Goal: Task Accomplishment & Management: Complete application form

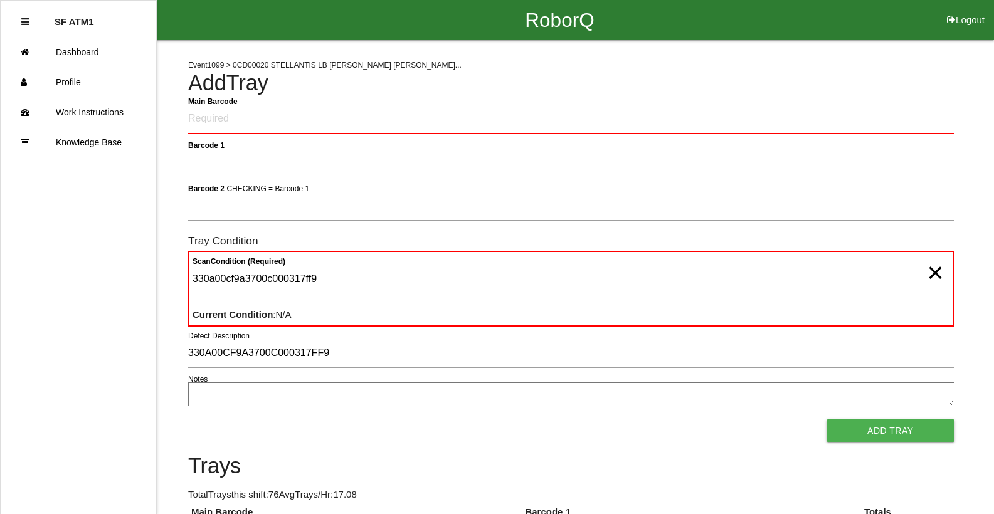
click at [546, 241] on h6 "Tray Condition" at bounding box center [571, 241] width 766 height 12
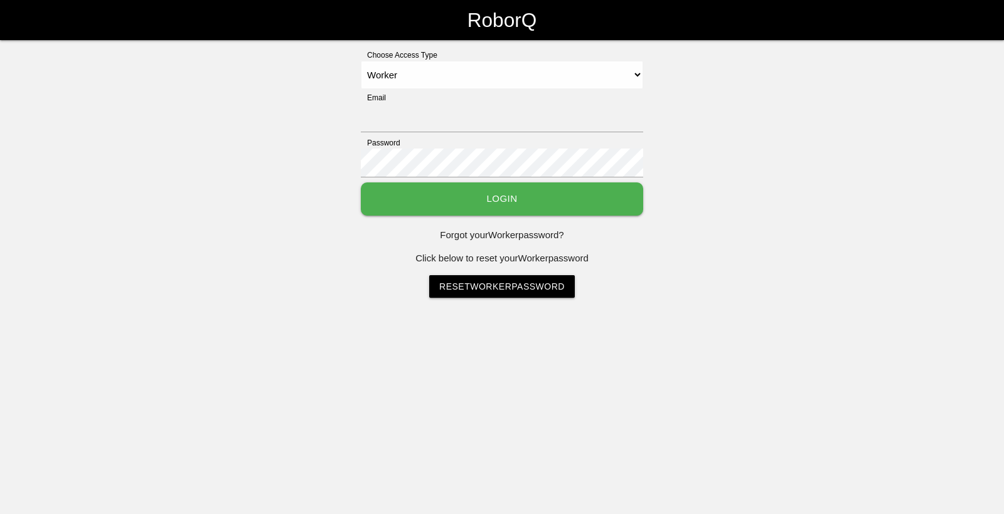
select select "Worker"
type input "sfatm1@big3precision.com"
click at [398, 194] on button "Login" at bounding box center [502, 199] width 282 height 33
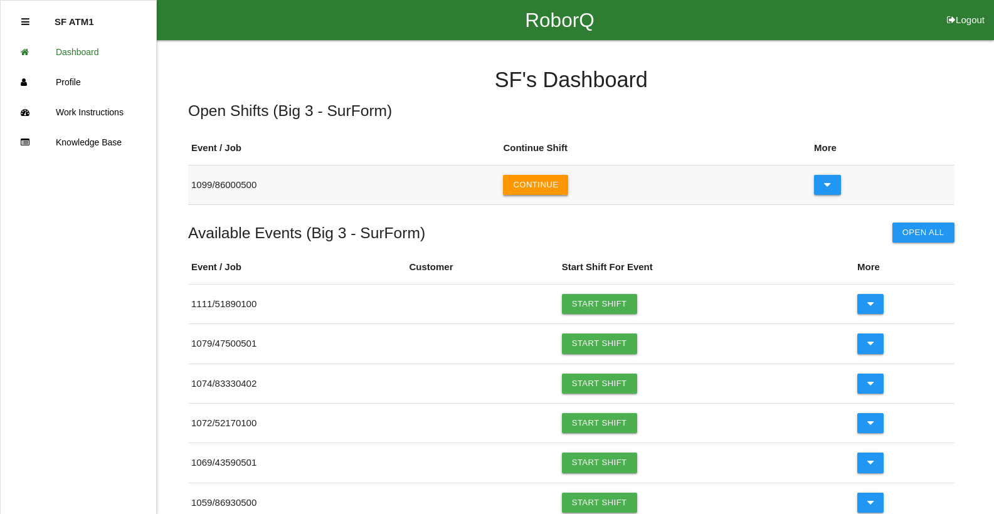
click at [524, 183] on button "Continue" at bounding box center [535, 185] width 65 height 20
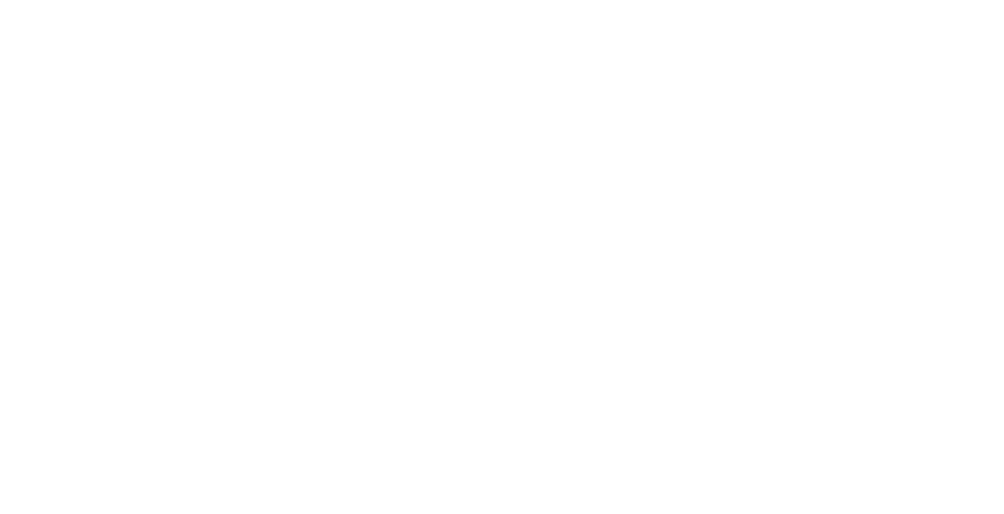
select select "Worker"
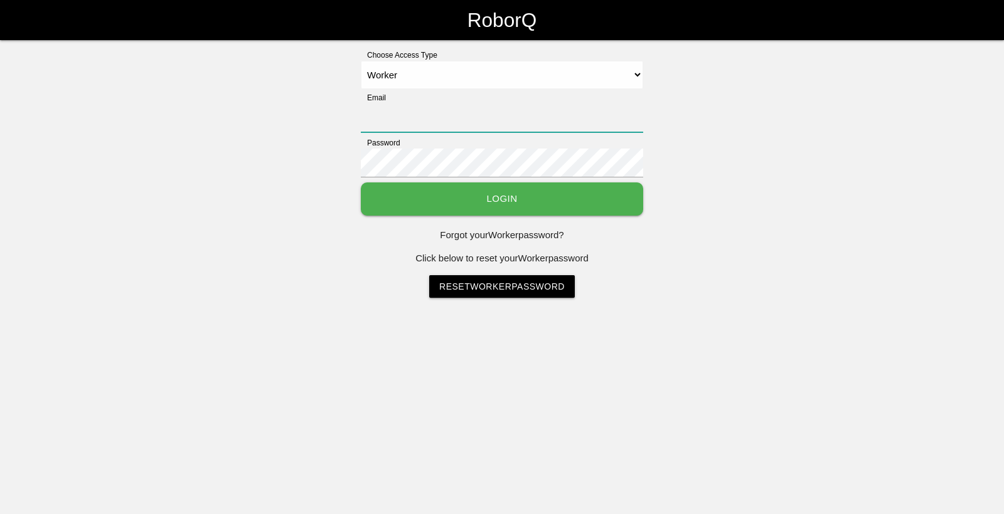
type input "[EMAIL_ADDRESS][DOMAIN_NAME]"
click at [444, 201] on button "Login" at bounding box center [502, 199] width 282 height 33
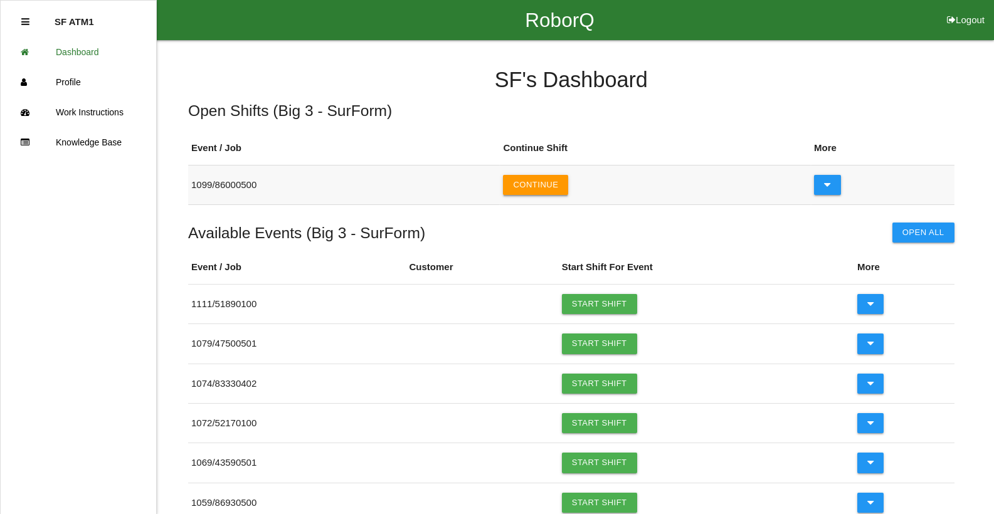
click at [532, 195] on button "Continue" at bounding box center [535, 185] width 65 height 20
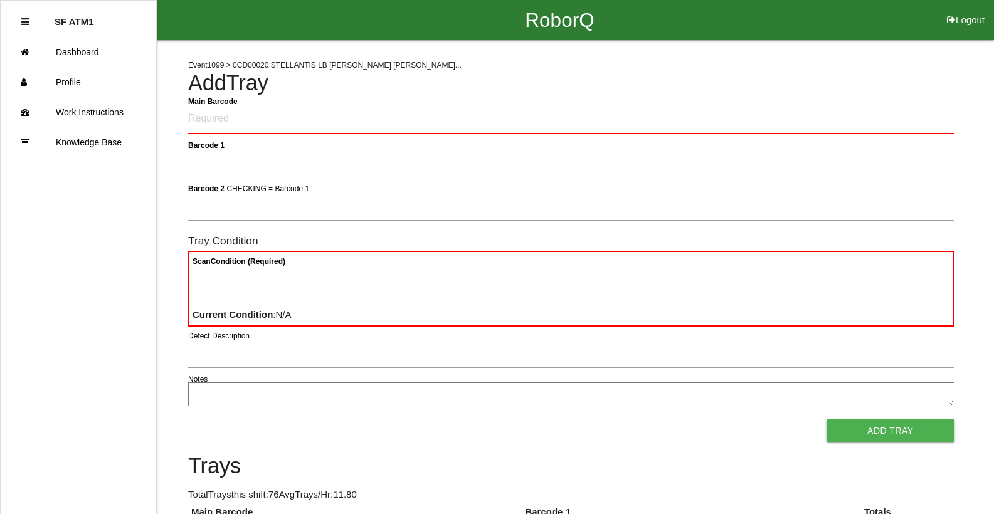
click at [421, 117] on Barcode "Main Barcode" at bounding box center [571, 119] width 766 height 29
type Barcode "86010500-2466"
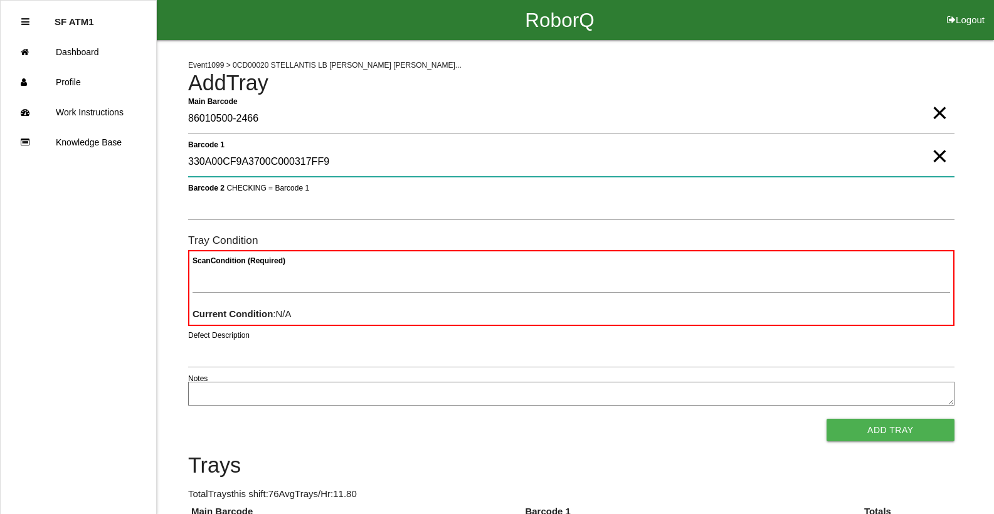
type 1 "330A00CF9A3700C000317FF9"
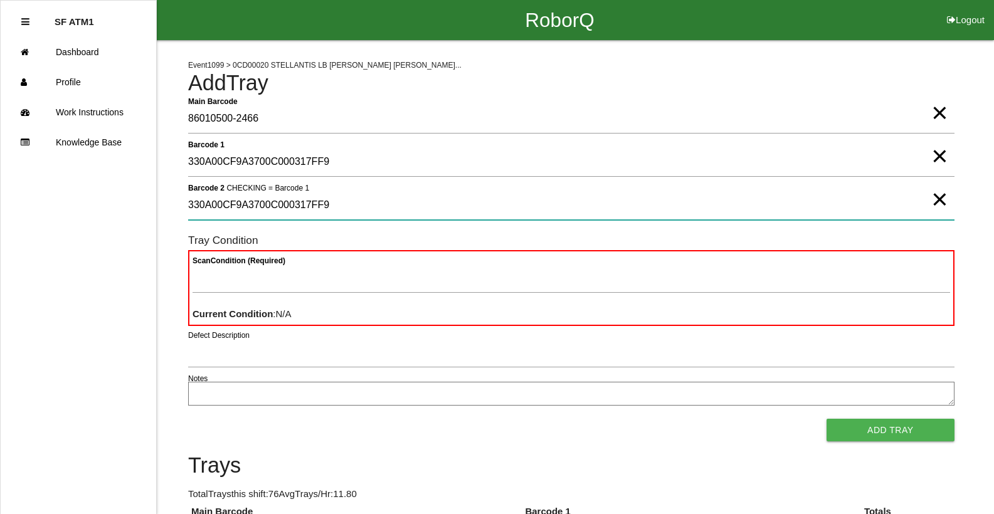
type 2 "330A00CF9A3700C000317FF9"
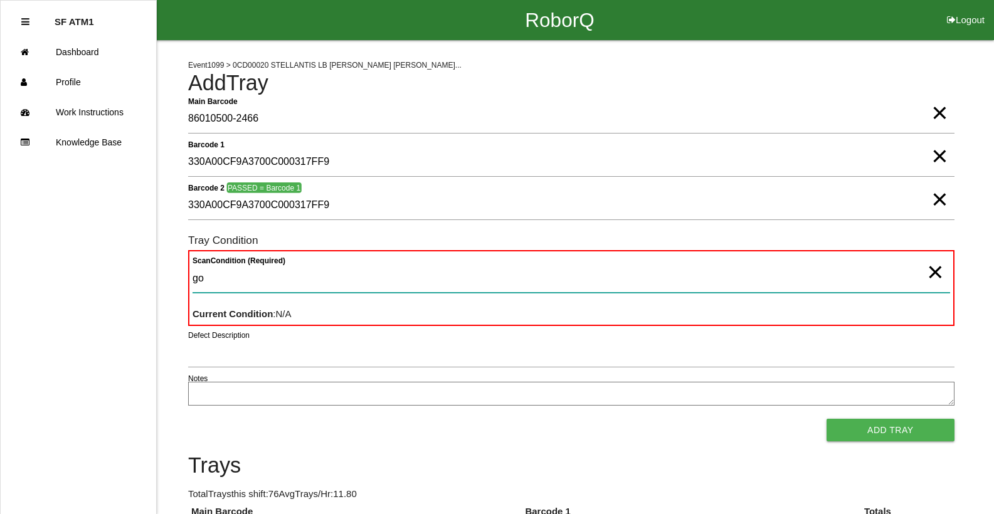
type Condition "goo"
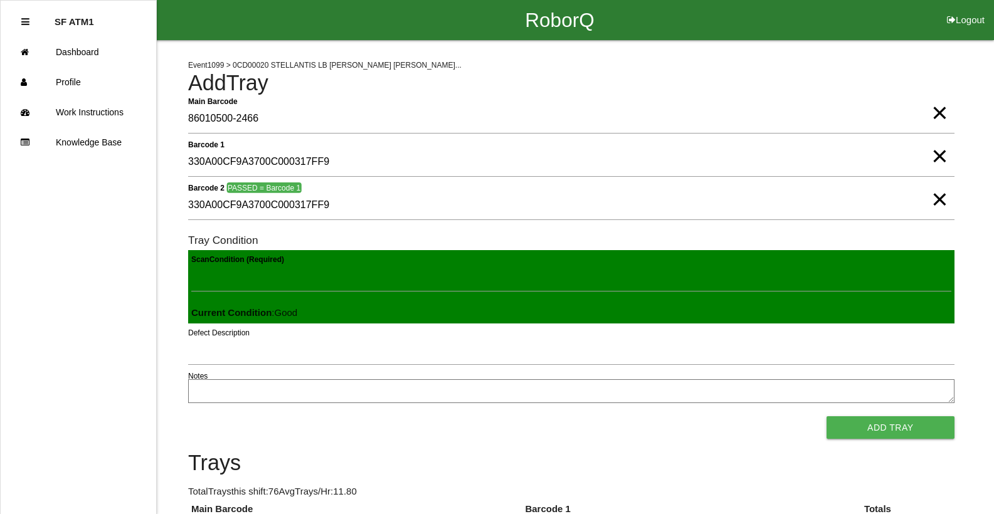
click at [827, 416] on button "Add Tray" at bounding box center [891, 427] width 128 height 23
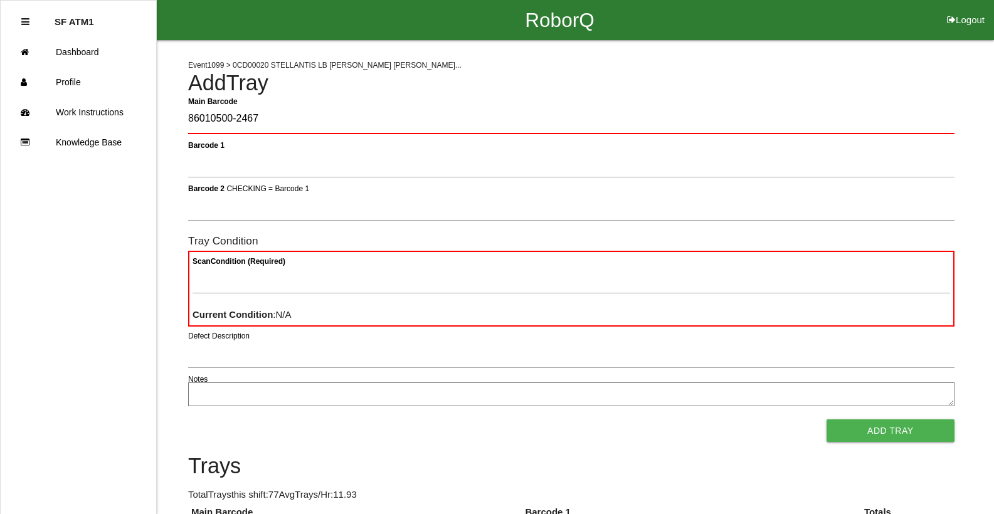
type Barcode "86010500-2467"
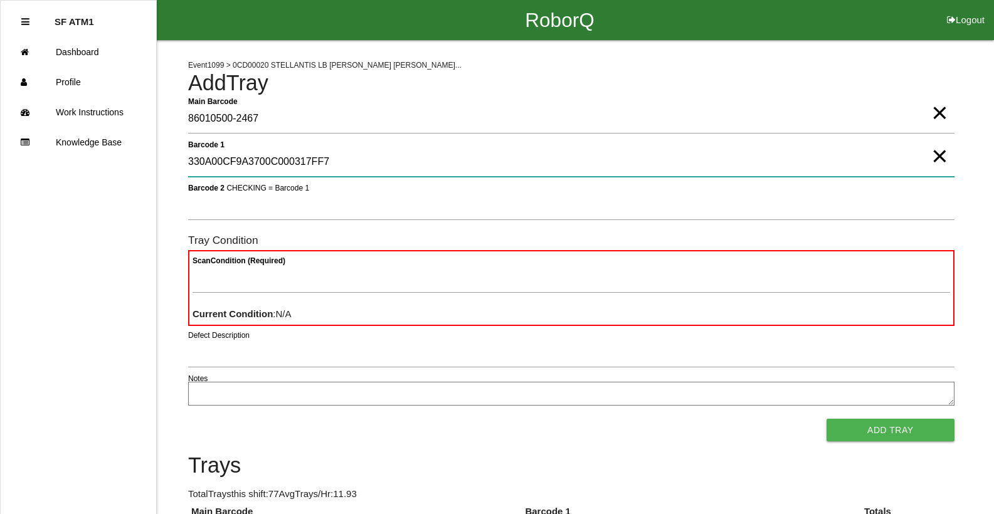
type 1 "330A00CF9A3700C000317FF7"
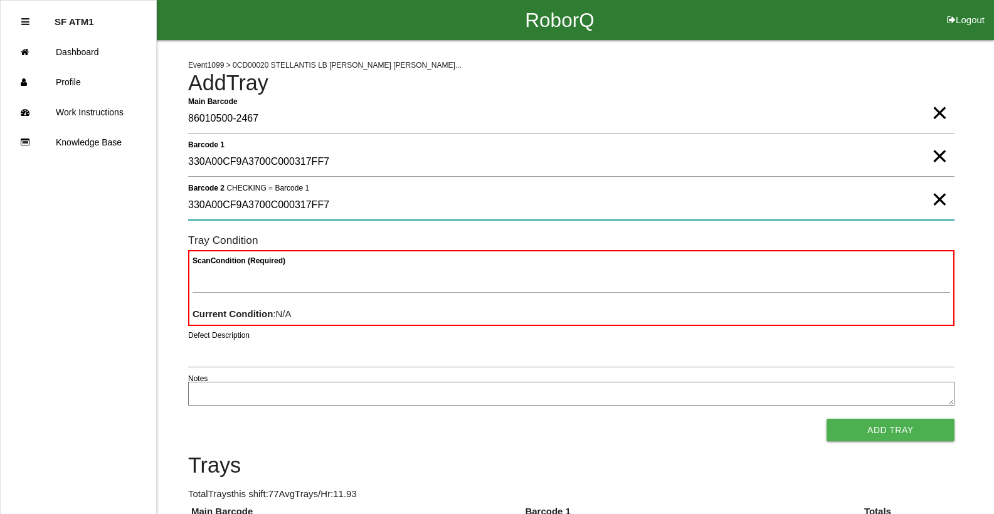
type 2 "330A00CF9A3700C000317FF7"
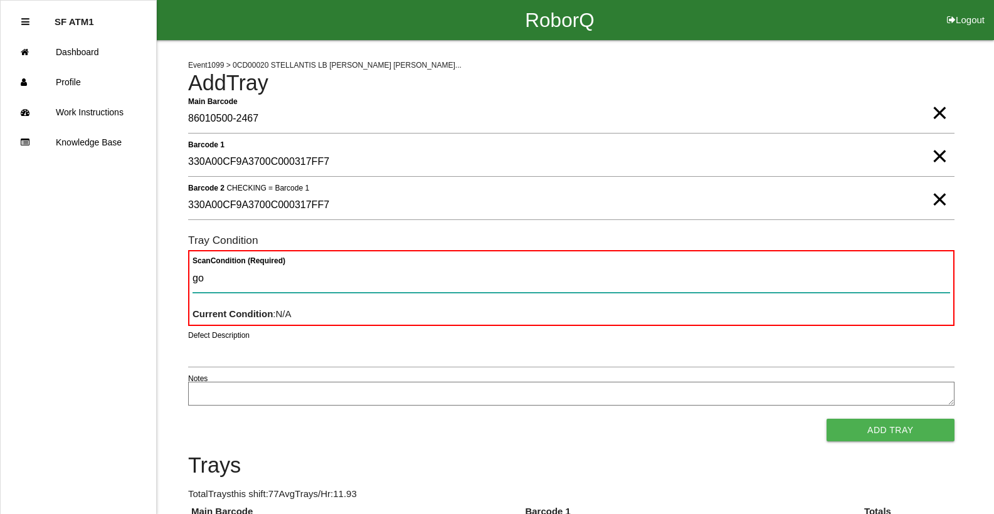
type Condition "goo"
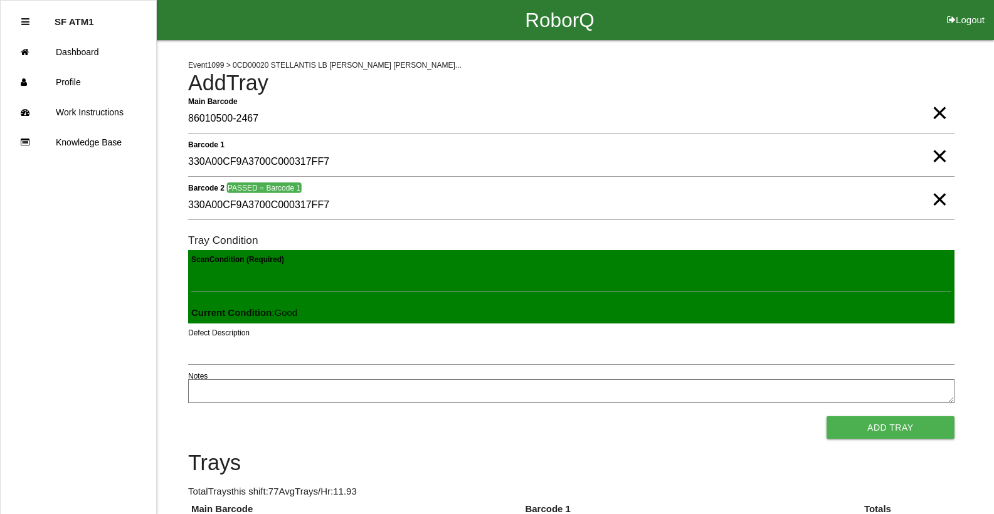
click at [827, 416] on button "Add Tray" at bounding box center [891, 427] width 128 height 23
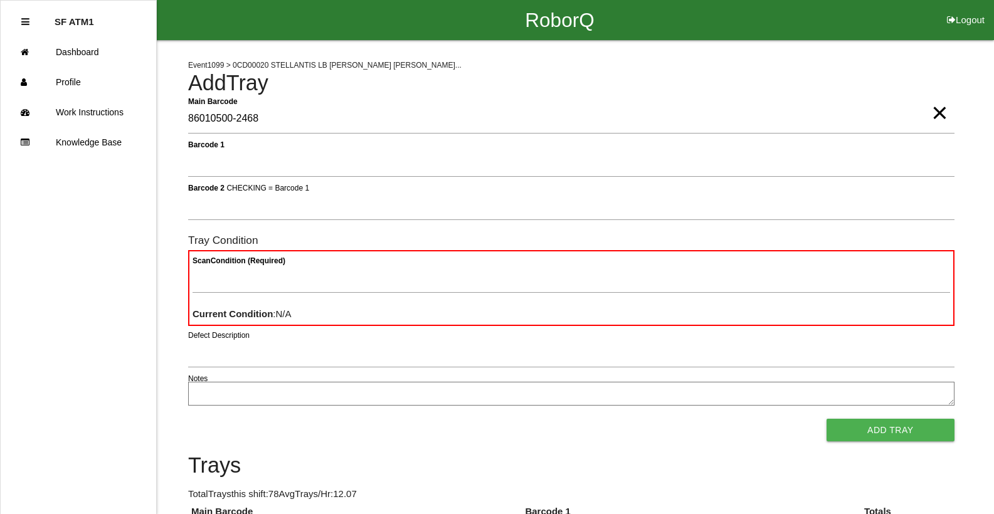
type Barcode "86010500-2468"
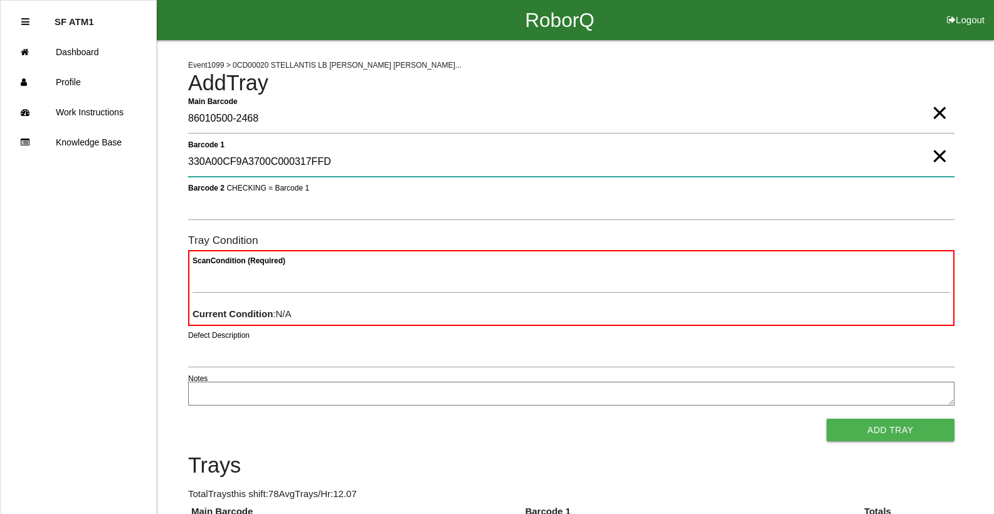
type 1 "330A00CF9A3700C000317FFD"
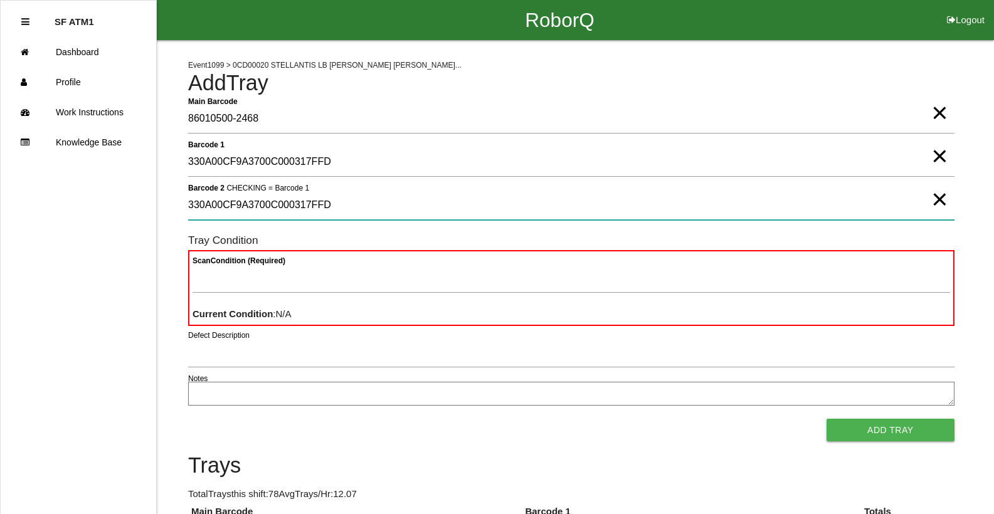
type 2 "330A00CF9A3700C000317FFD"
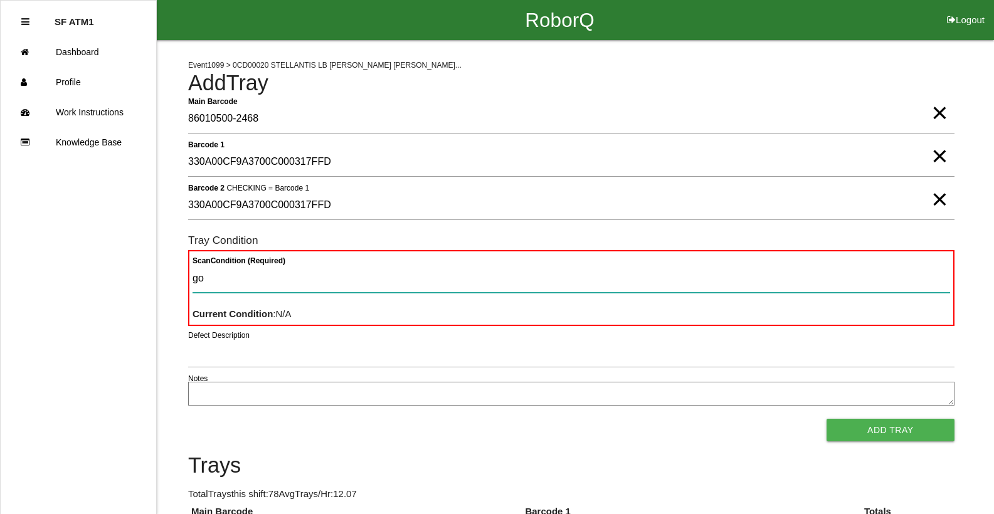
type Condition "goo"
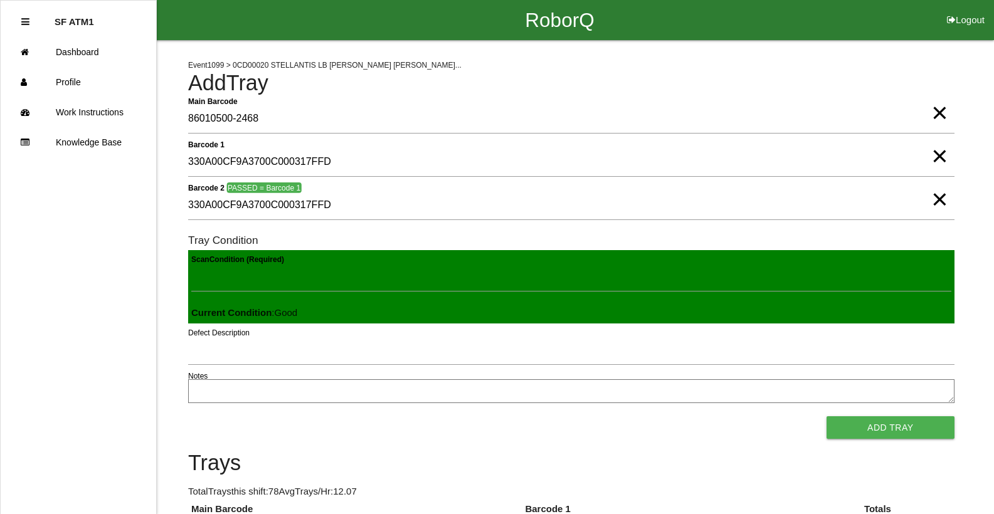
click at [827, 416] on button "Add Tray" at bounding box center [891, 427] width 128 height 23
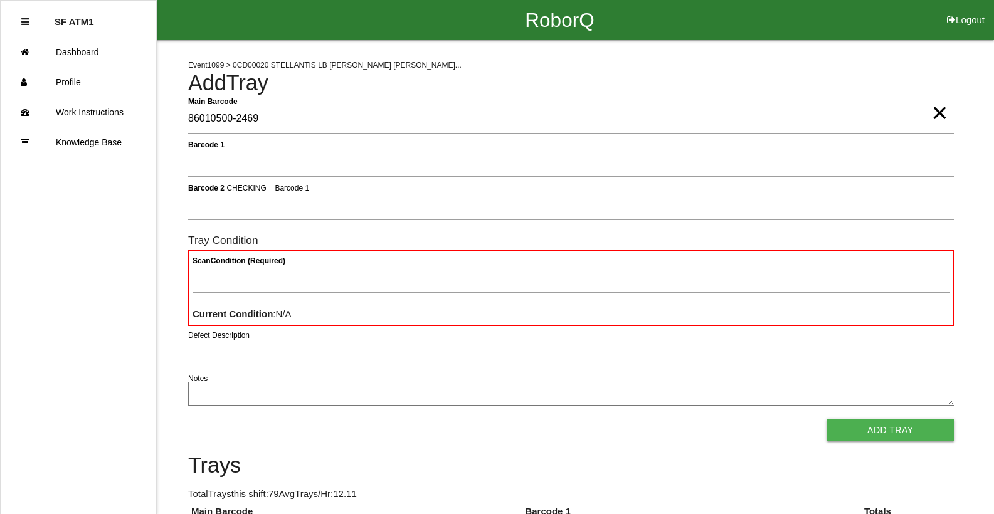
type Barcode "86010500-2469"
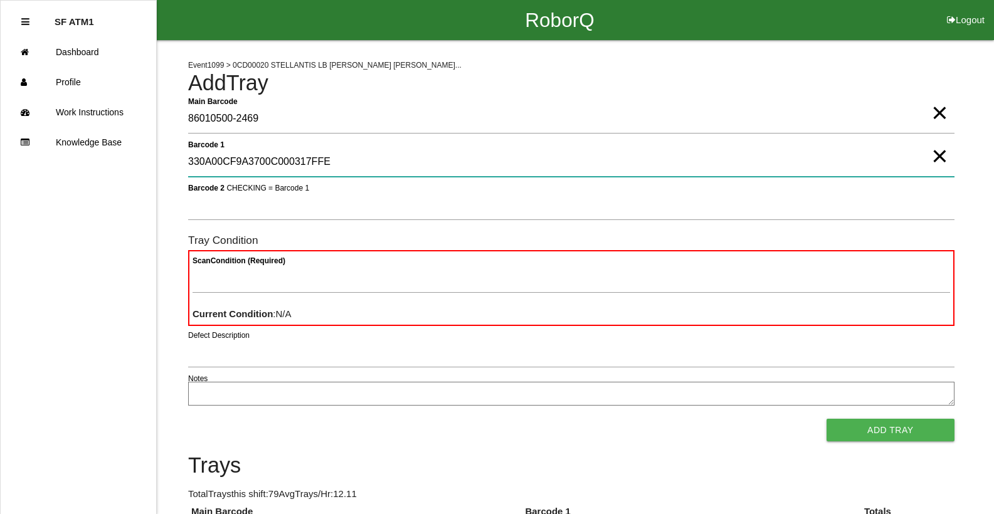
type 1 "330A00CF9A3700C000317FFE"
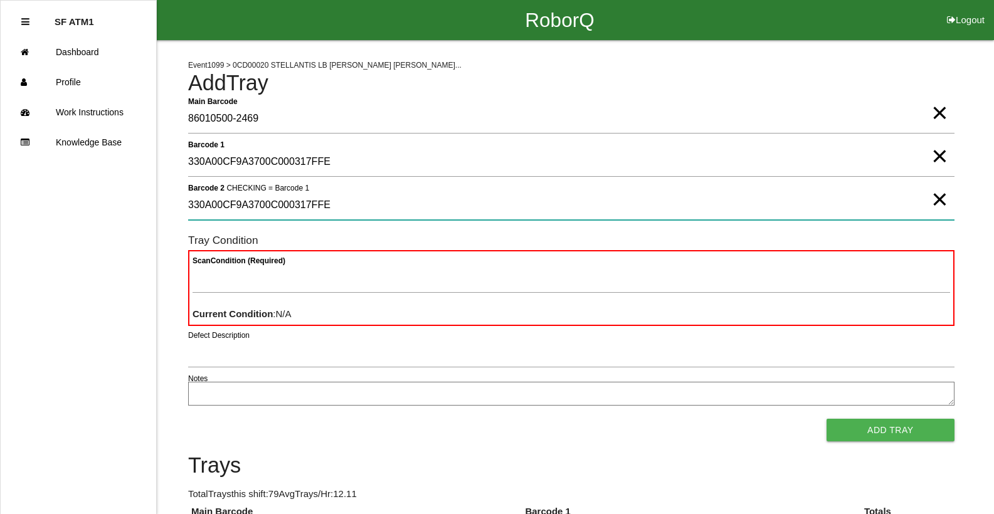
type 2 "330A00CF9A3700C000317FFE"
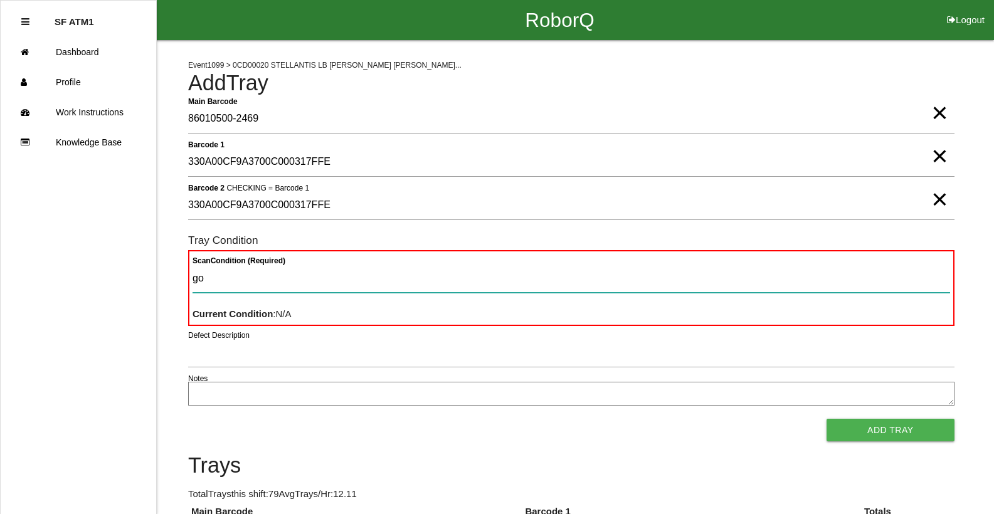
type Condition "goo"
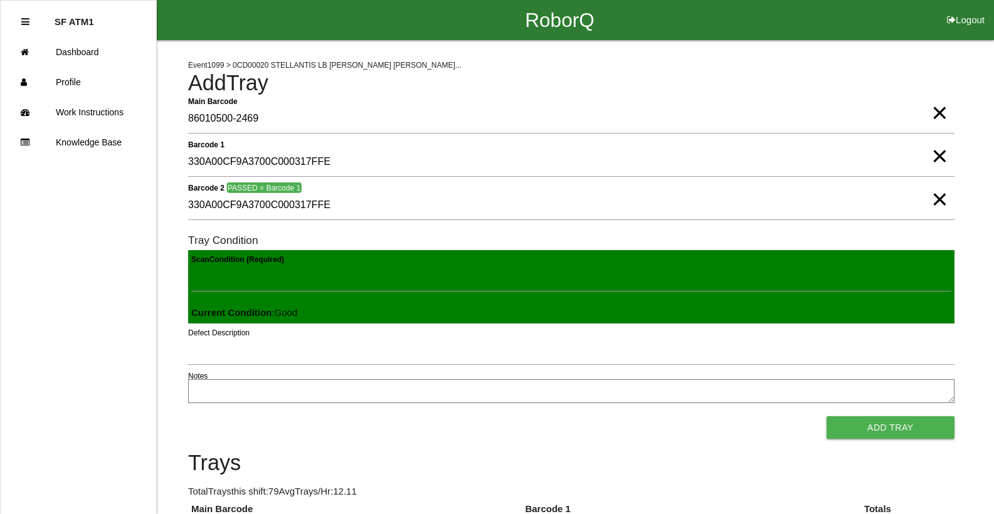
click at [827, 416] on button "Add Tray" at bounding box center [891, 427] width 128 height 23
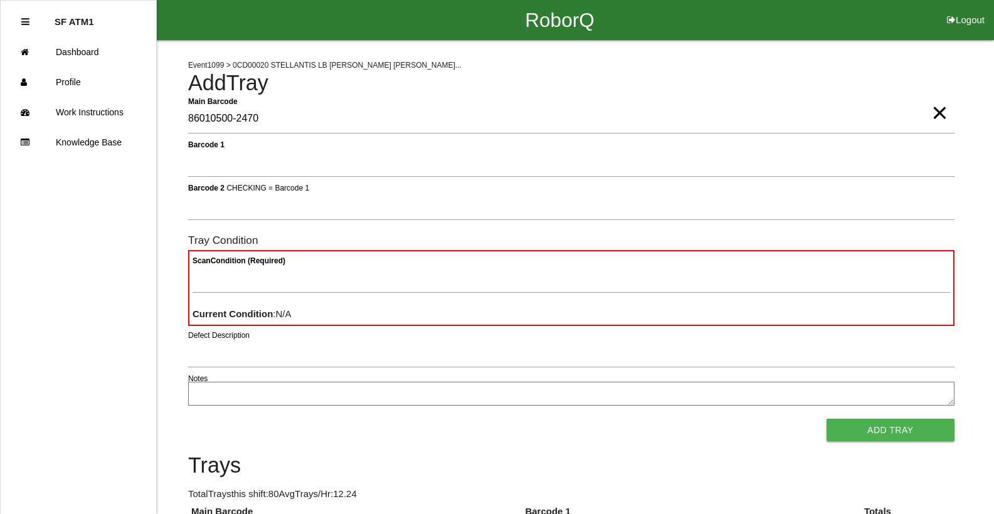
type Barcode "86010500-2470"
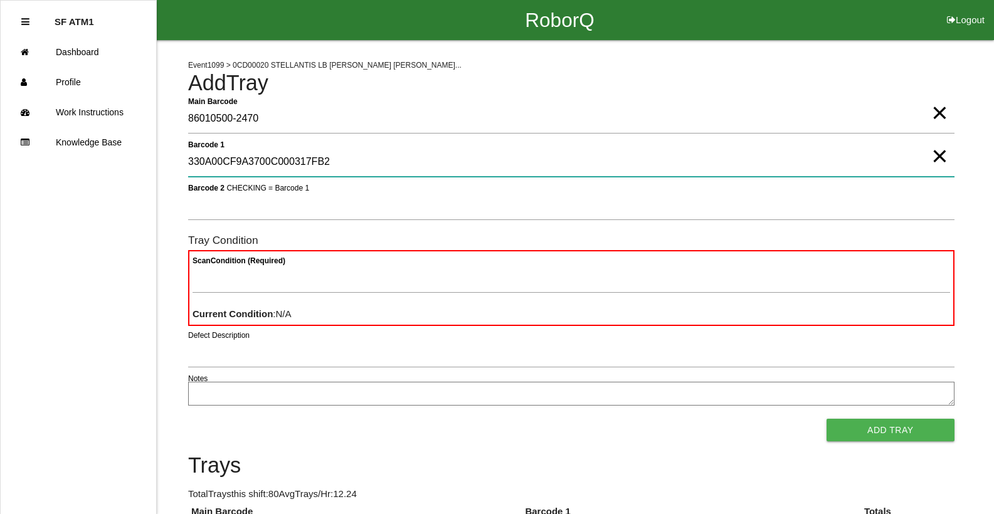
type 1 "330A00CF9A3700C000317FB2"
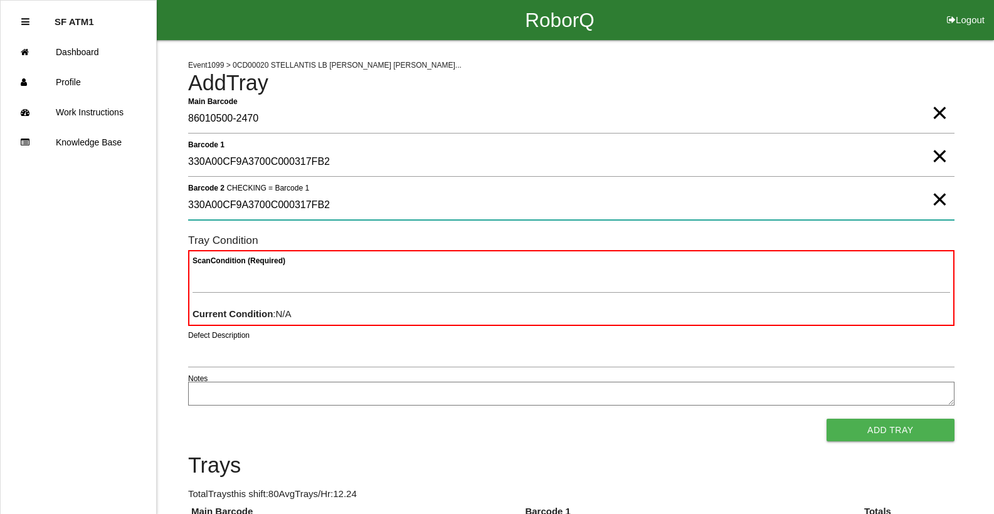
type 2 "330A00CF9A3700C000317FB2"
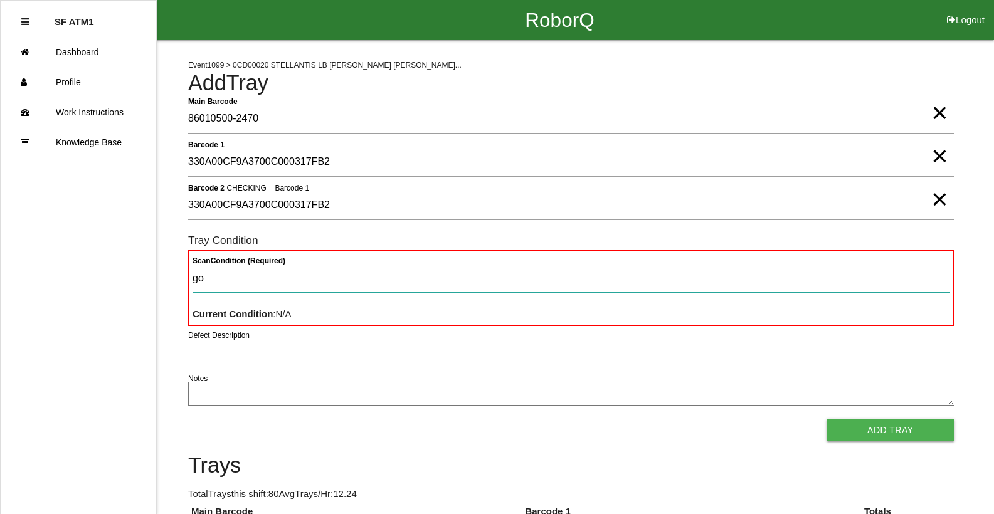
type Condition "goo"
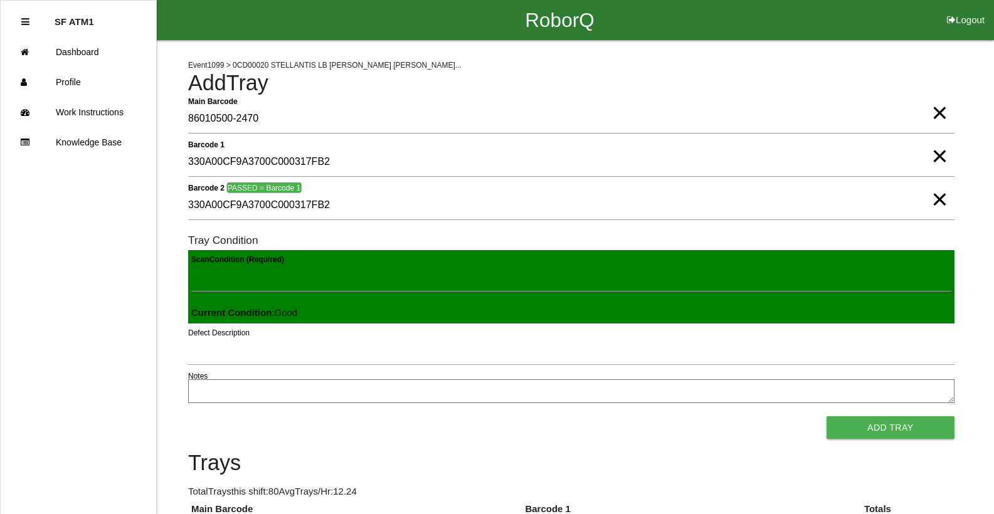
click at [827, 416] on button "Add Tray" at bounding box center [891, 427] width 128 height 23
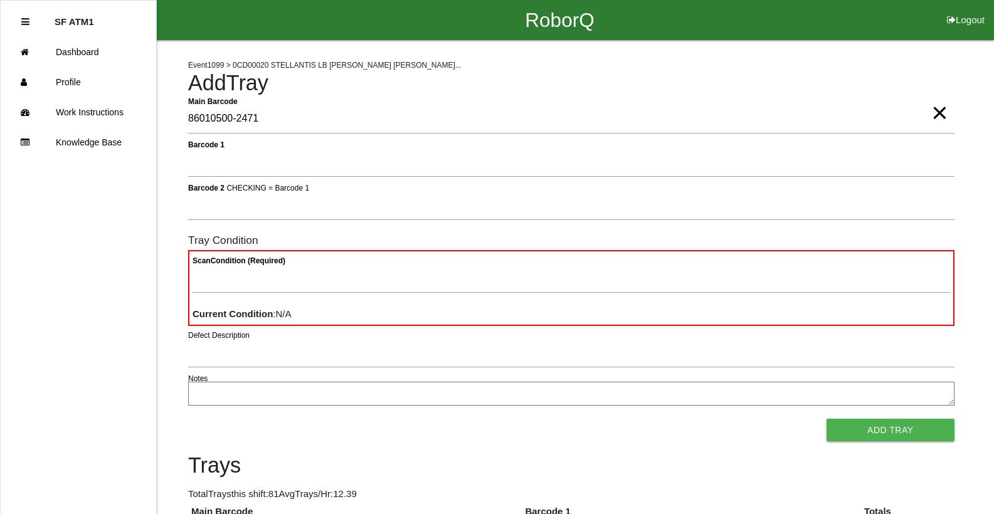
type Barcode "86010500-2471"
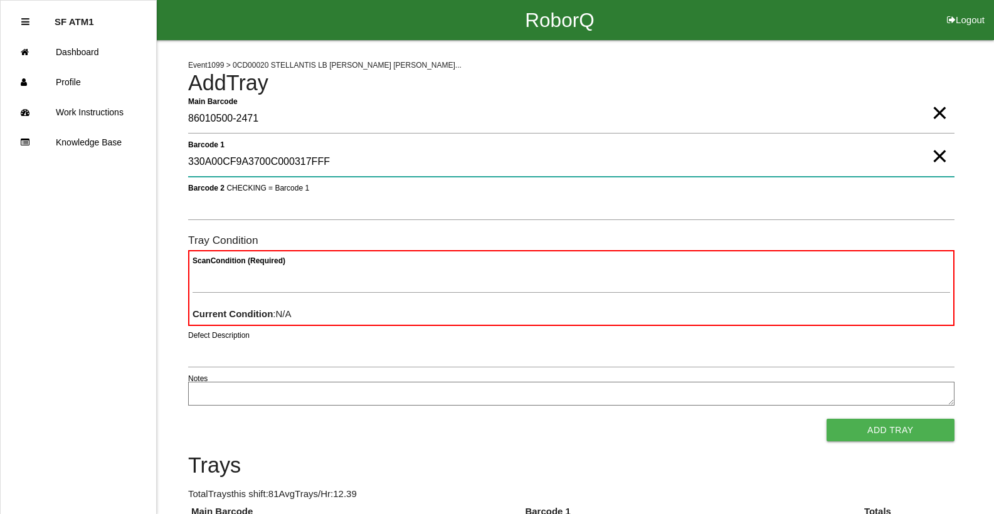
type 1 "330A00CF9A3700C000317FFF"
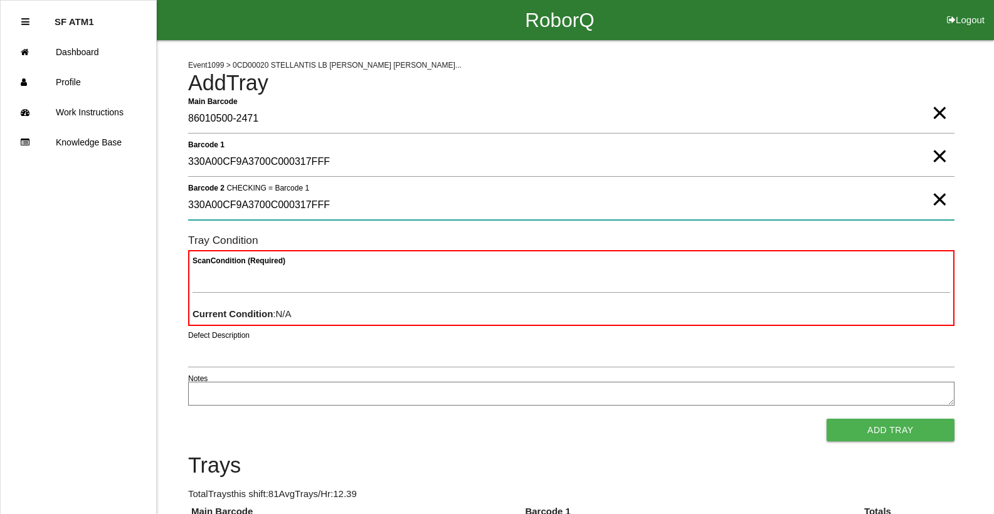
type 2 "330A00CF9A3700C000317FFF"
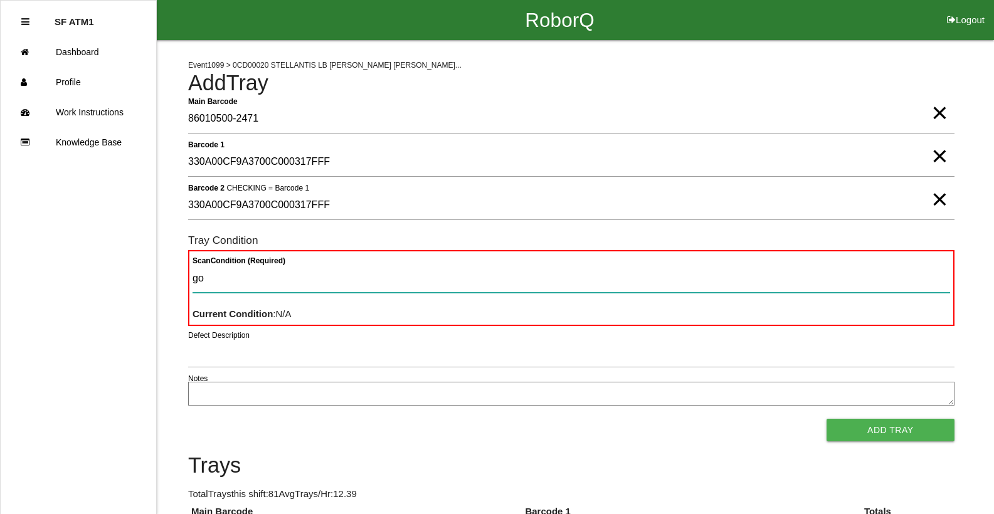
type Condition "goo"
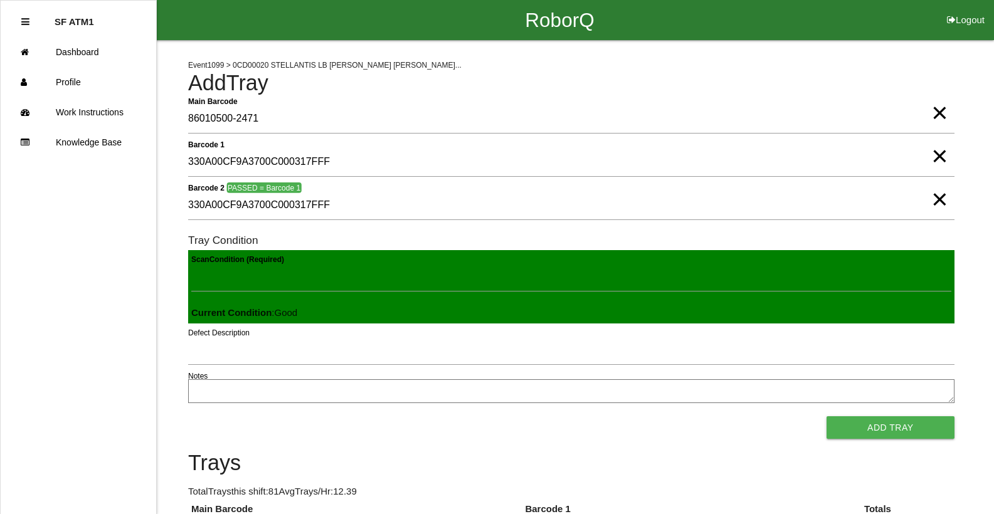
click at [827, 416] on button "Add Tray" at bounding box center [891, 427] width 128 height 23
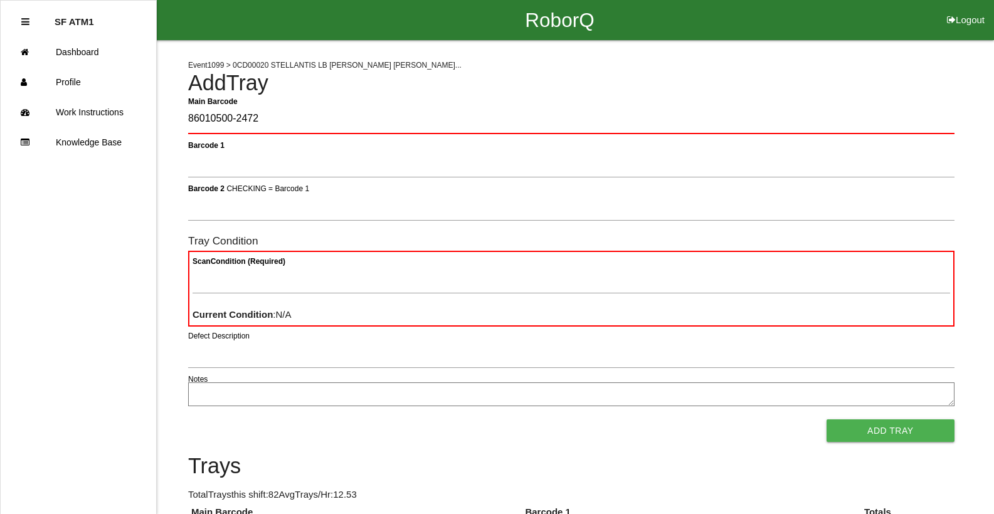
type Barcode "86010500-2472"
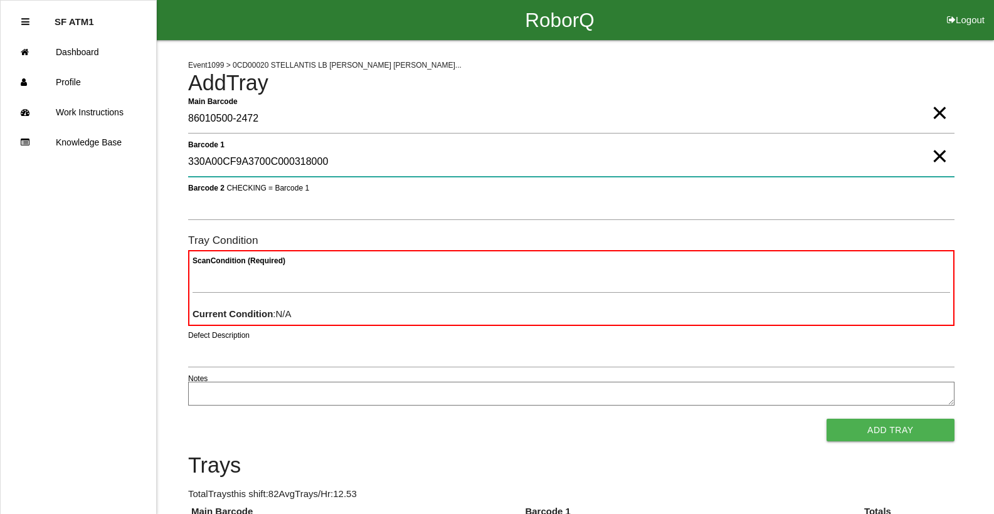
type 1 "330A00CF9A3700C000318000"
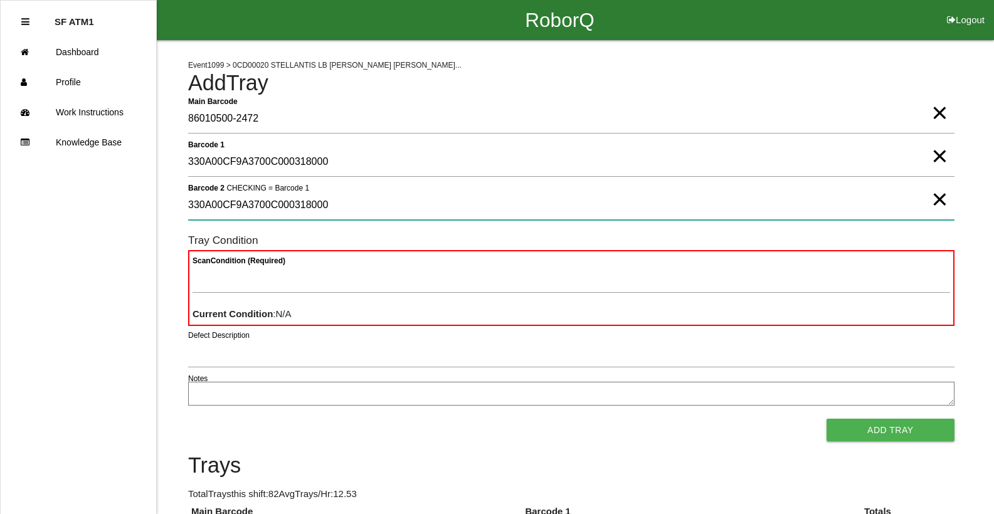
type 2 "330A00CF9A3700C000318000"
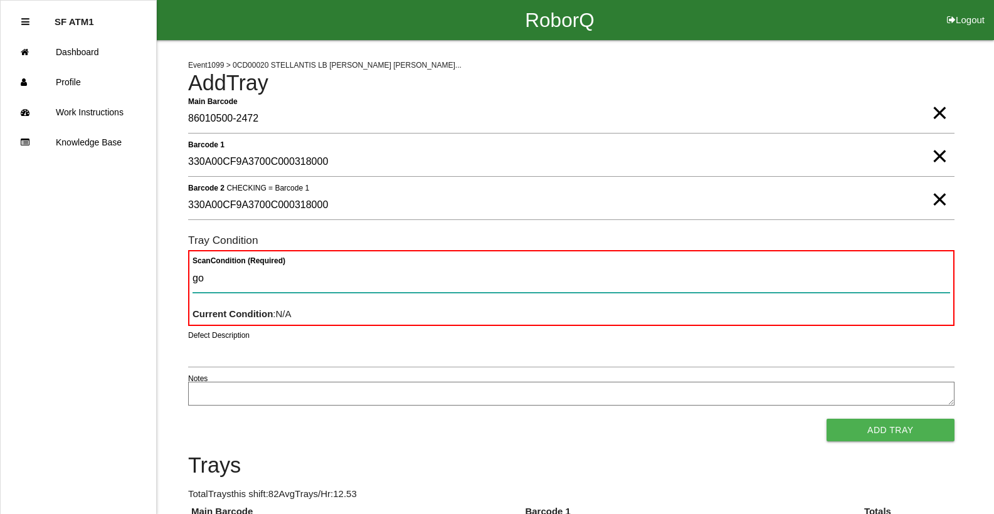
type Condition "goo"
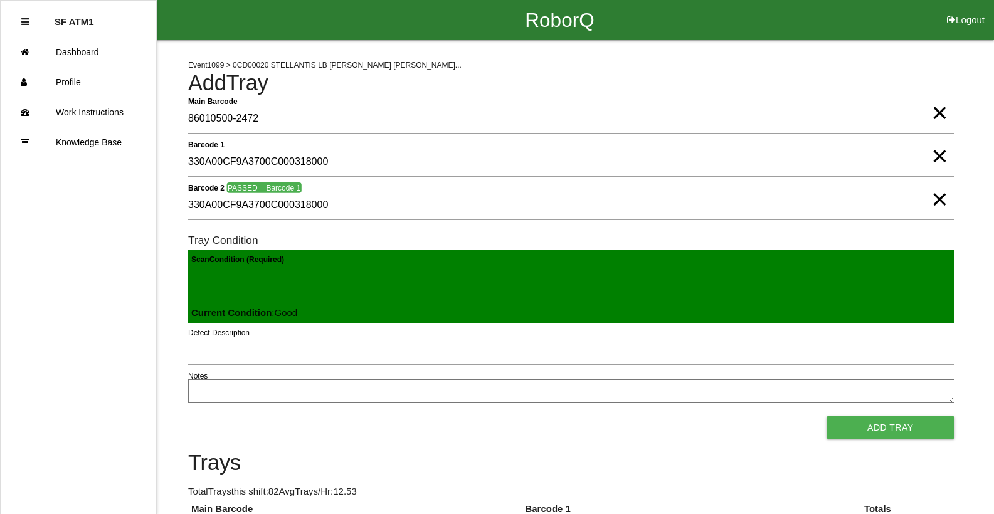
click button "Add Tray" at bounding box center [891, 427] width 128 height 23
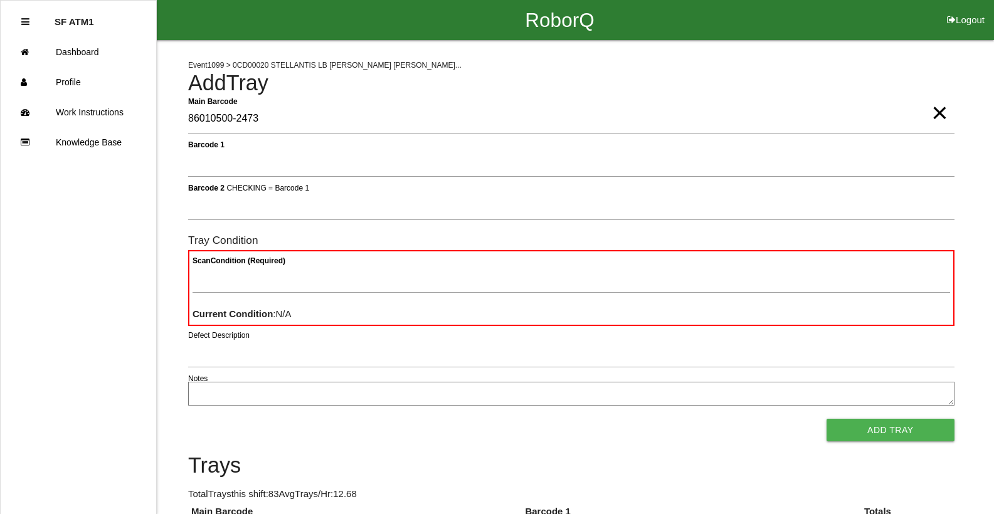
type Barcode "86010500-2473"
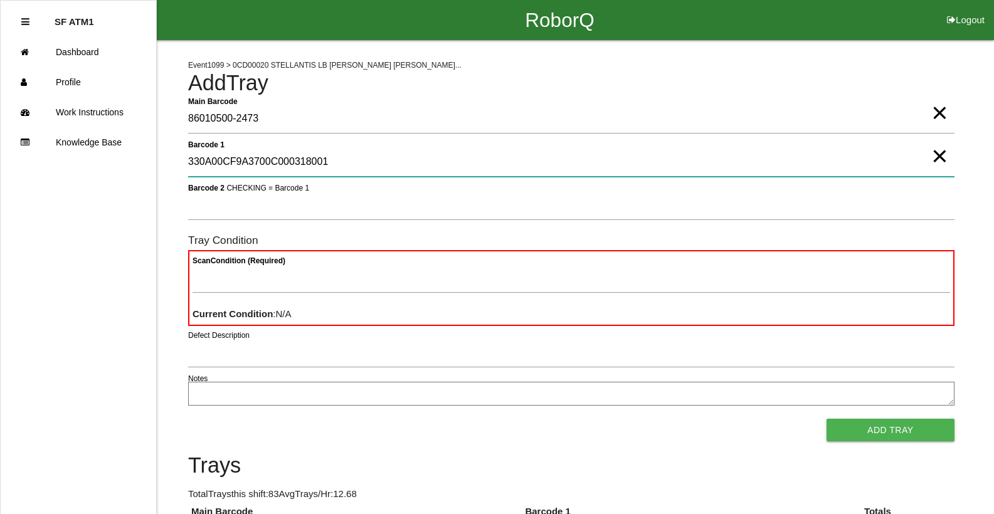
type 1 "330A00CF9A3700C000318001"
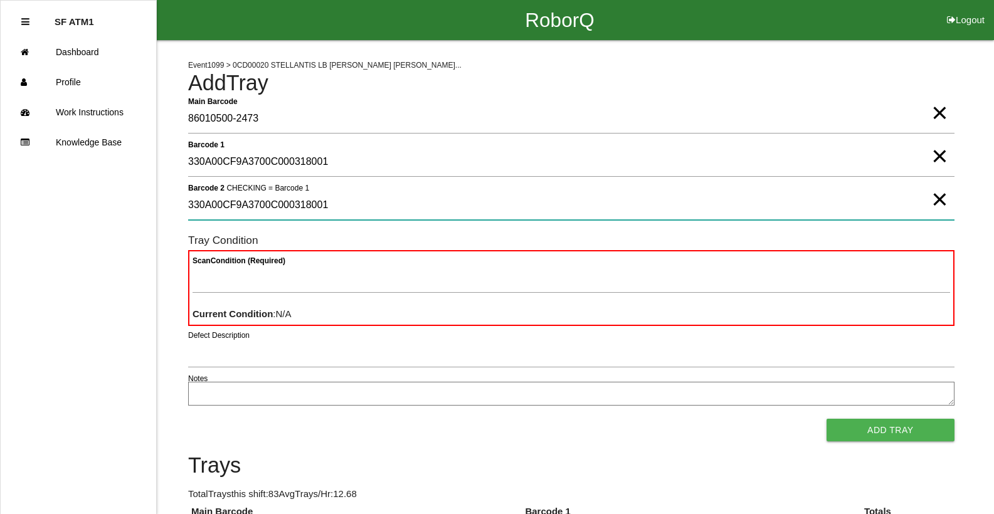
type 2 "330A00CF9A3700C000318001"
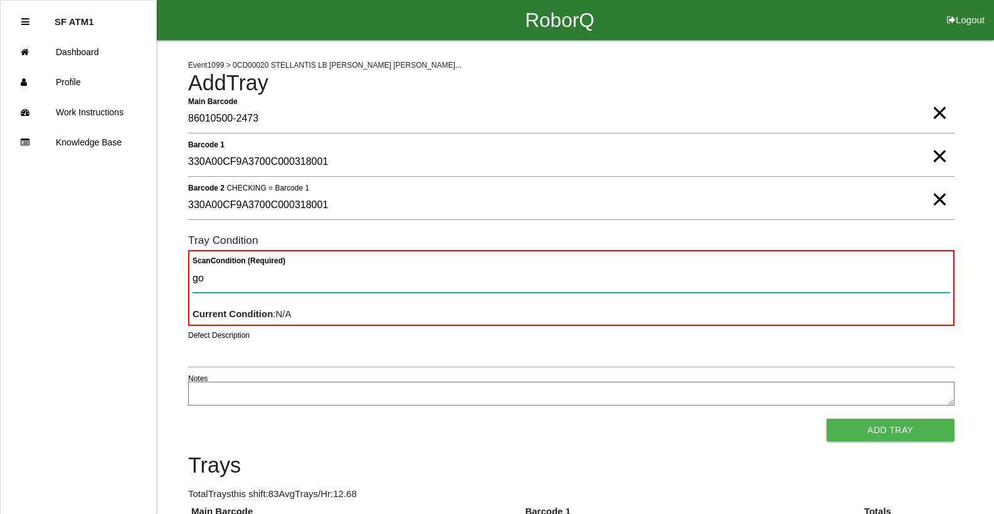
type Condition "goo"
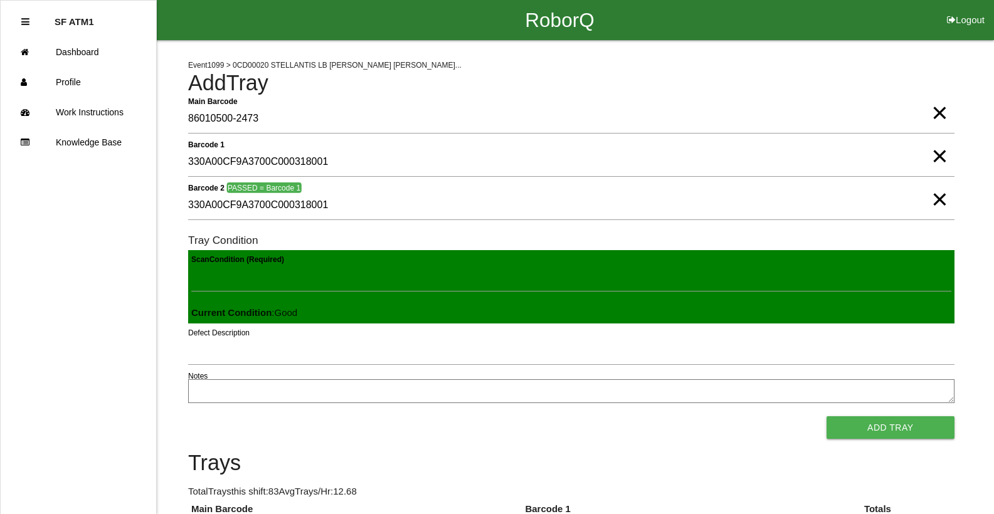
click button "Add Tray" at bounding box center [891, 427] width 128 height 23
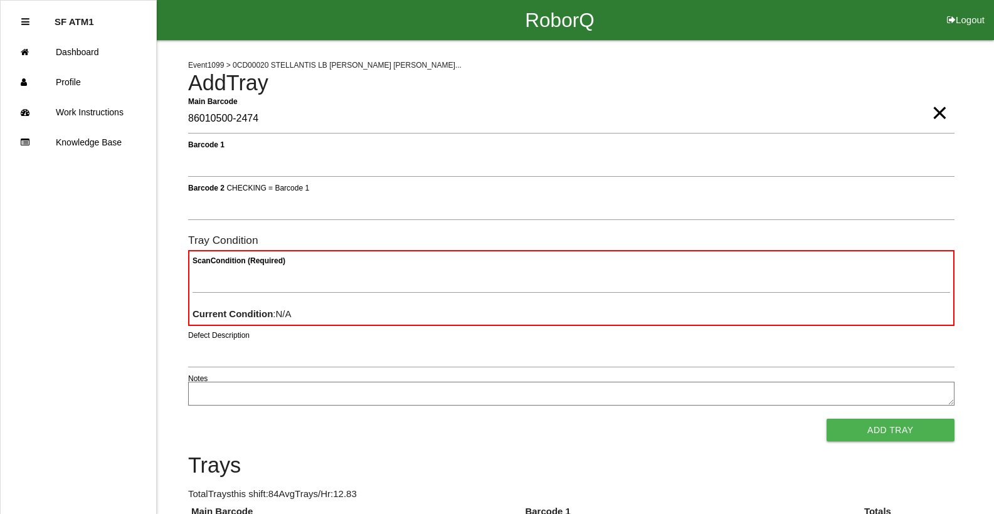
type Barcode "86010500-2474"
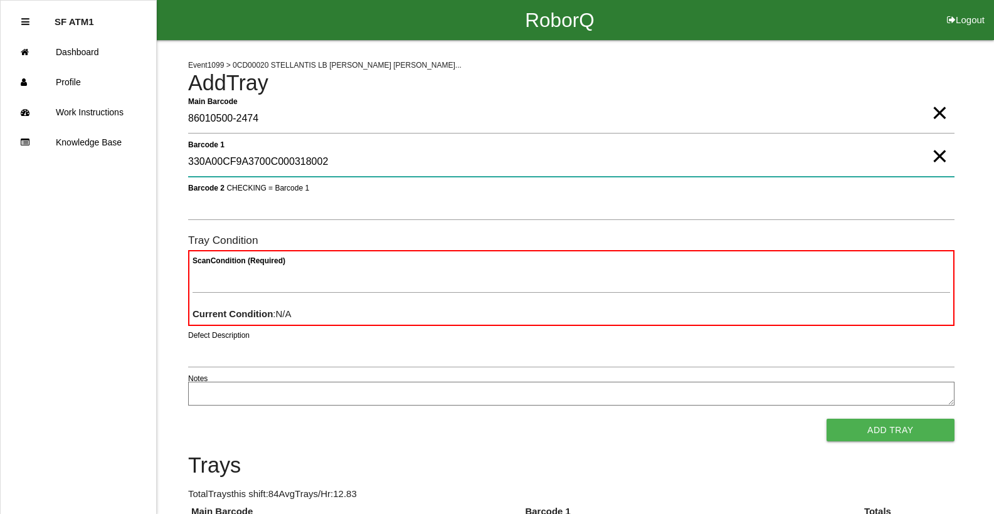
type 1 "330A00CF9A3700C000318002"
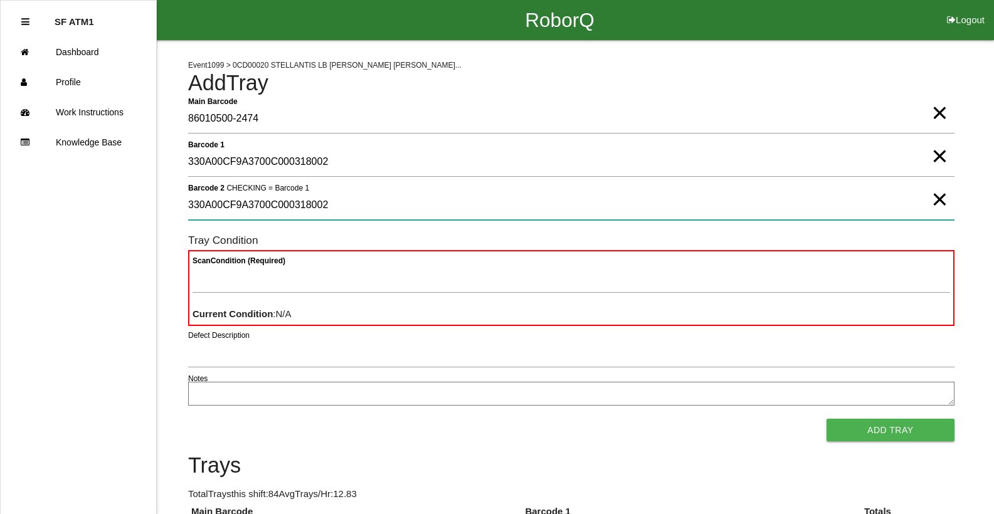
type 2 "330A00CF9A3700C000318002"
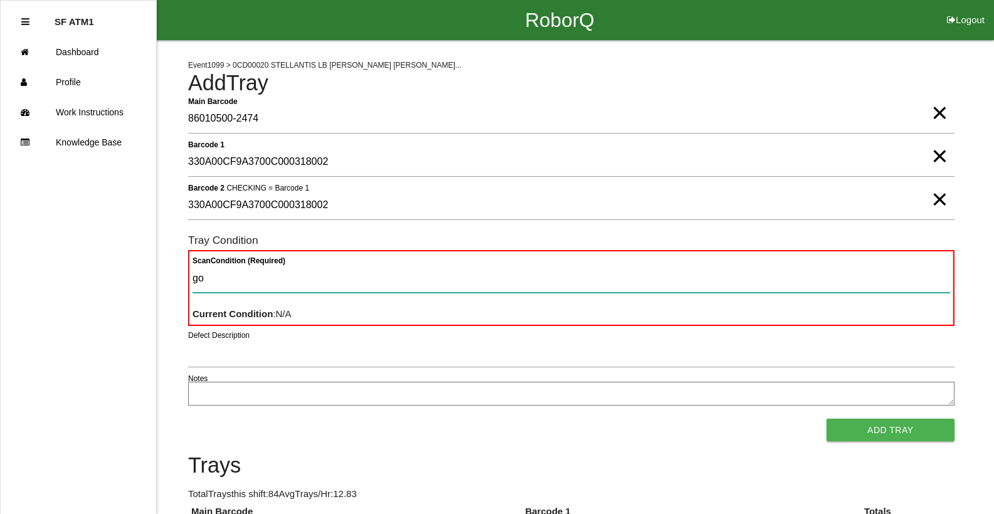
type Condition "goo"
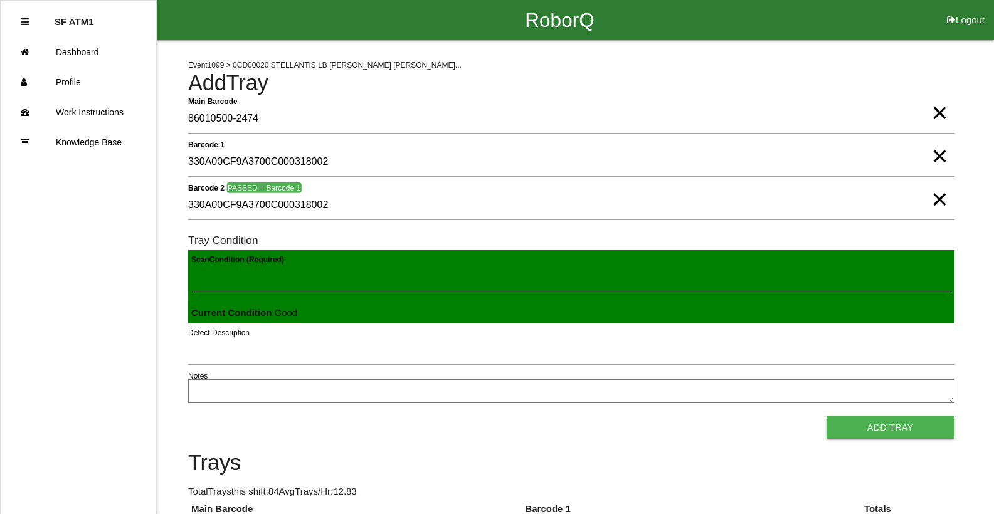
click at [827, 416] on button "Add Tray" at bounding box center [891, 427] width 128 height 23
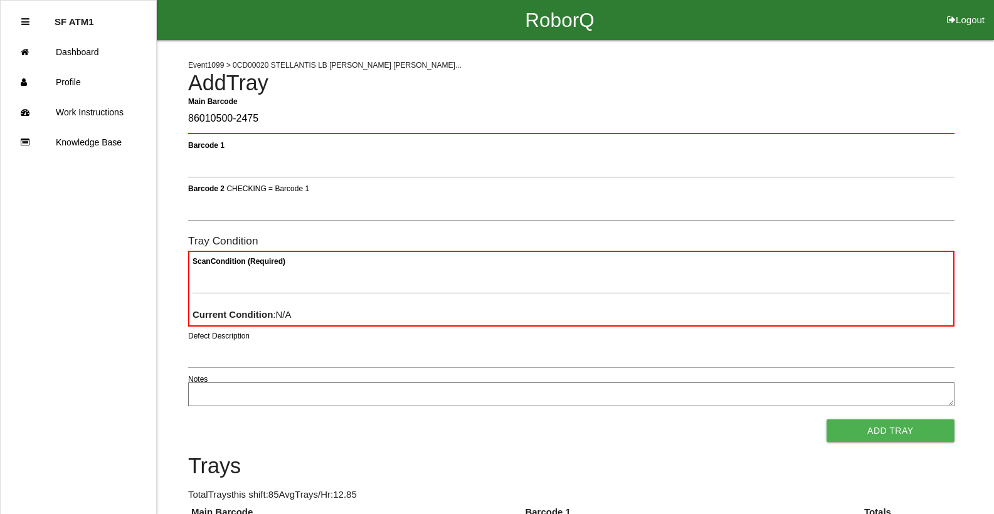
type Barcode "86010500-2475"
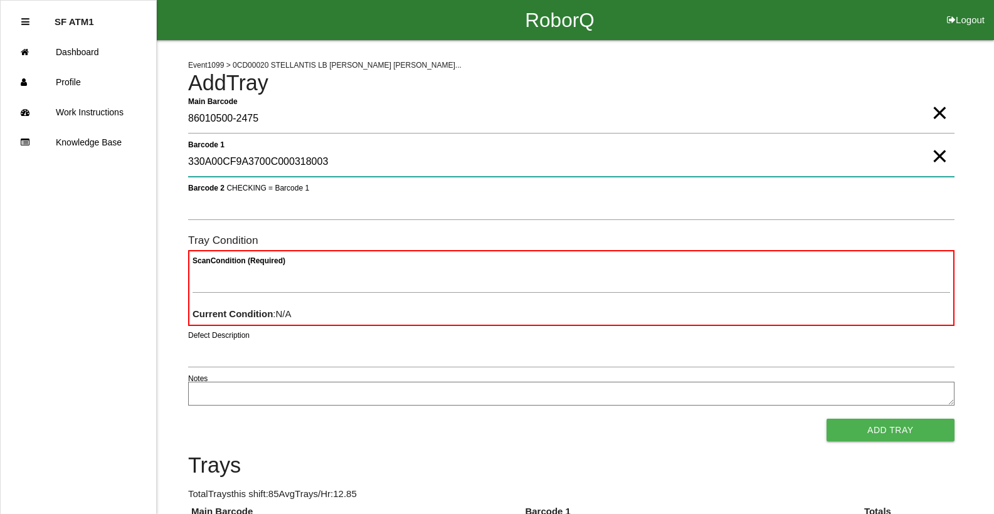
type 1 "330A00CF9A3700C000318003"
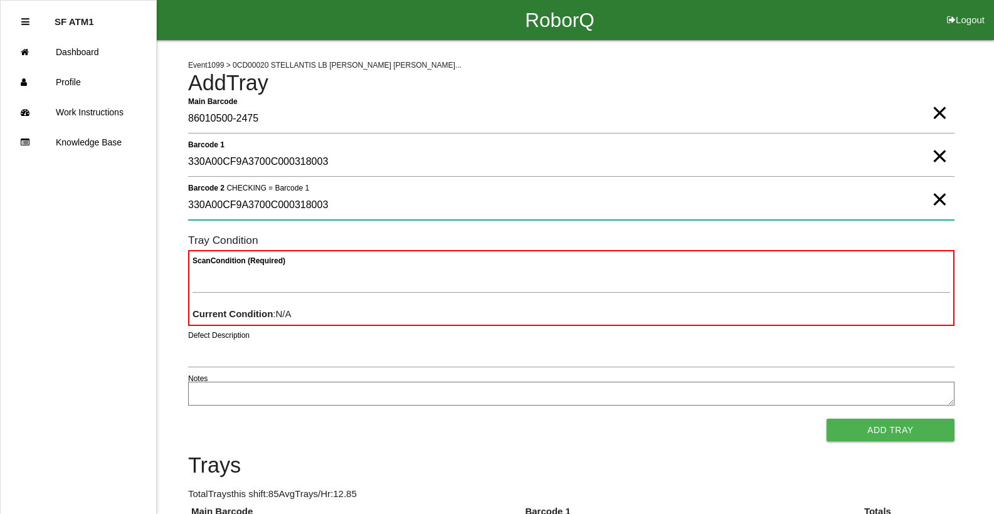
type 2 "330A00CF9A3700C000318003"
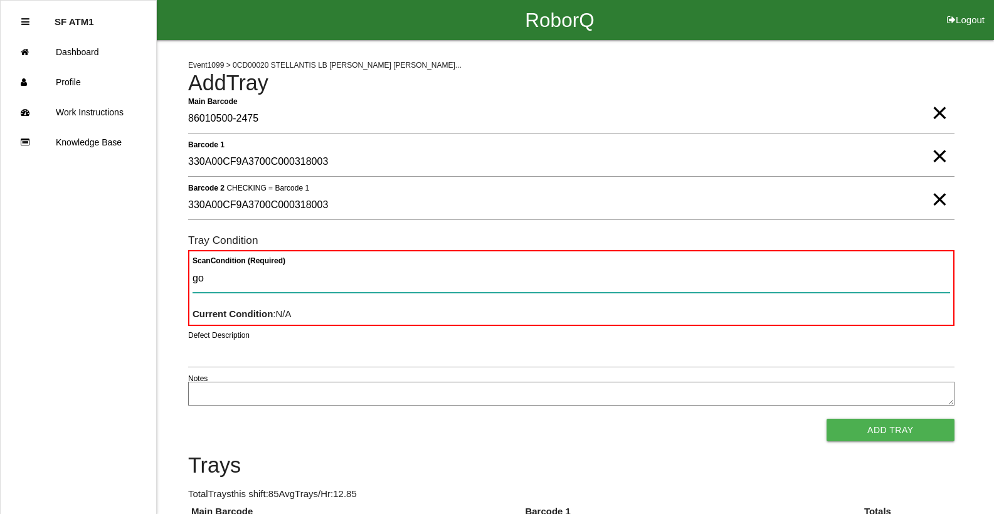
type Condition "goo"
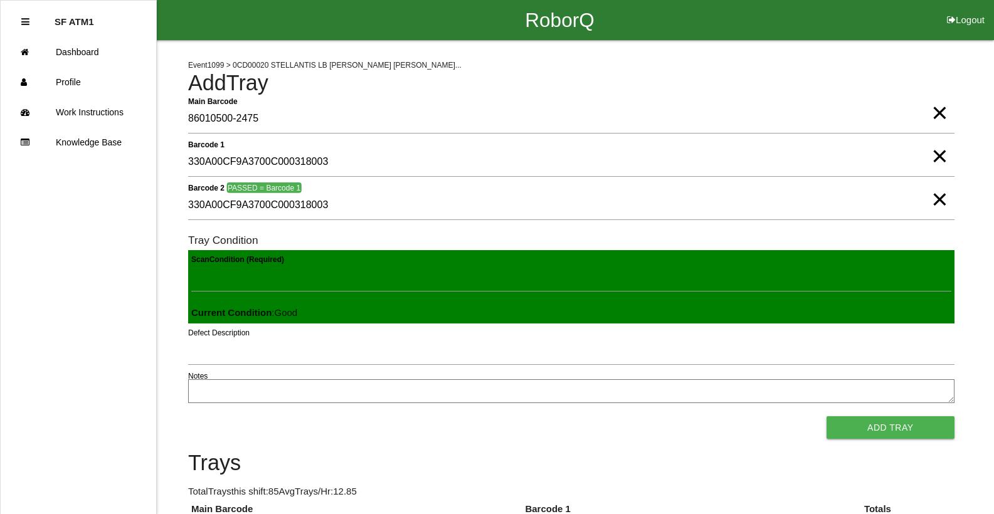
click at [827, 416] on button "Add Tray" at bounding box center [891, 427] width 128 height 23
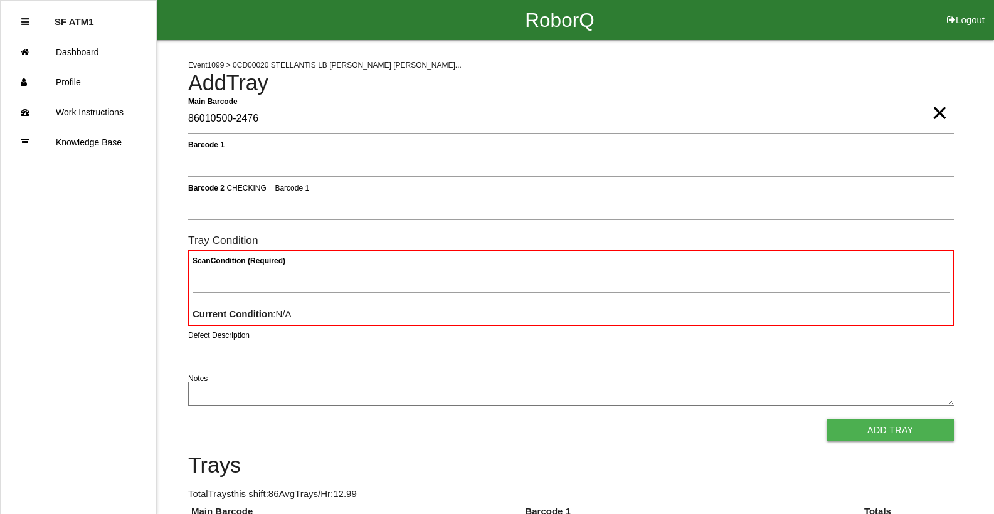
type Barcode "86010500-2476"
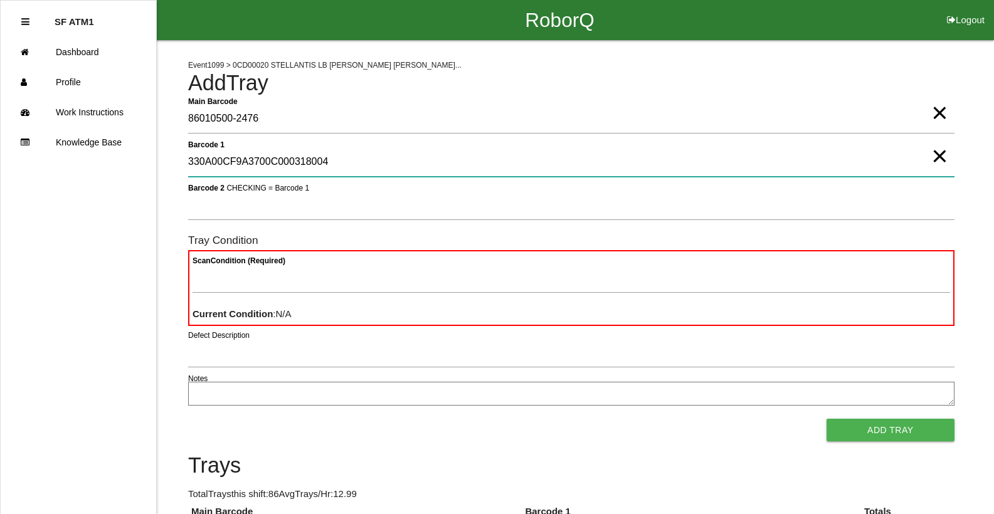
type 1 "330A00CF9A3700C000318004"
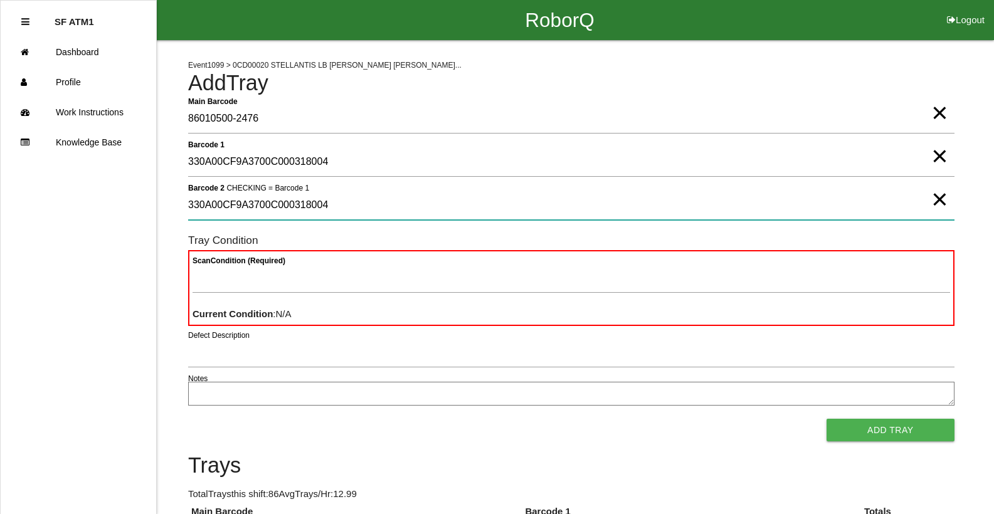
type 2 "330A00CF9A3700C000318004"
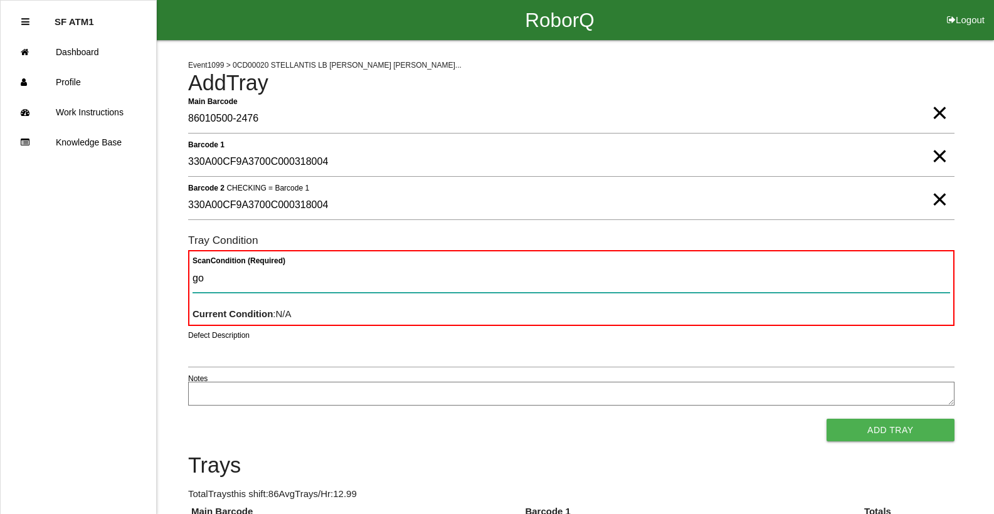
type Condition "goo"
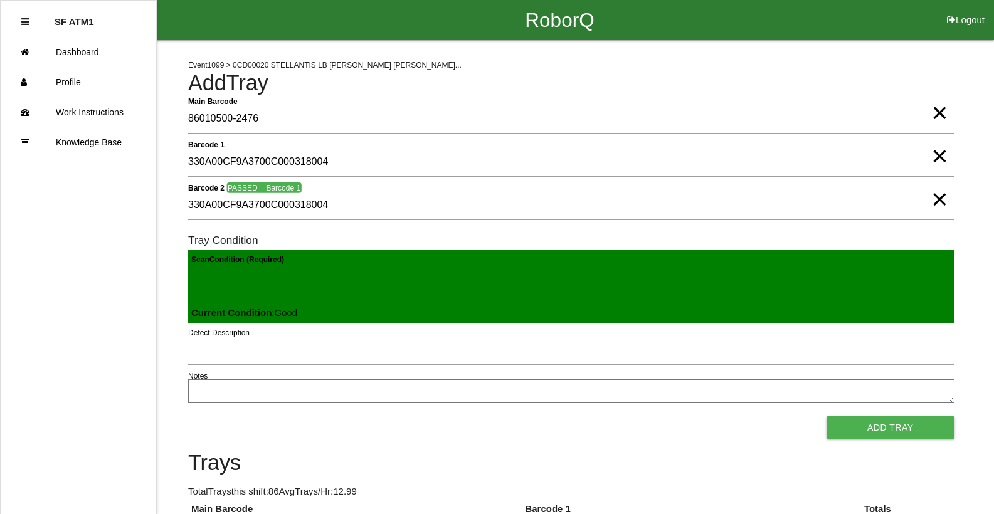
click button "Add Tray" at bounding box center [891, 427] width 128 height 23
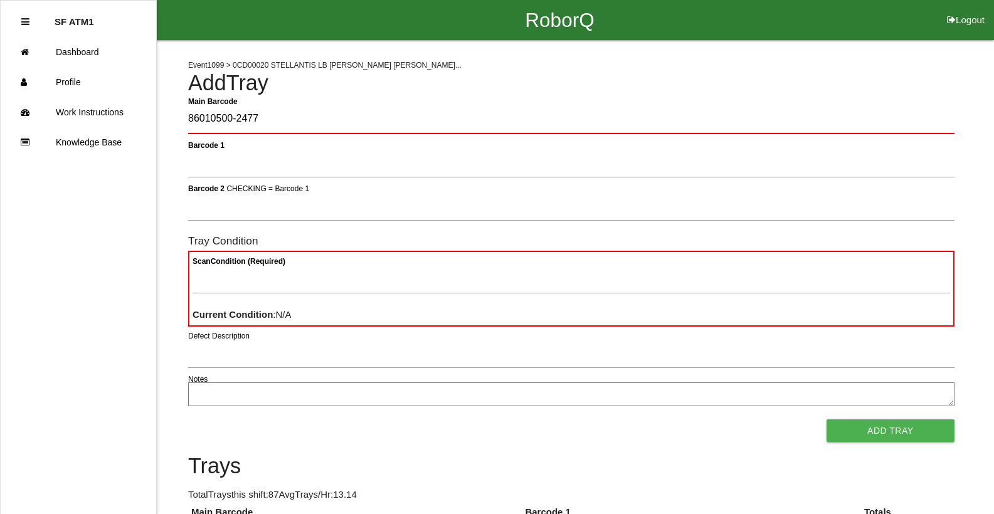
type Barcode "86010500-2477"
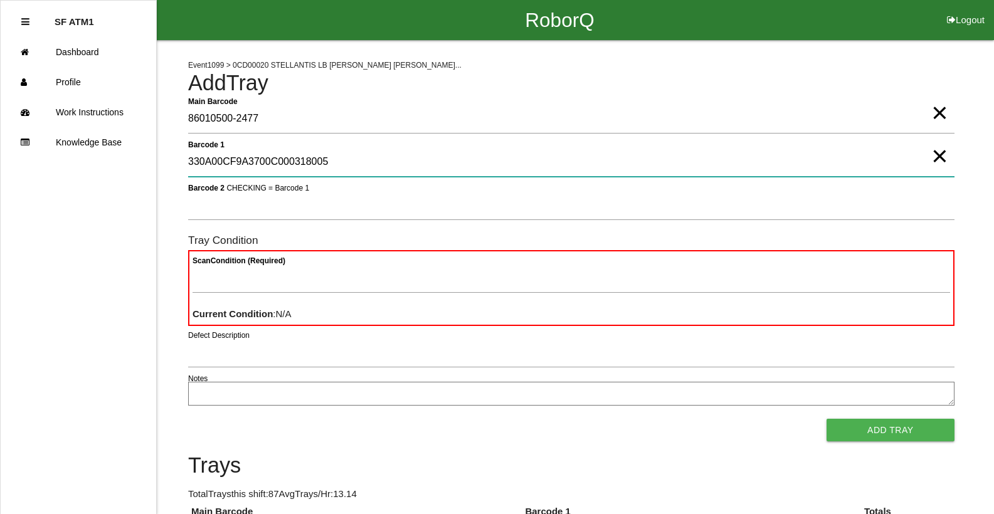
type 1 "330A00CF9A3700C000318005"
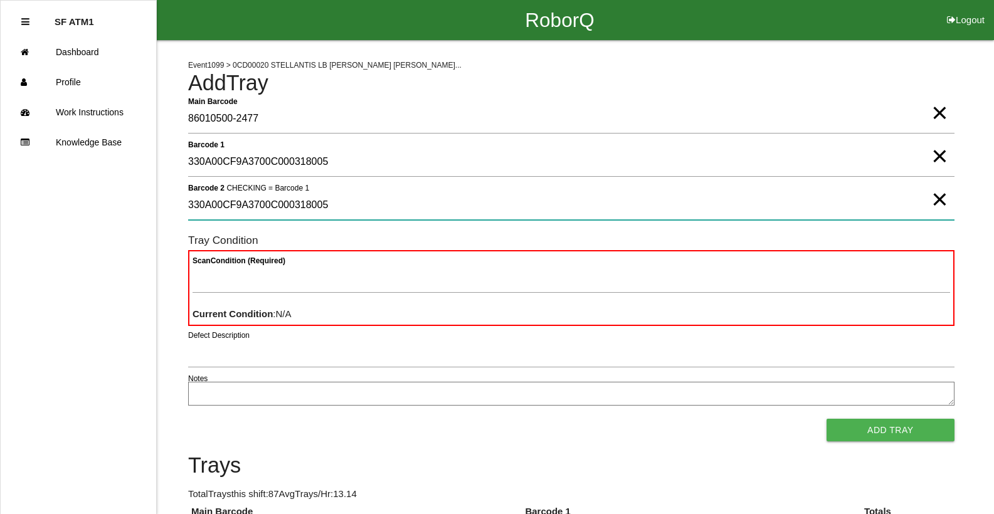
type 2 "330A00CF9A3700C000318005"
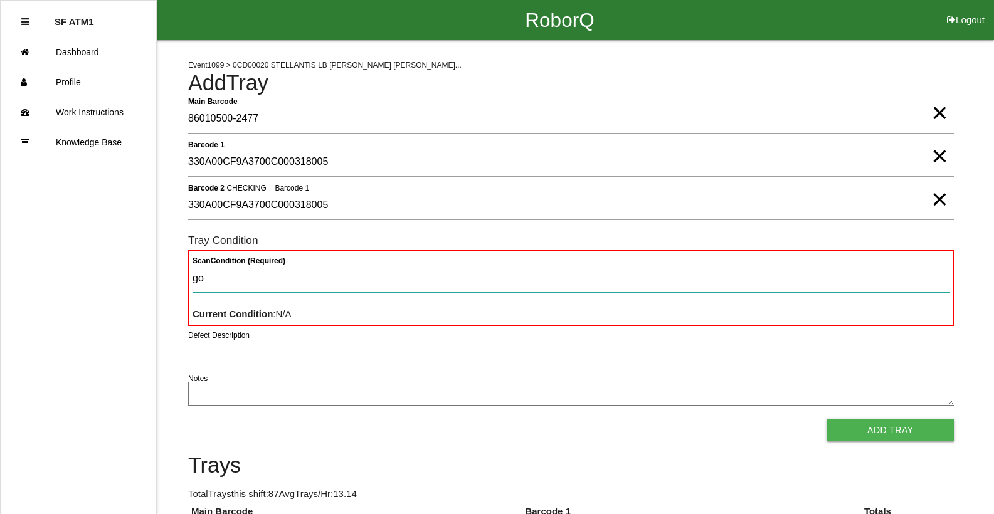
type Condition "goo"
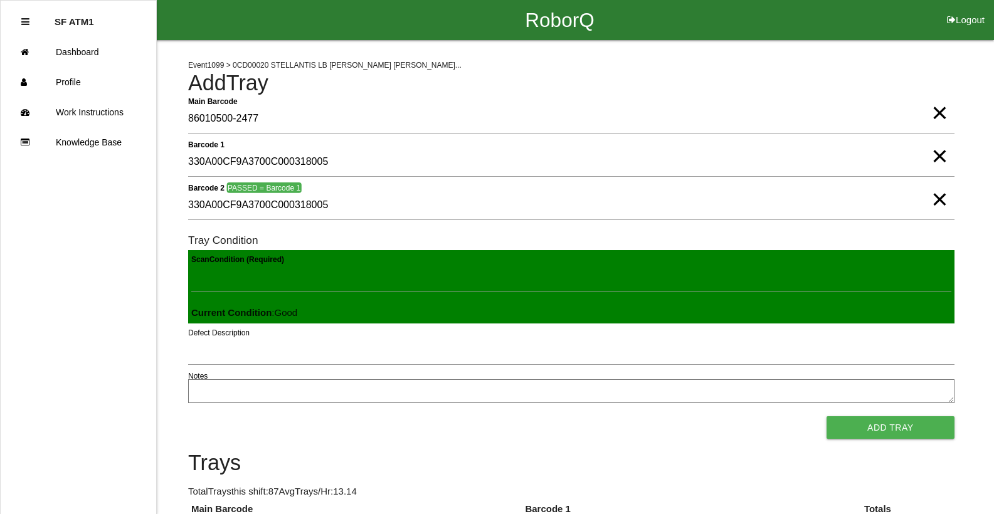
click at [827, 416] on button "Add Tray" at bounding box center [891, 427] width 128 height 23
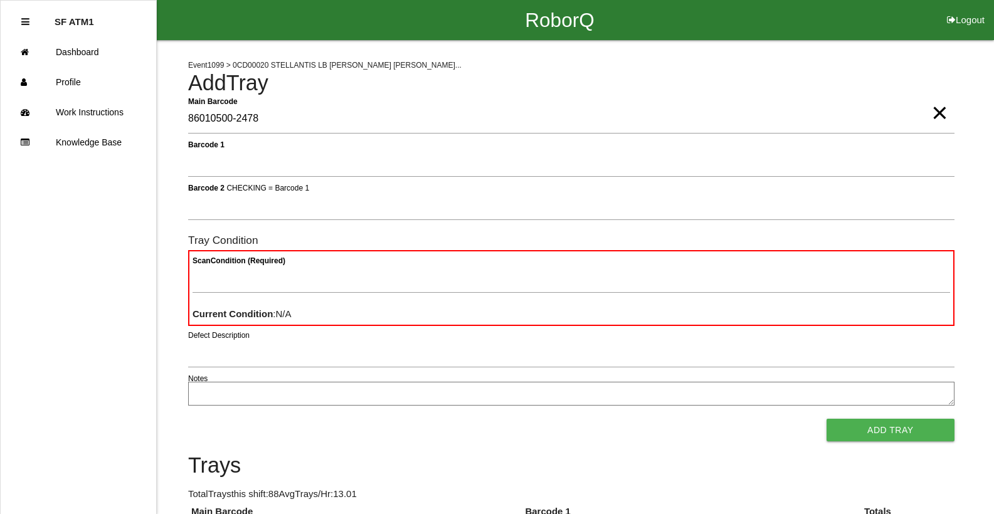
type Barcode "86010500-2478"
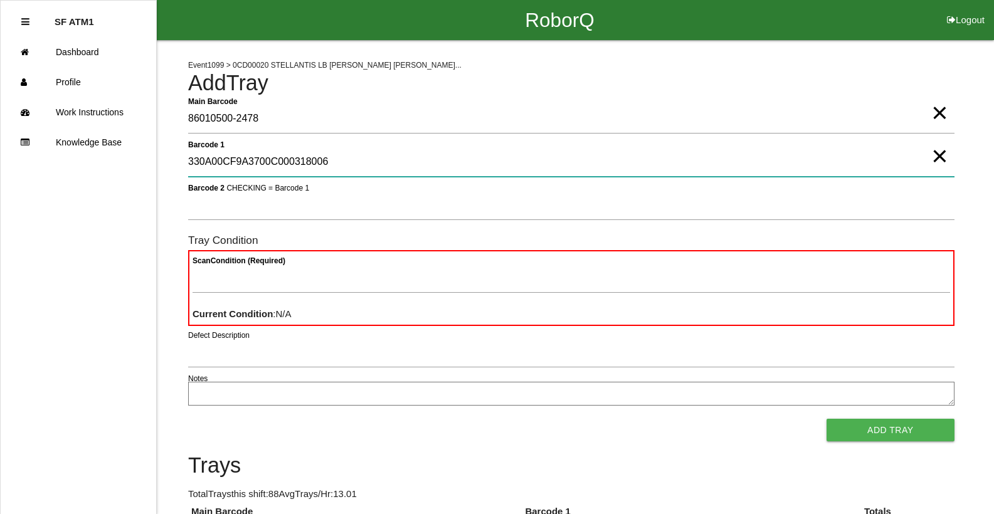
type 1 "330A00CF9A3700C000318006"
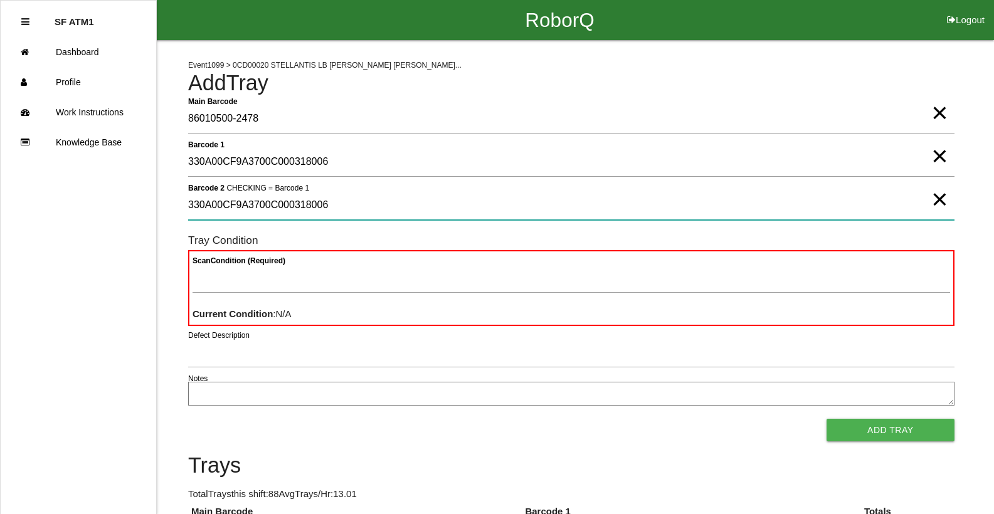
type 2 "330A00CF9A3700C000318006"
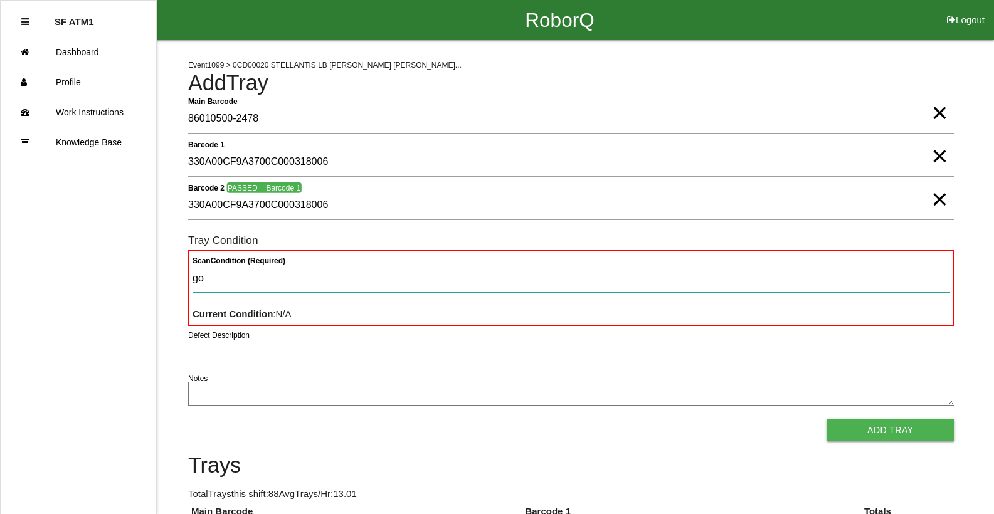
type Condition "goo"
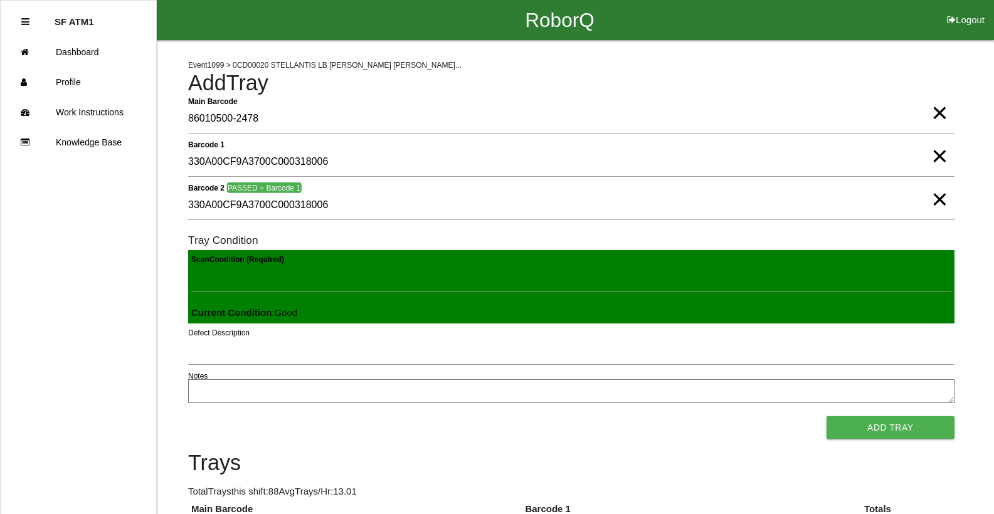
click at [827, 416] on button "Add Tray" at bounding box center [891, 427] width 128 height 23
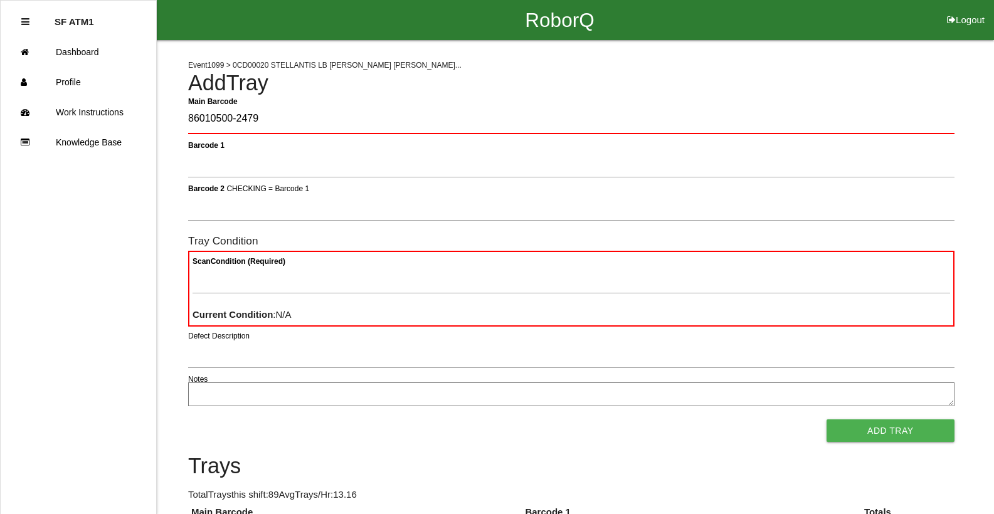
type Barcode "86010500-2479"
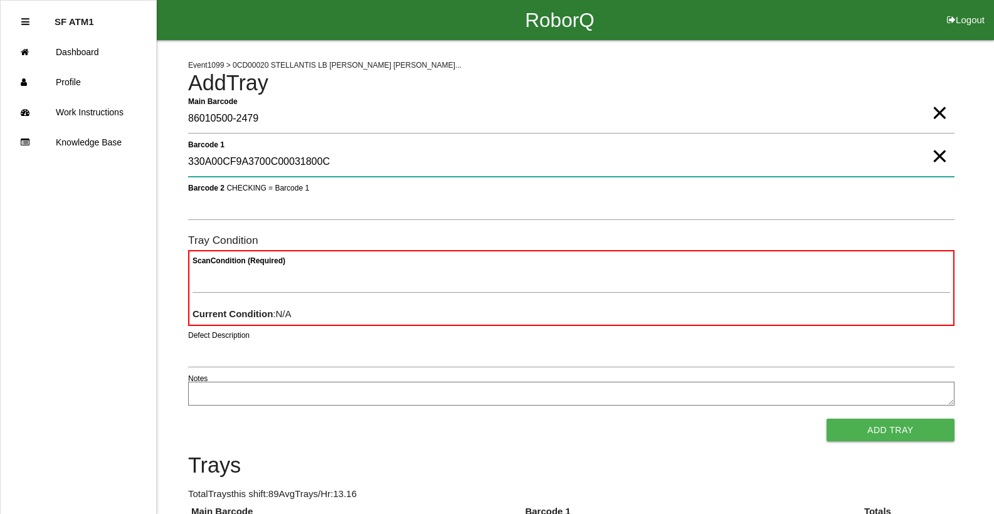
type 1 "330A00CF9A3700C00031800C"
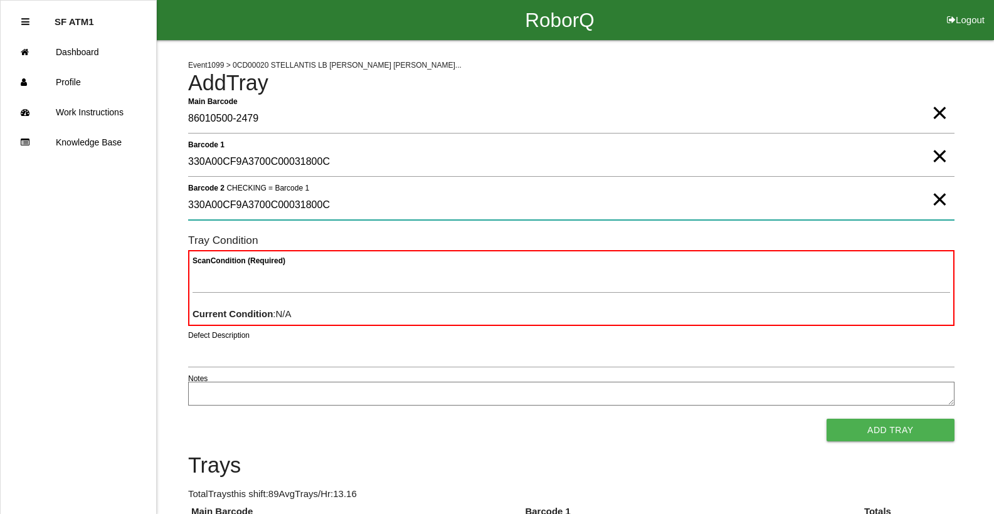
type 2 "330A00CF9A3700C00031800C"
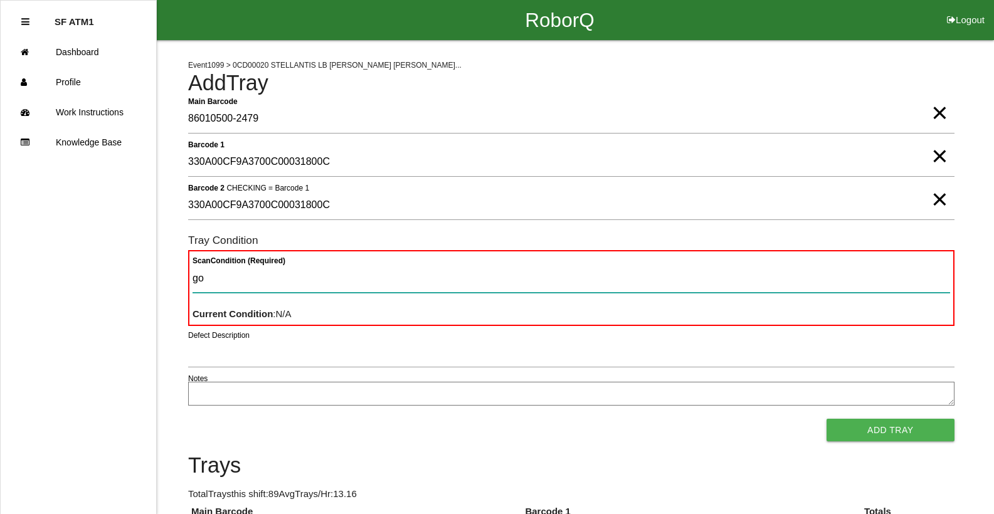
type Condition "goo"
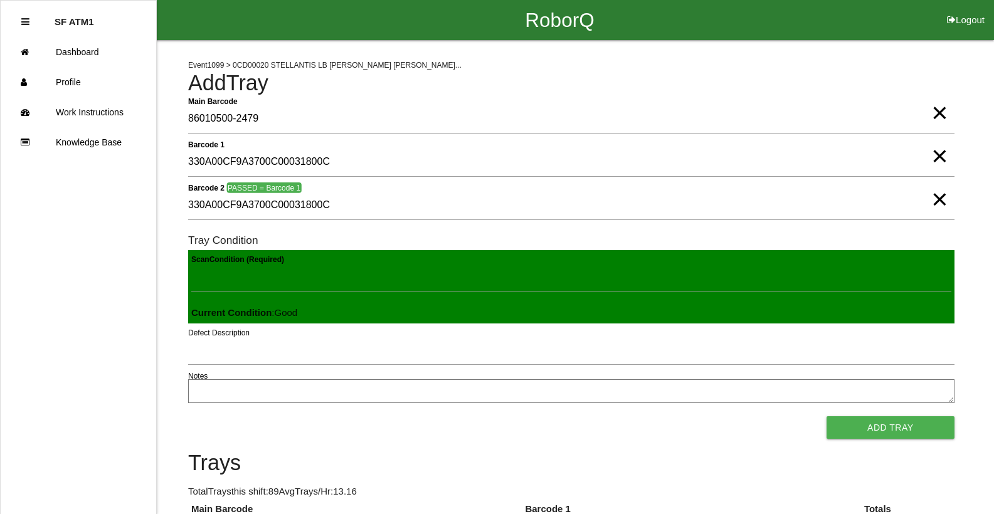
click at [827, 416] on button "Add Tray" at bounding box center [891, 427] width 128 height 23
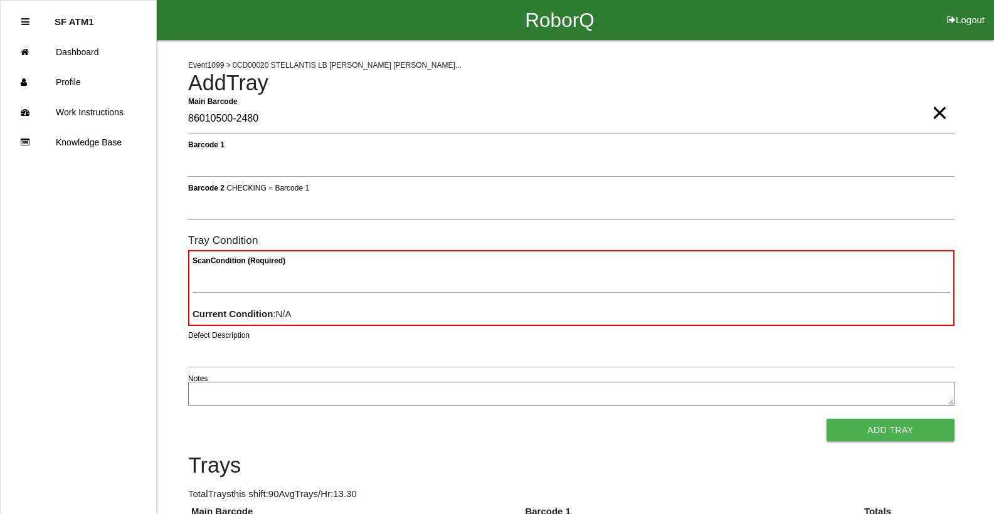
type Barcode "86010500-2480"
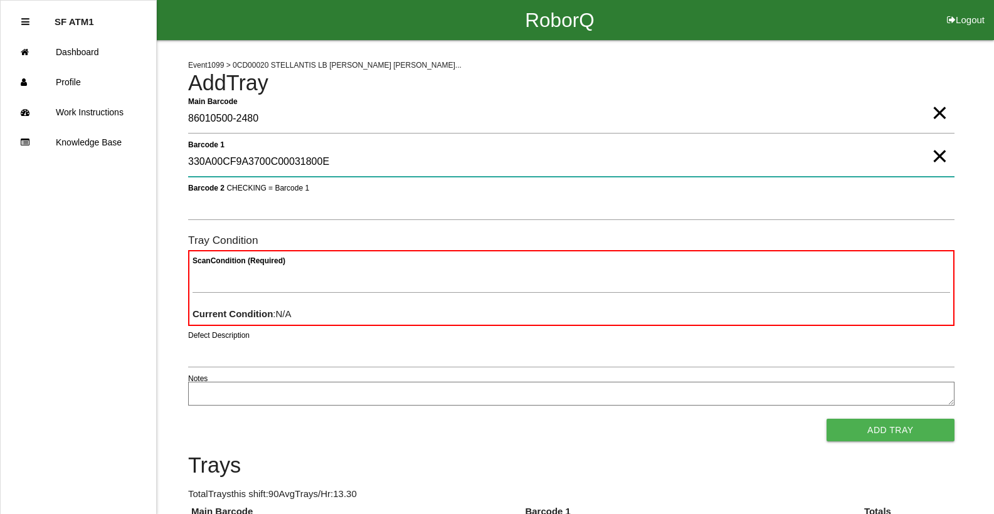
type 1 "330A00CF9A3700C00031800E"
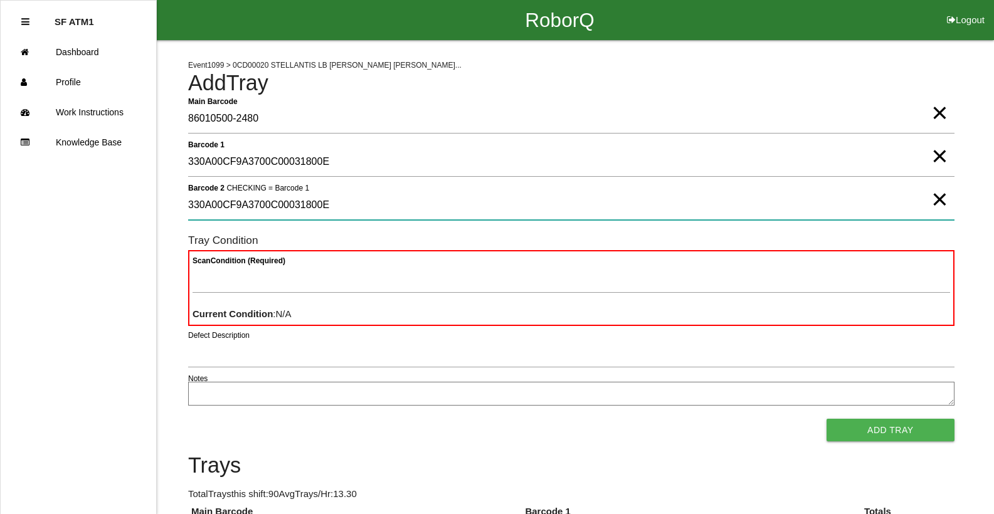
type 2 "330A00CF9A3700C00031800E"
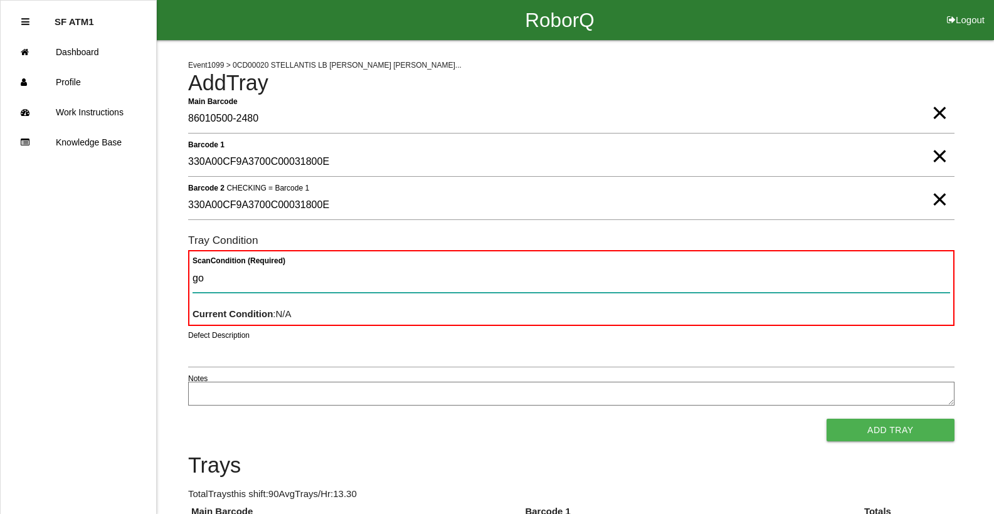
type Condition "goo"
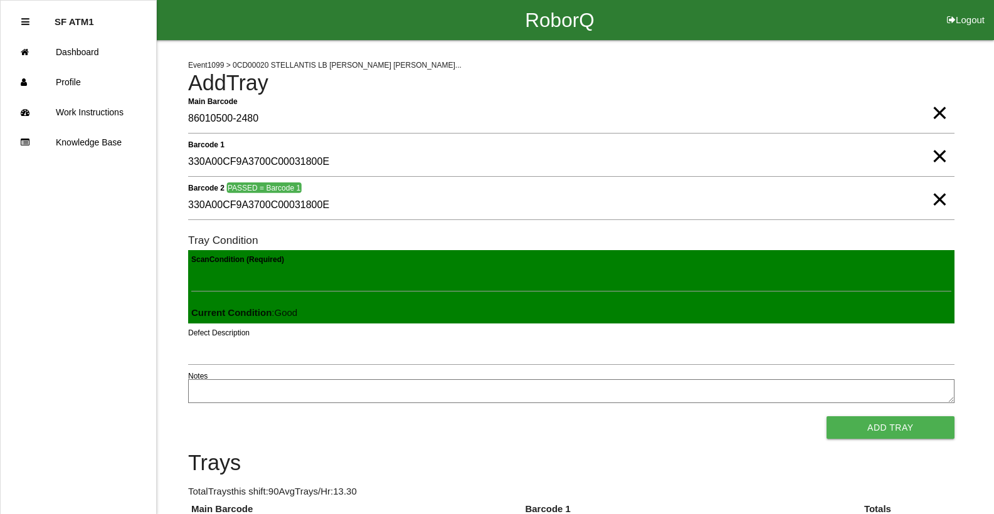
click at [827, 416] on button "Add Tray" at bounding box center [891, 427] width 128 height 23
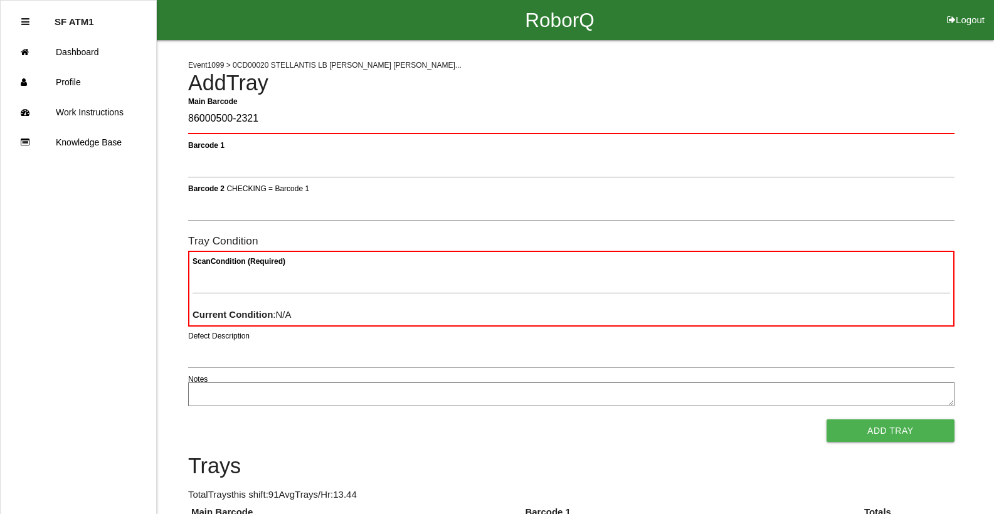
type Barcode "86000500-2321"
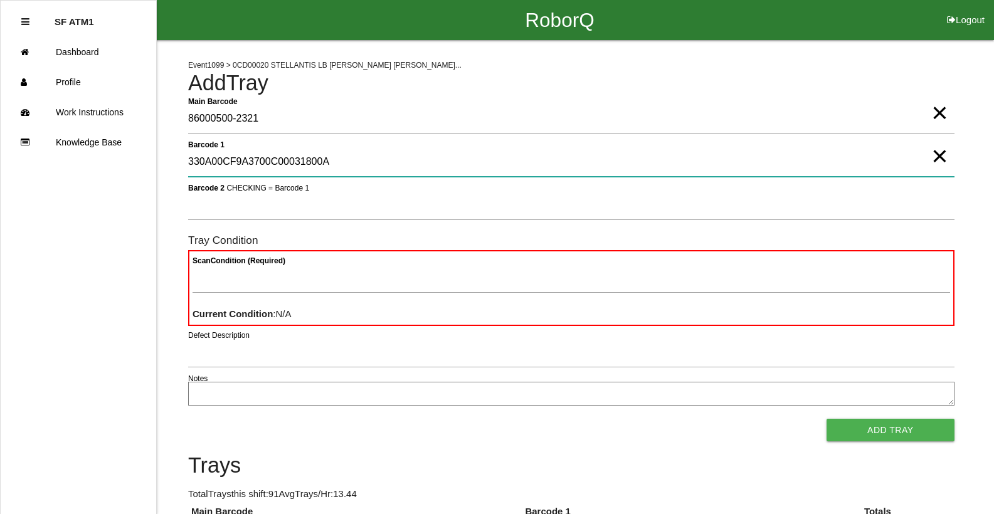
type 1 "330A00CF9A3700C00031800A"
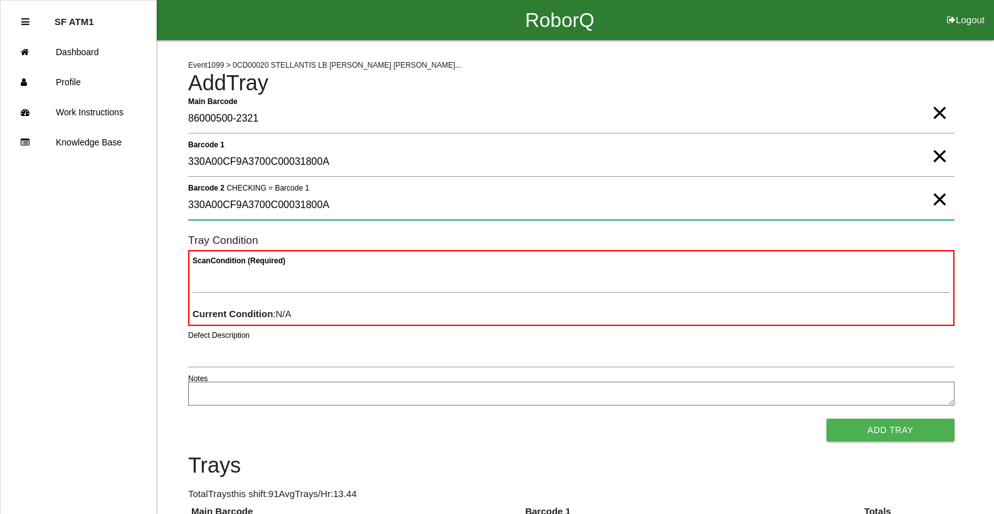
type 2 "330A00CF9A3700C00031800A"
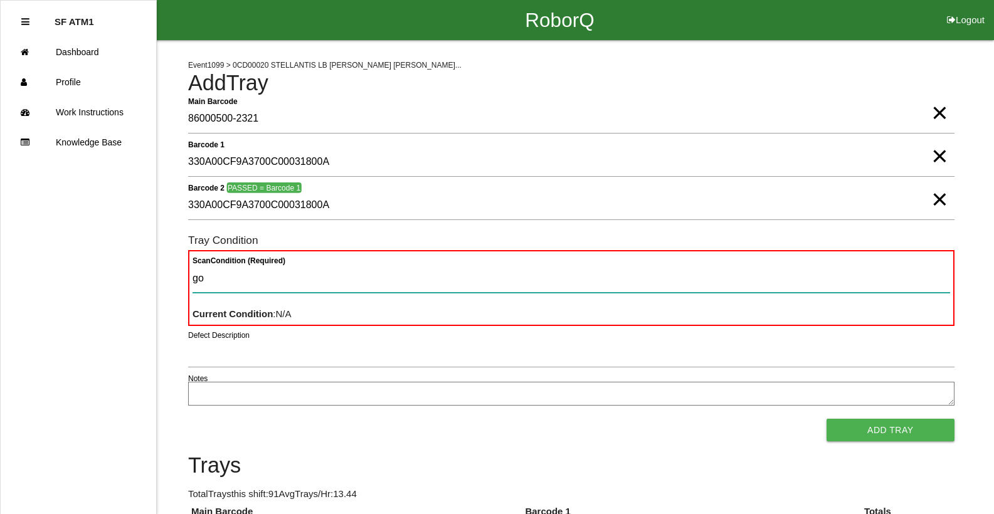
type Condition "goo"
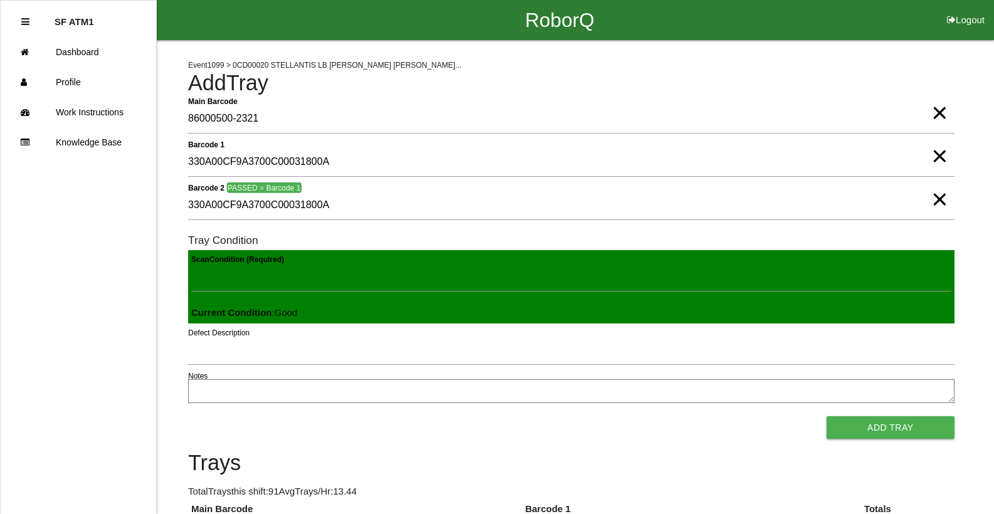
click at [827, 416] on button "Add Tray" at bounding box center [891, 427] width 128 height 23
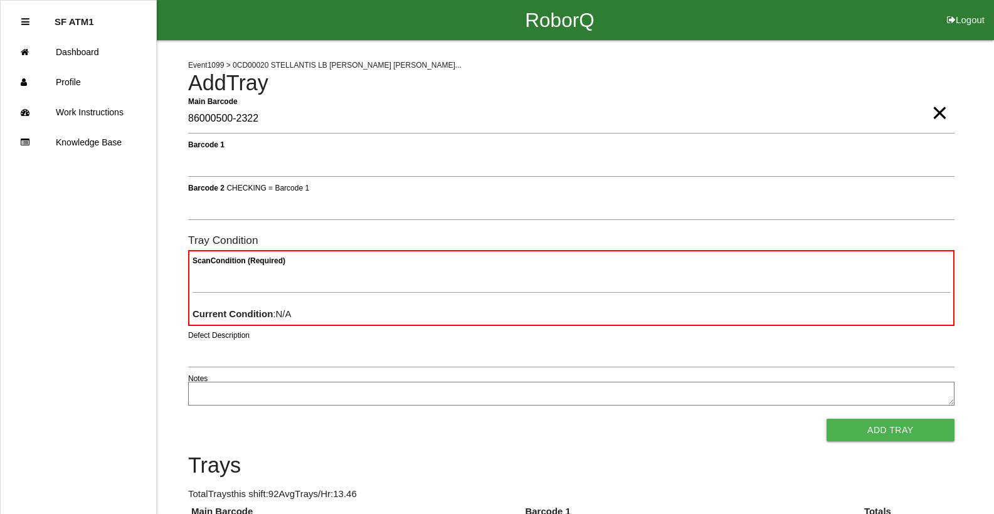
type Barcode "86000500-2322"
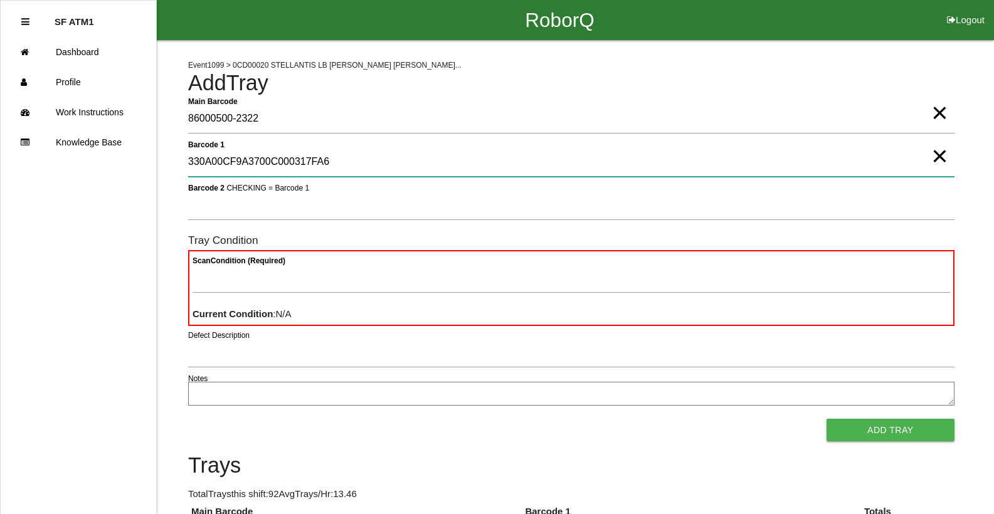
type 1 "330A00CF9A3700C000317FA6"
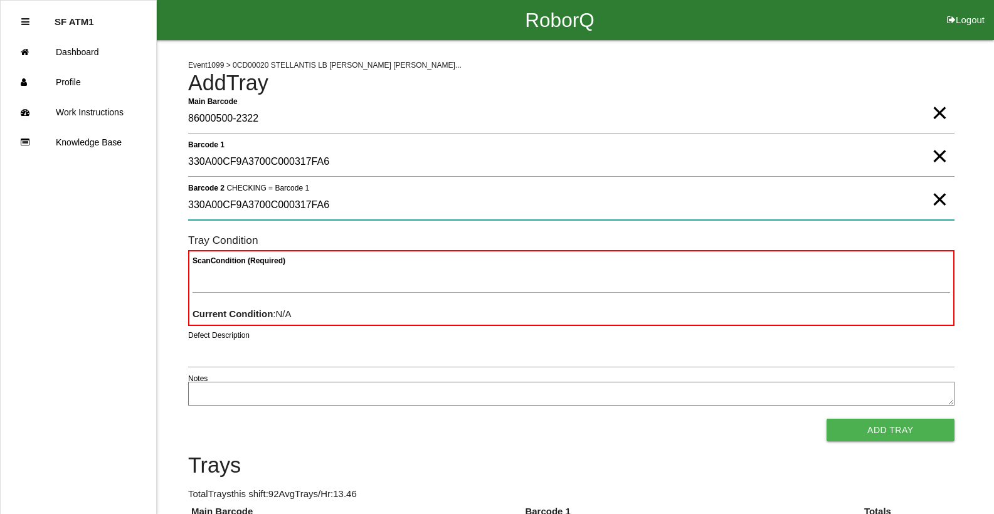
type 2 "330A00CF9A3700C000317FA6"
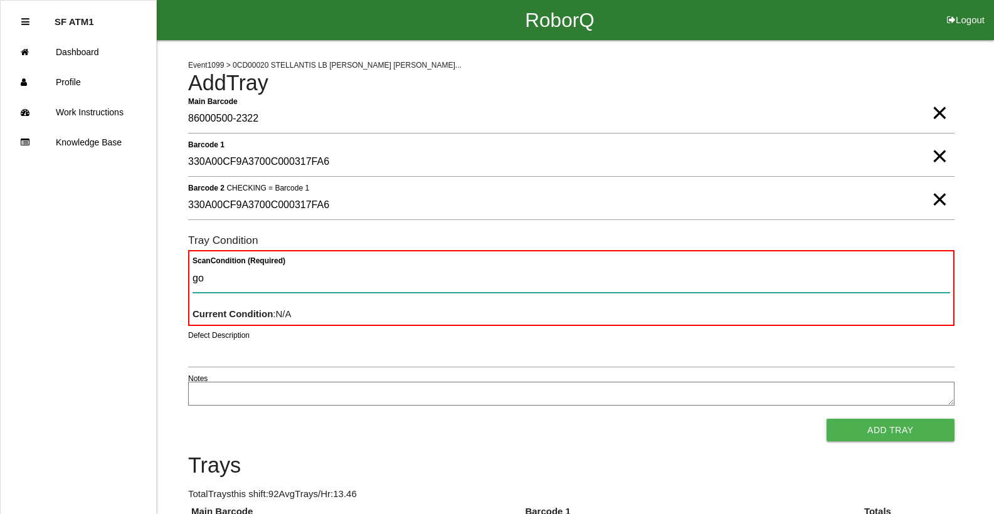
type Condition "goo"
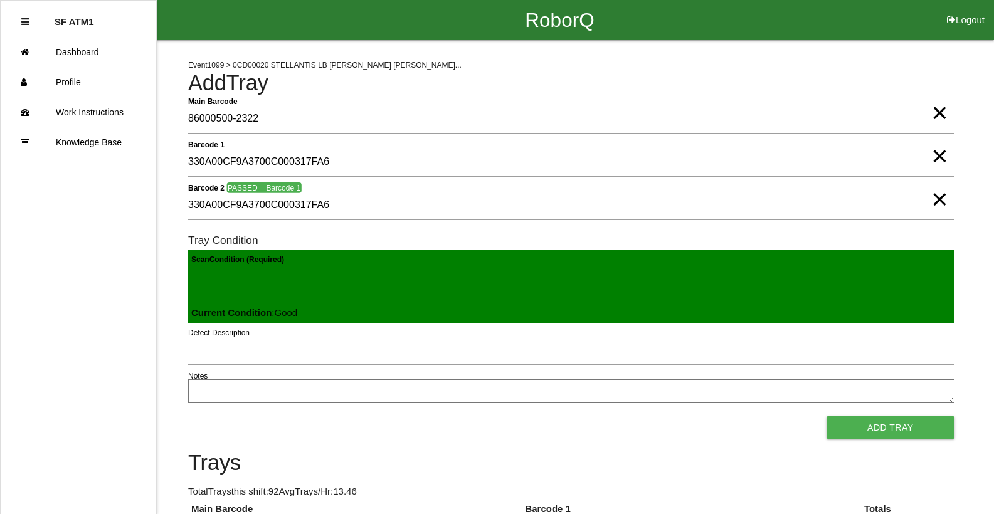
click at [827, 416] on button "Add Tray" at bounding box center [891, 427] width 128 height 23
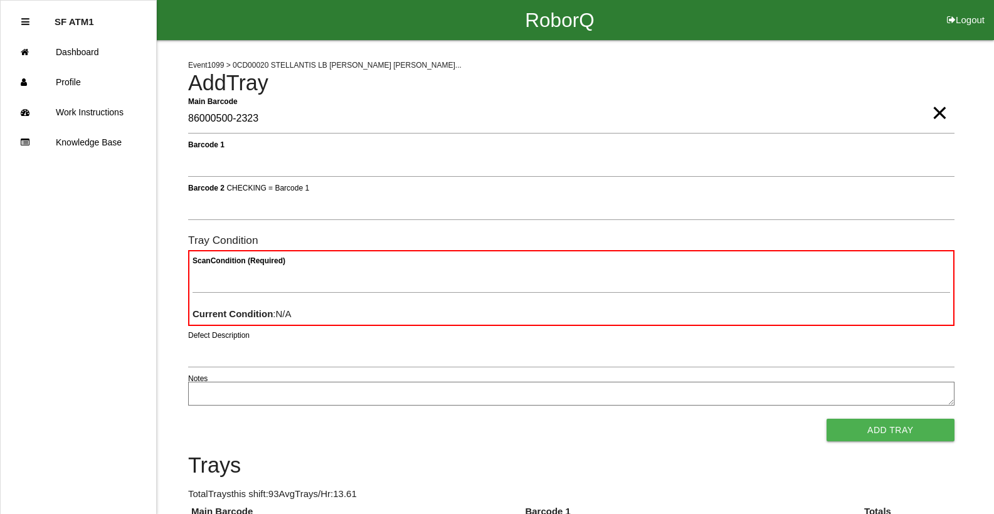
type Barcode "86000500-2323"
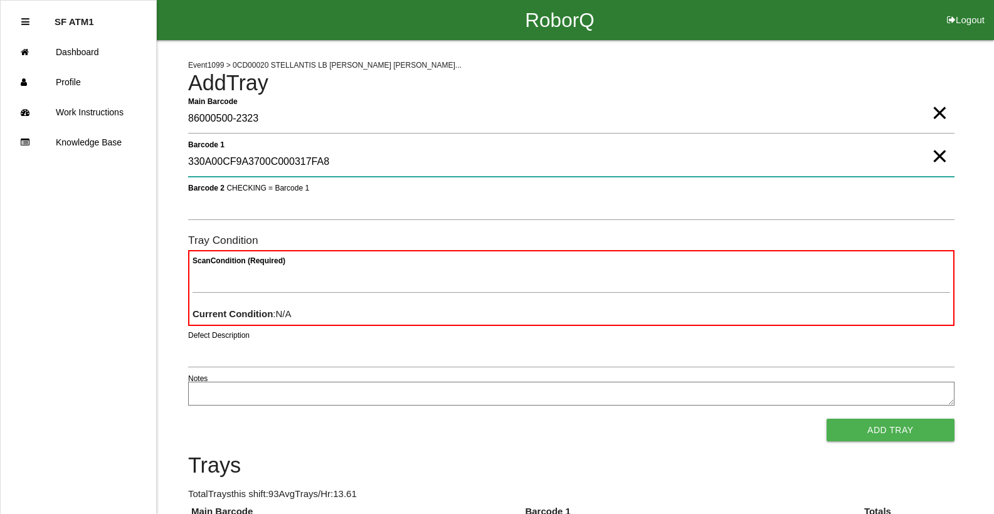
type 1 "330A00CF9A3700C000317FA8"
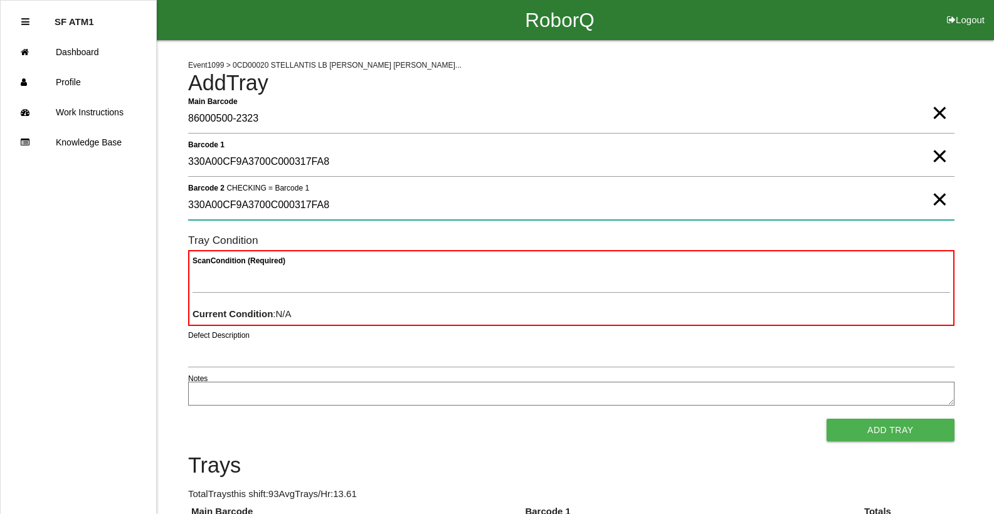
type 2 "330A00CF9A3700C000317FA8"
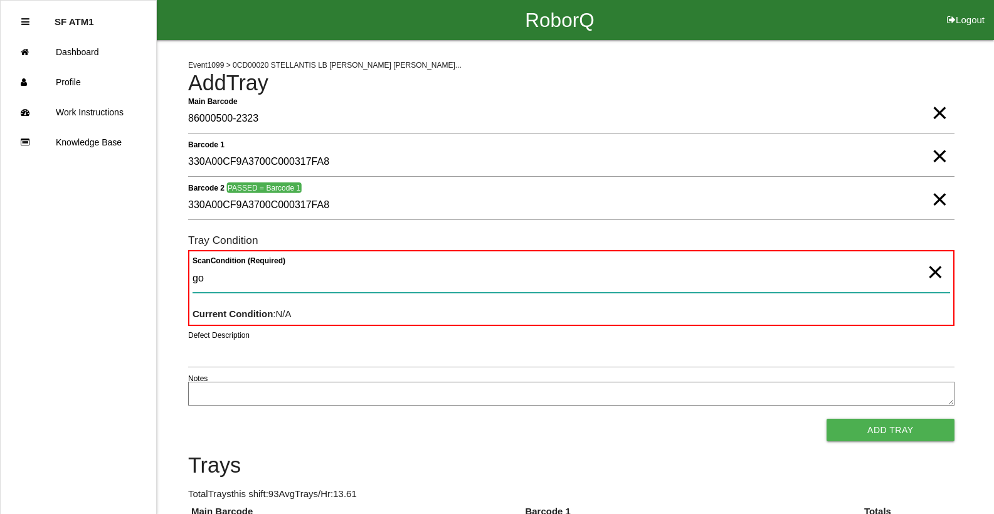
type Condition "goo"
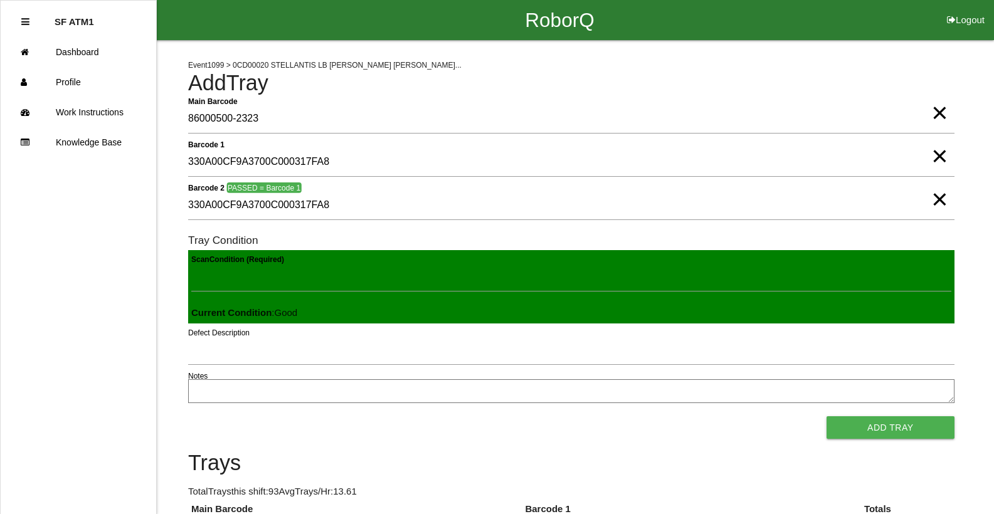
click at [827, 416] on button "Add Tray" at bounding box center [891, 427] width 128 height 23
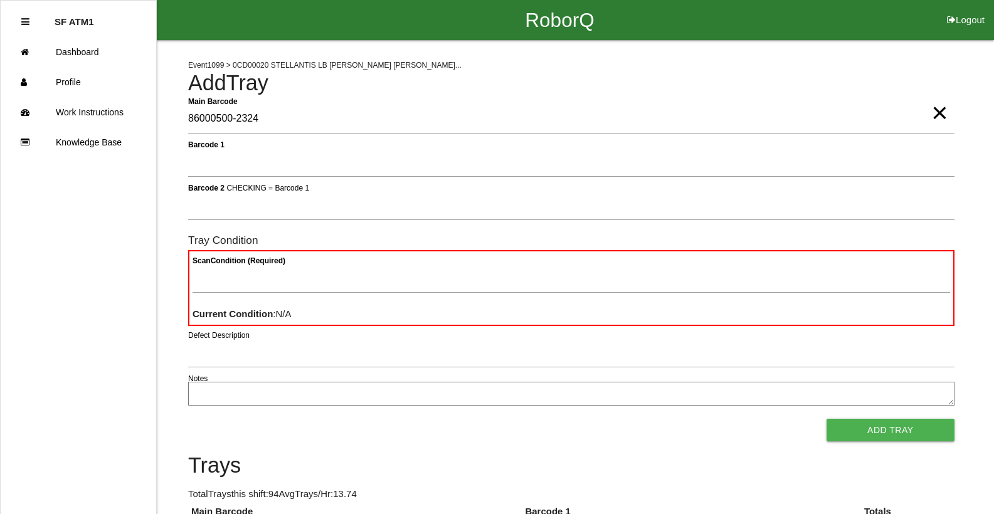
type Barcode "86000500-2324"
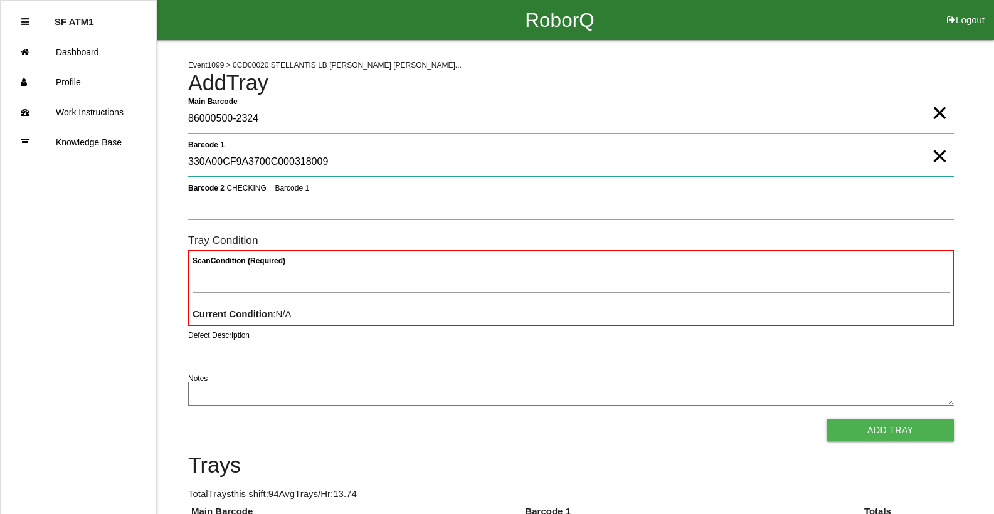
type 1 "330A00CF9A3700C000318009"
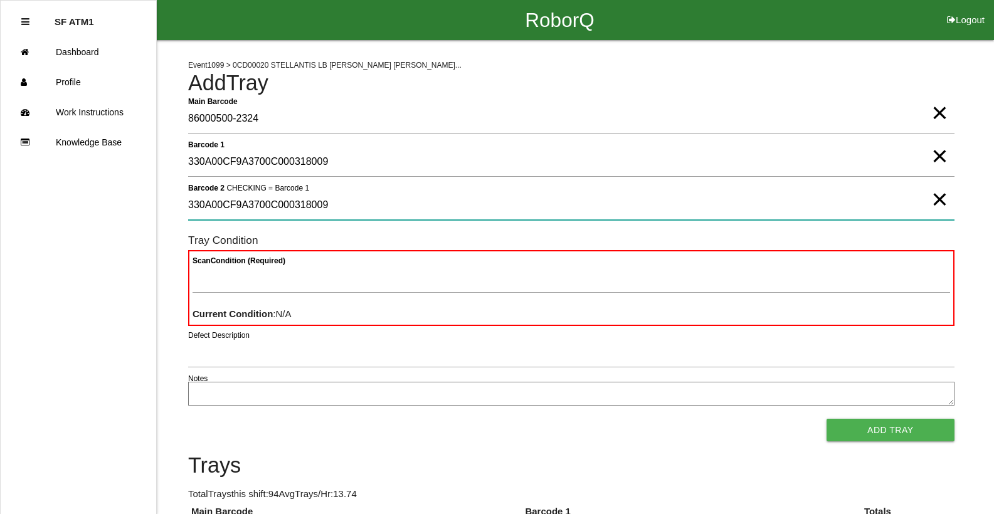
type 2 "330A00CF9A3700C000318009"
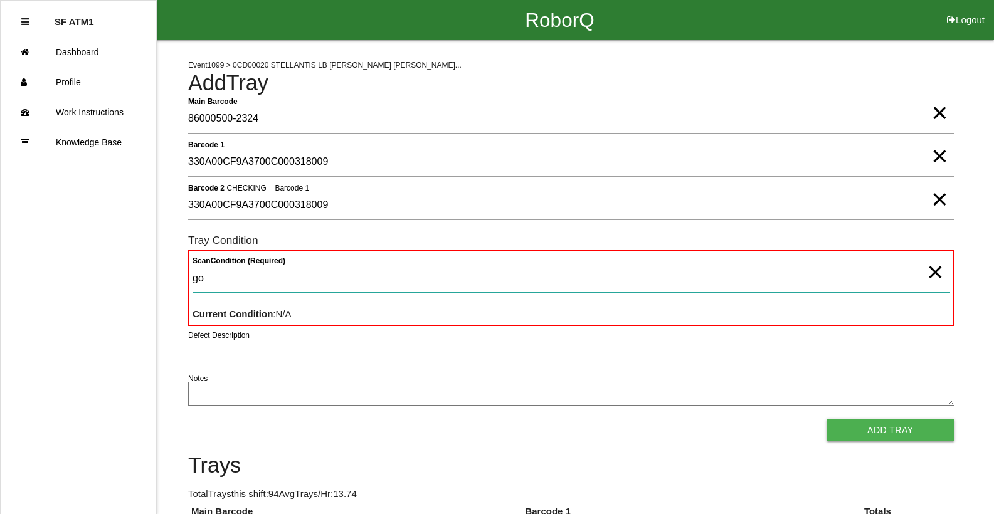
type Condition "goo"
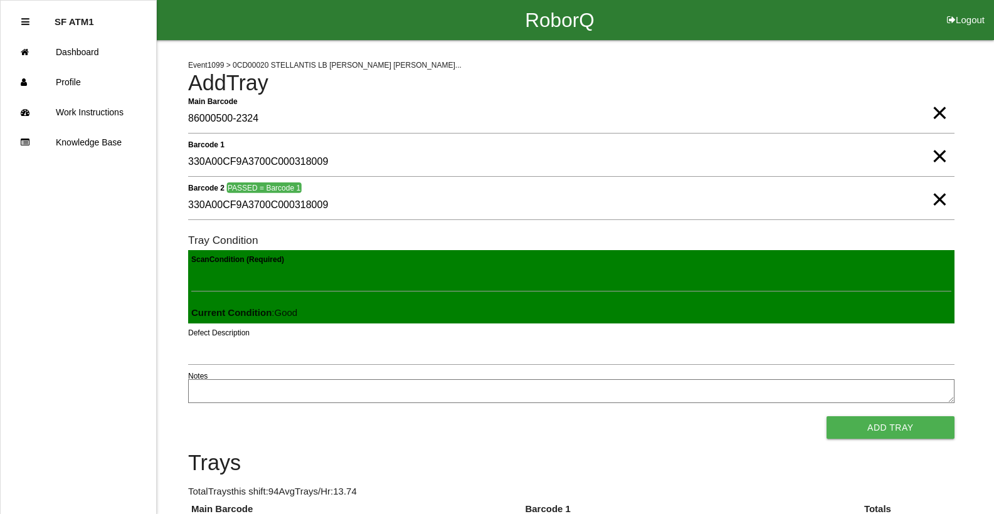
click at [827, 416] on button "Add Tray" at bounding box center [891, 427] width 128 height 23
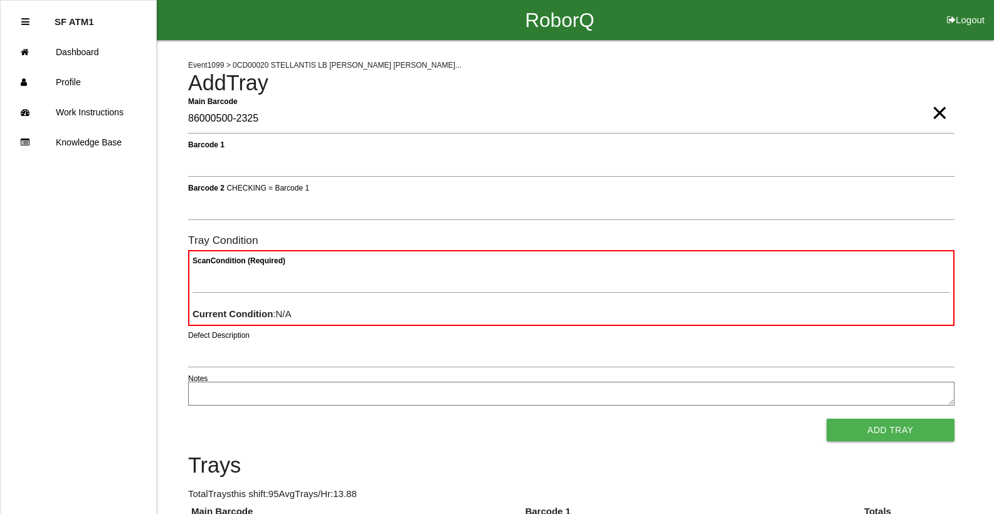
type Barcode "86000500-2325"
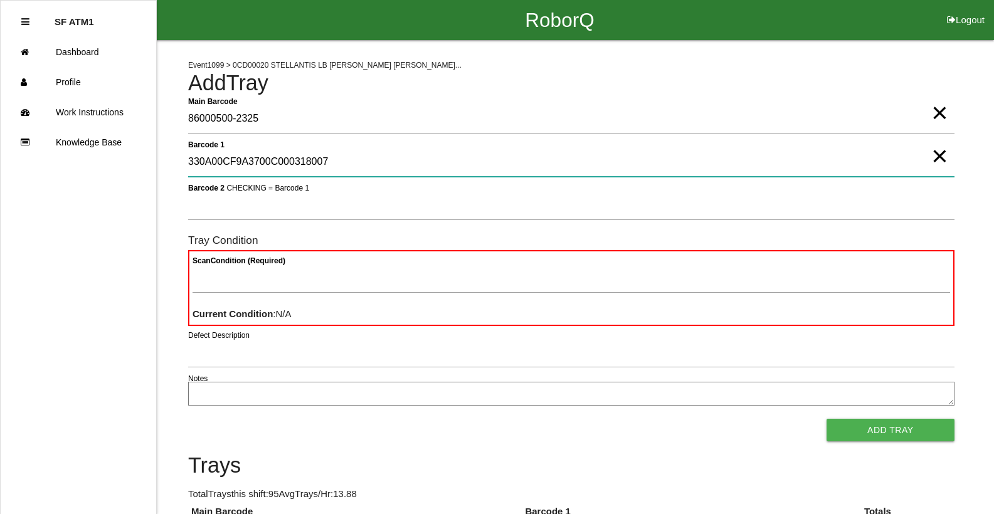
type 1 "330A00CF9A3700C000318007"
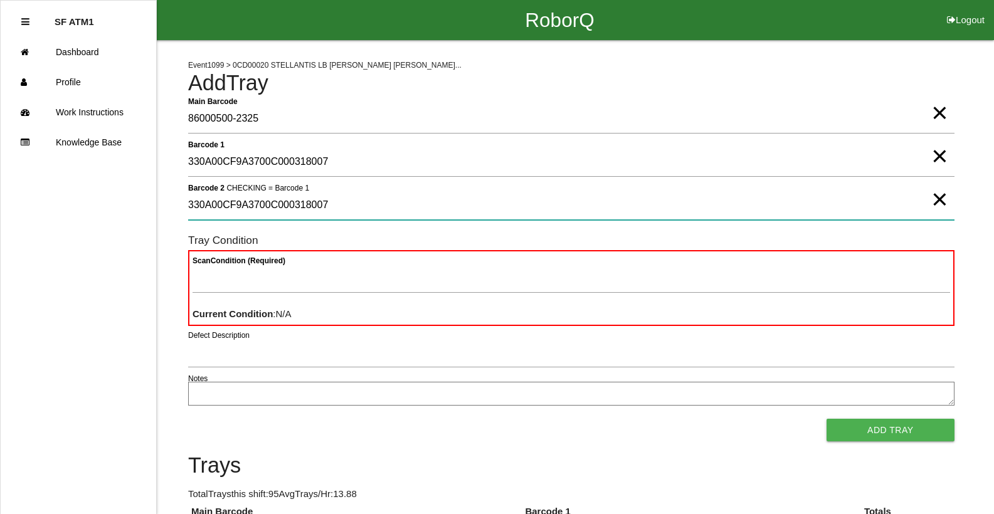
type 2 "330A00CF9A3700C000318007"
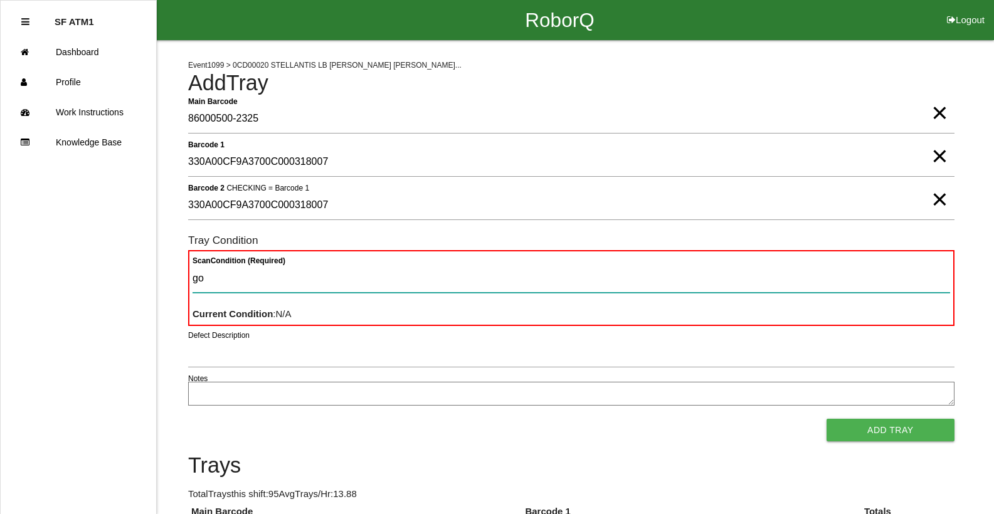
type Condition "goo"
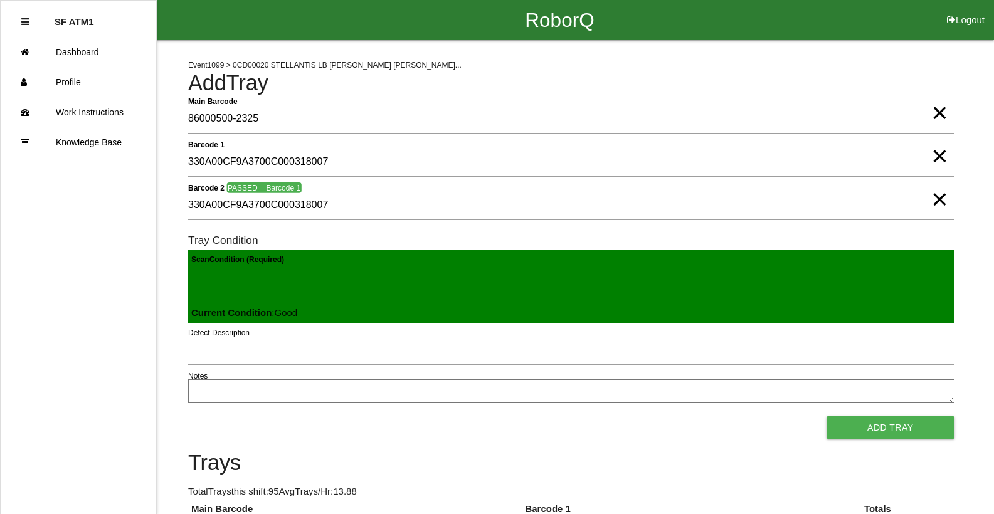
click at [827, 416] on button "Add Tray" at bounding box center [891, 427] width 128 height 23
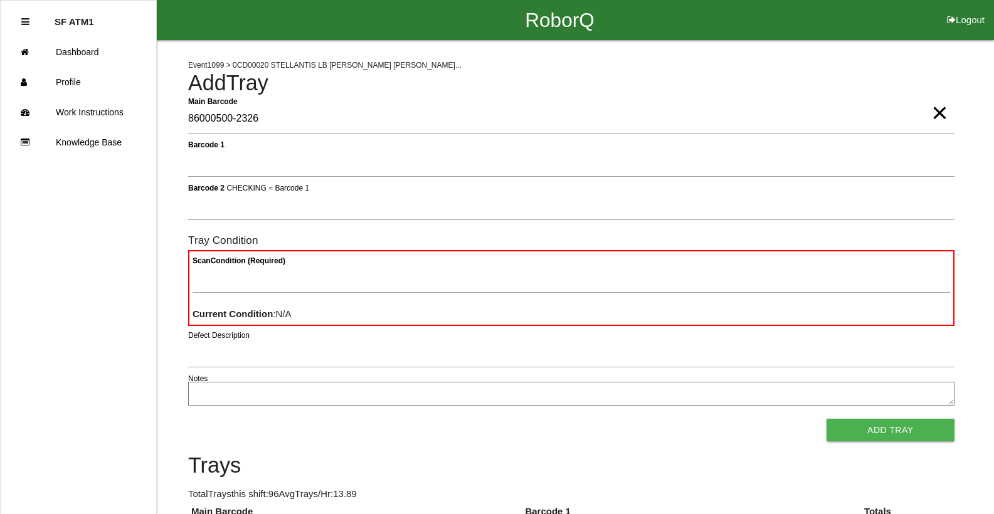
type Barcode "86000500-2326"
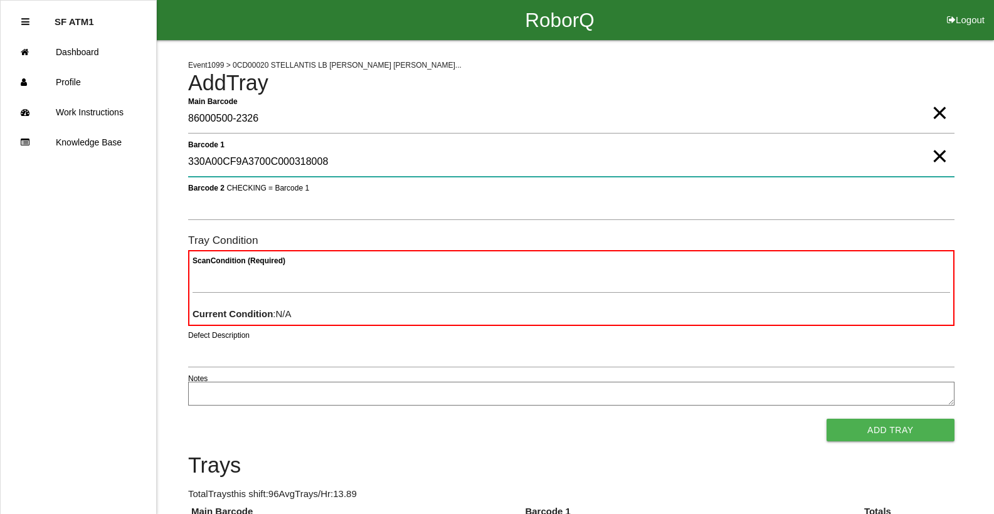
type 1 "330A00CF9A3700C000318008"
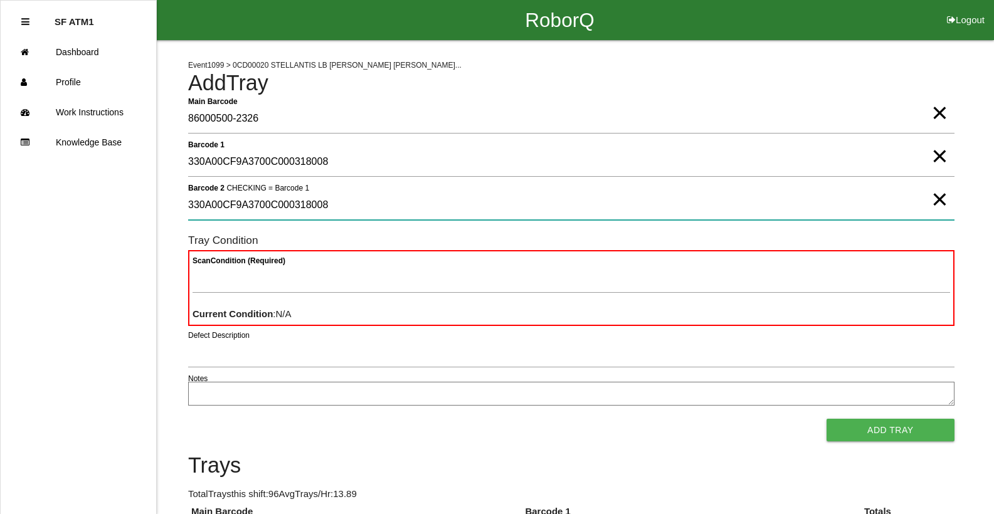
type 2 "330A00CF9A3700C000318008"
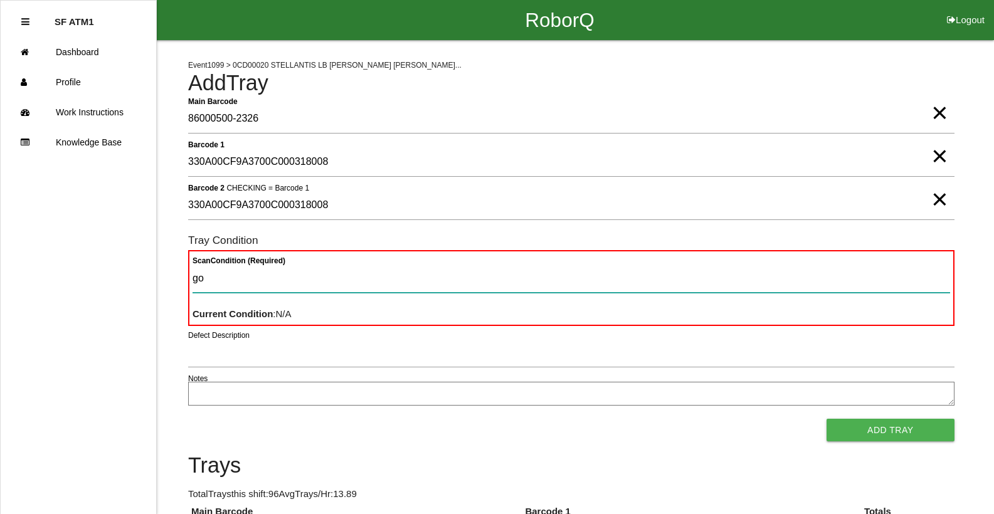
type Condition "goo"
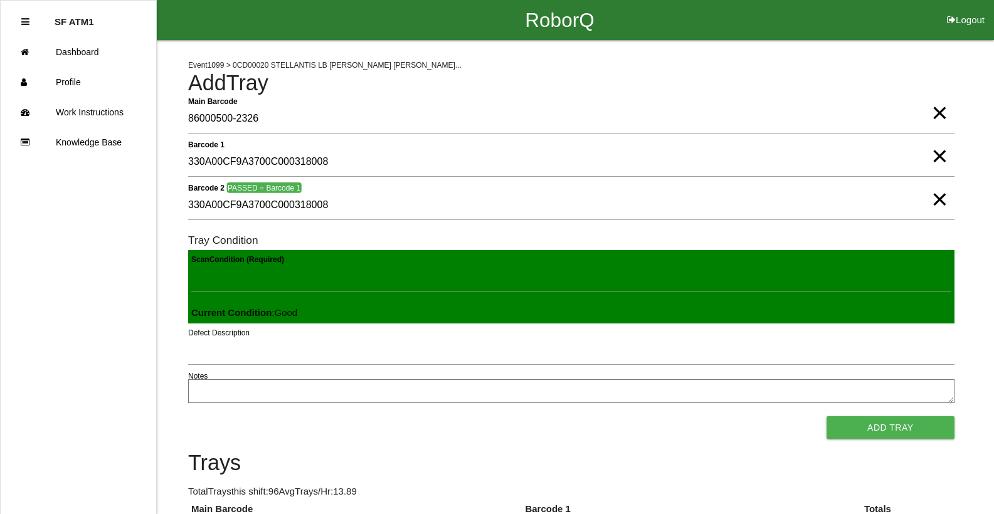
click button "Add Tray" at bounding box center [891, 427] width 128 height 23
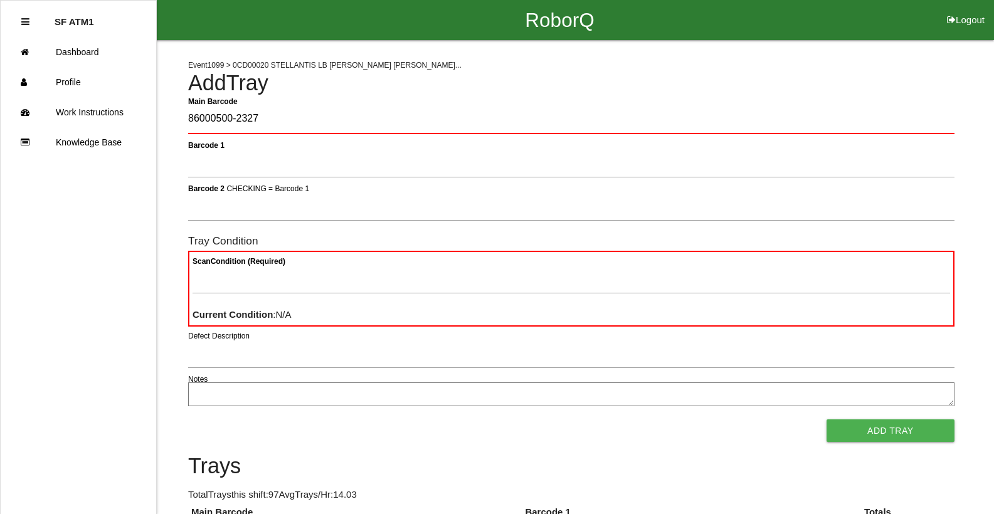
type Barcode "86000500-2327"
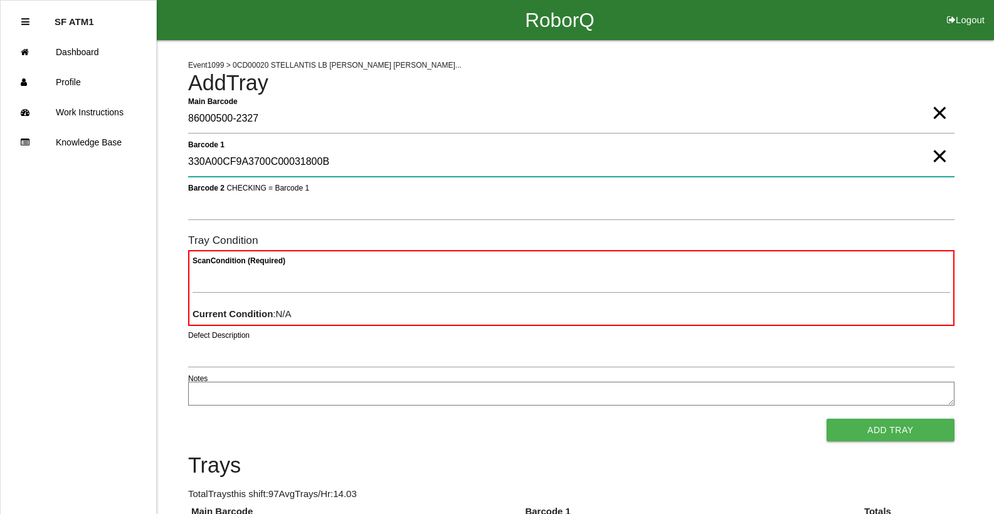
type 1 "330A00CF9A3700C00031800B"
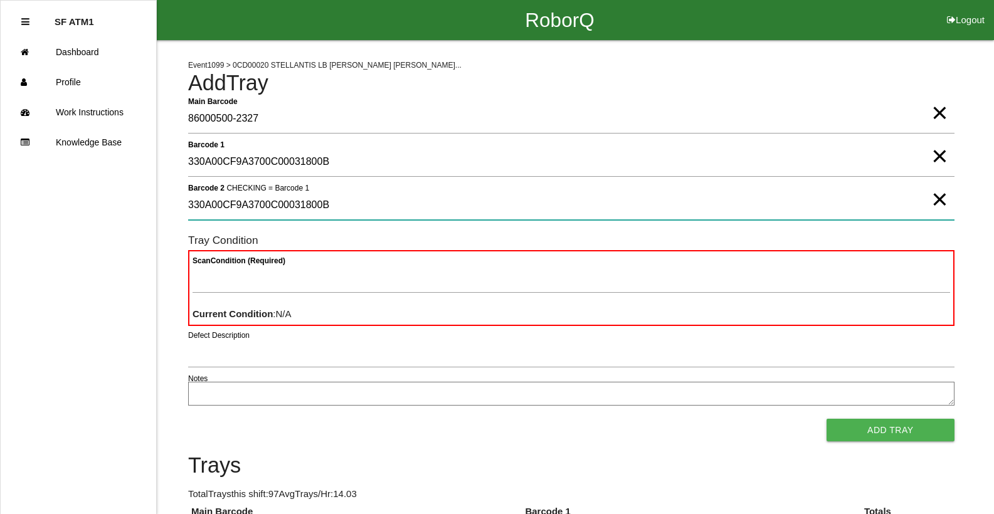
type 2 "330A00CF9A3700C00031800B"
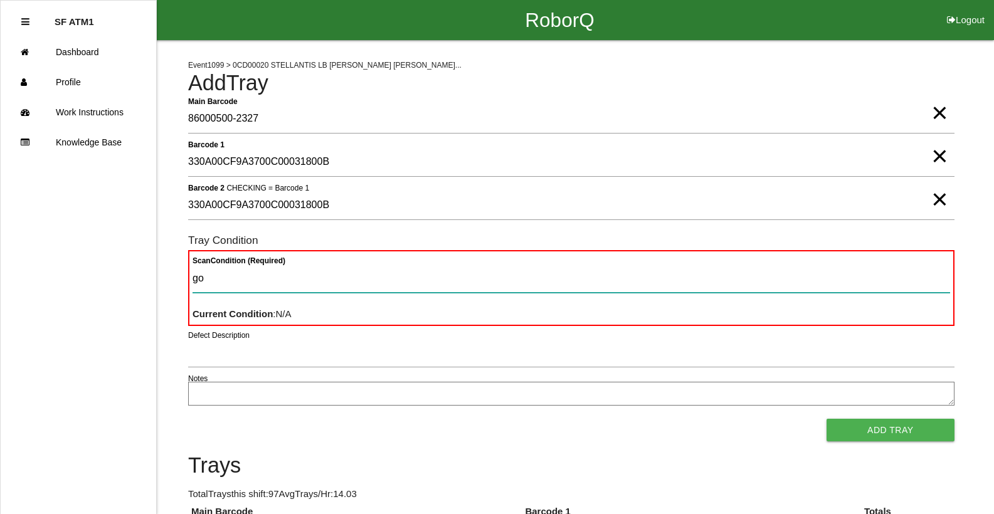
type Condition "goo"
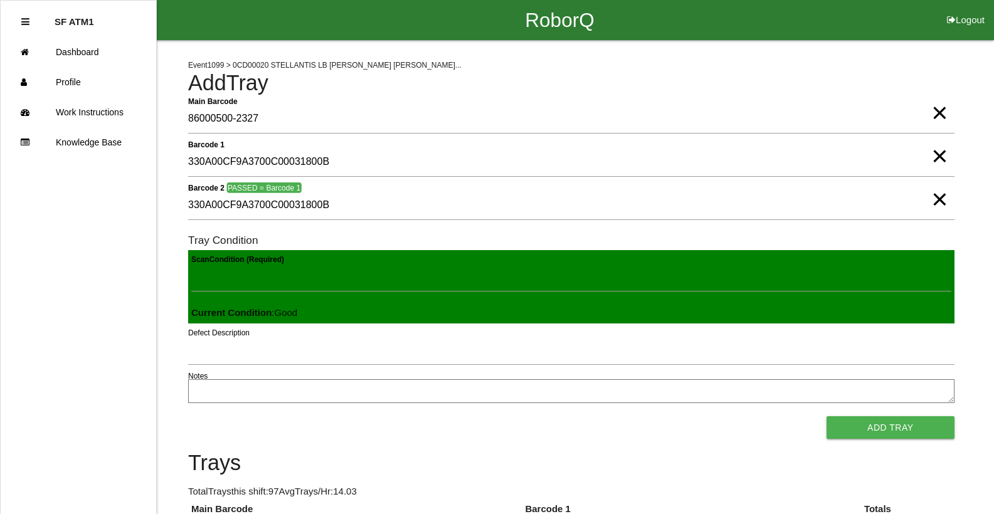
click at [827, 416] on button "Add Tray" at bounding box center [891, 427] width 128 height 23
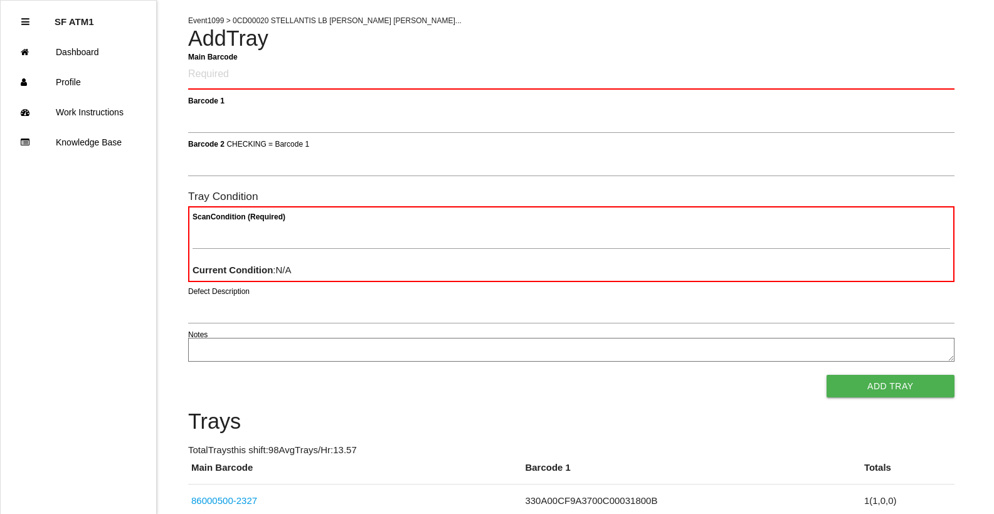
scroll to position [63, 0]
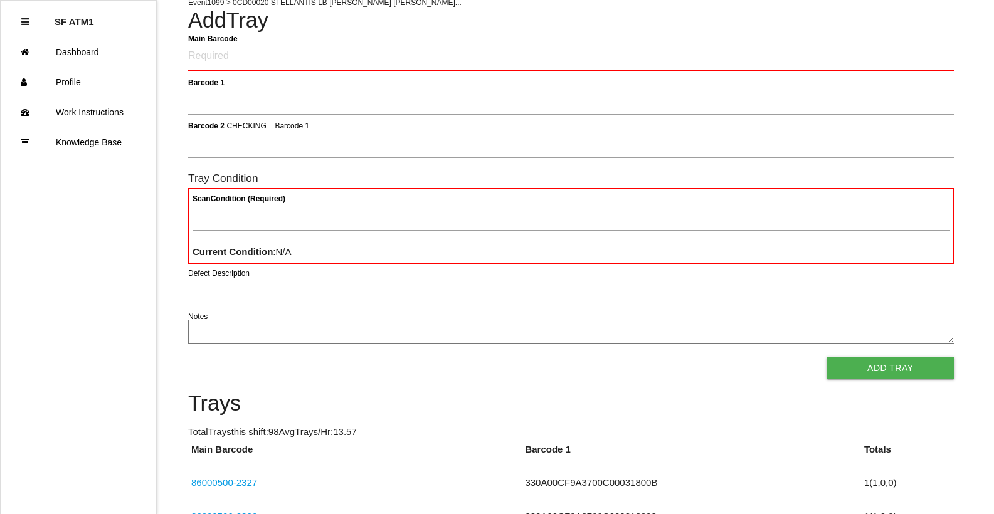
click at [206, 66] on Barcode "Main Barcode" at bounding box center [571, 56] width 766 height 29
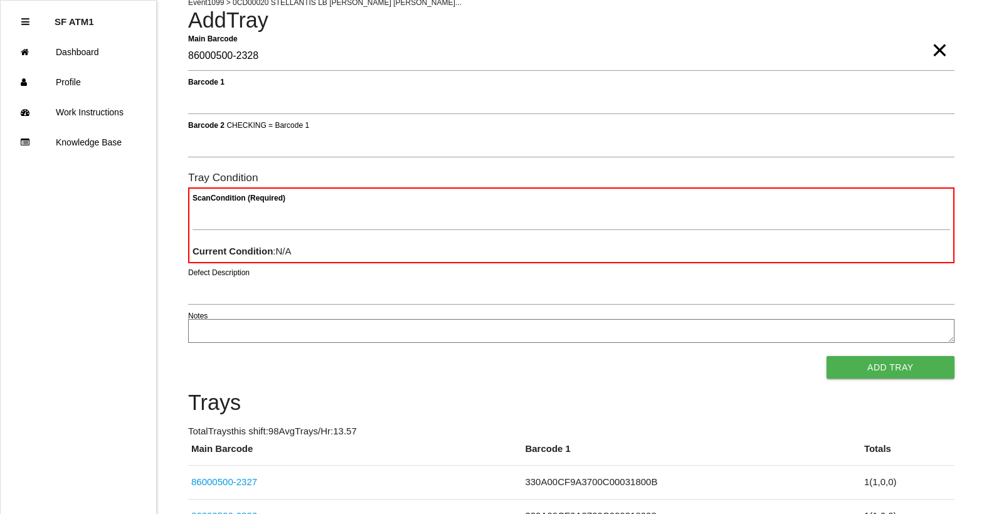
type Barcode "86000500-2328"
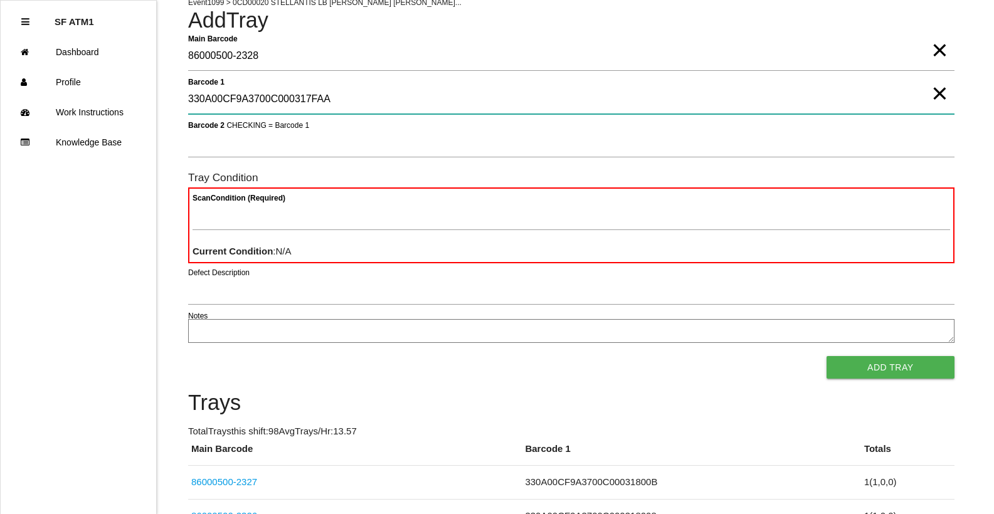
type 1 "330A00CF9A3700C000317FAA"
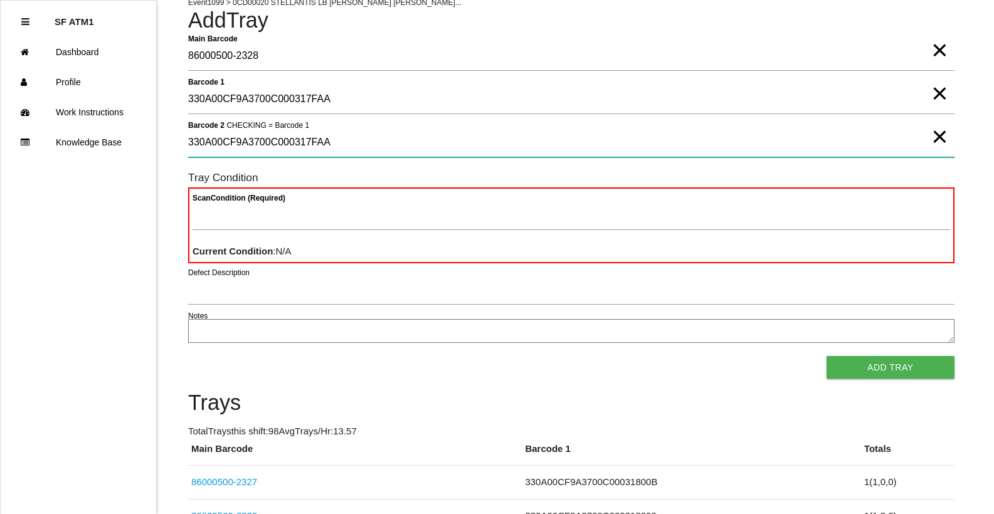
type 2 "330A00CF9A3700C000317FAA"
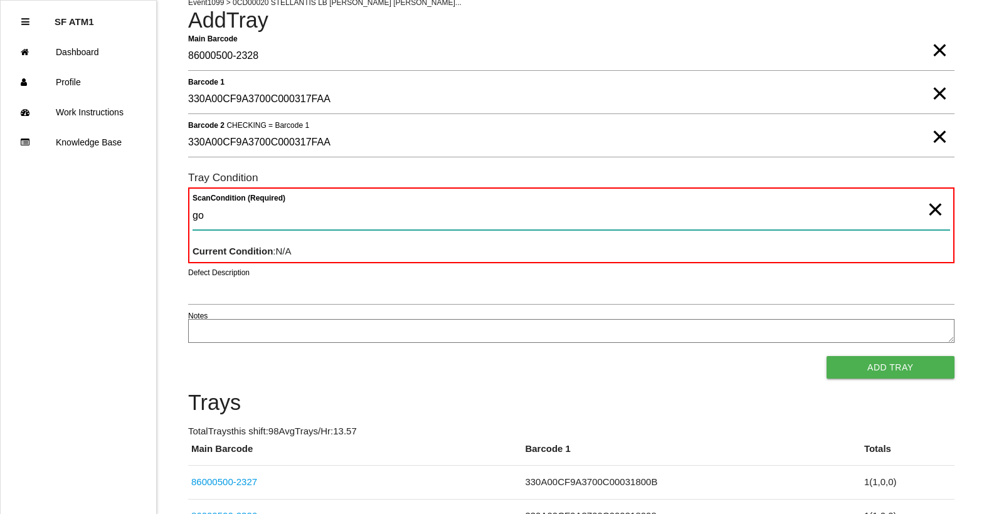
type Condition "goo"
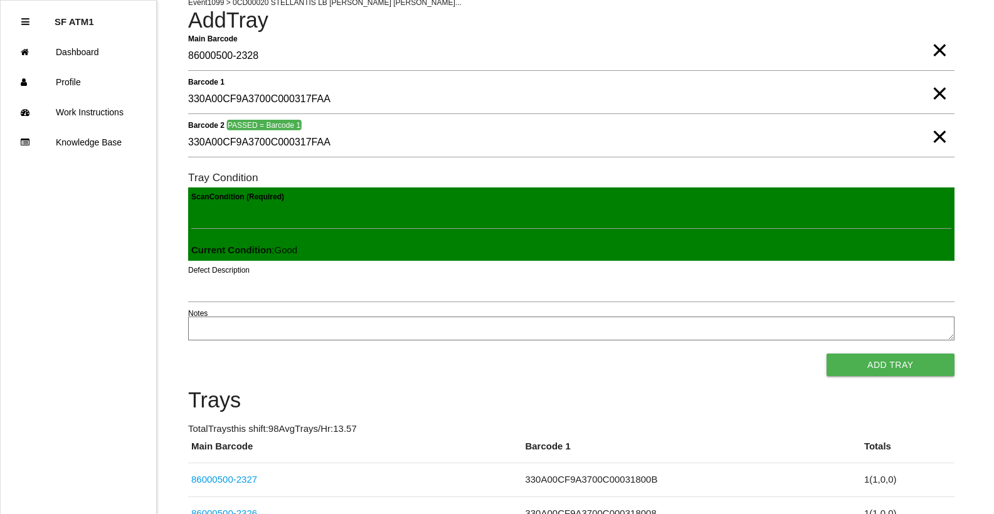
click at [827, 354] on button "Add Tray" at bounding box center [891, 365] width 128 height 23
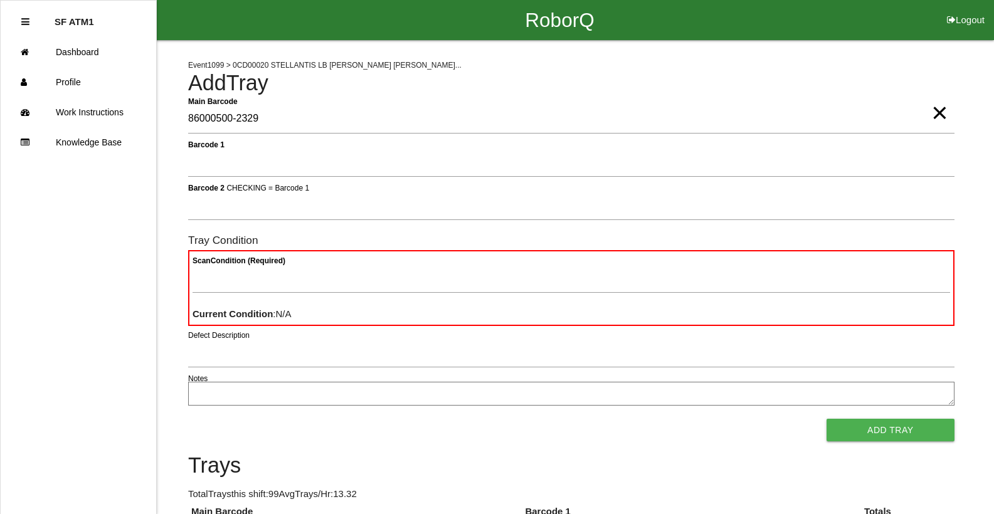
type Barcode "86000500-2329"
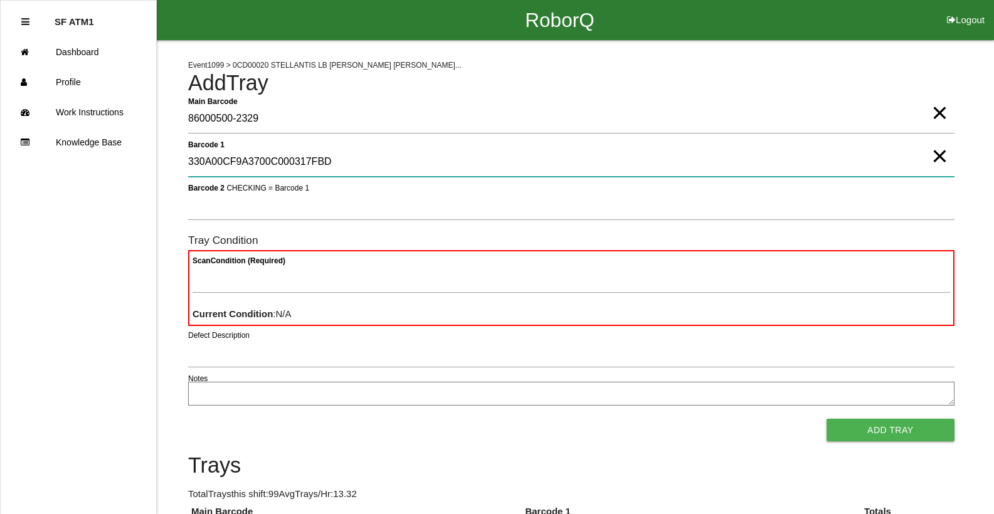
type 1 "330A00CF9A3700C000317FBD"
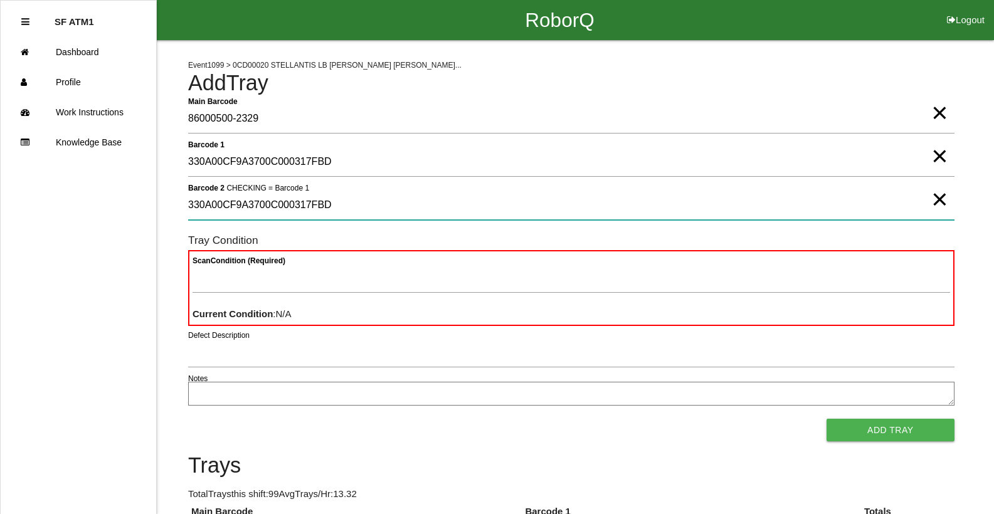
type 2 "330A00CF9A3700C000317FBD"
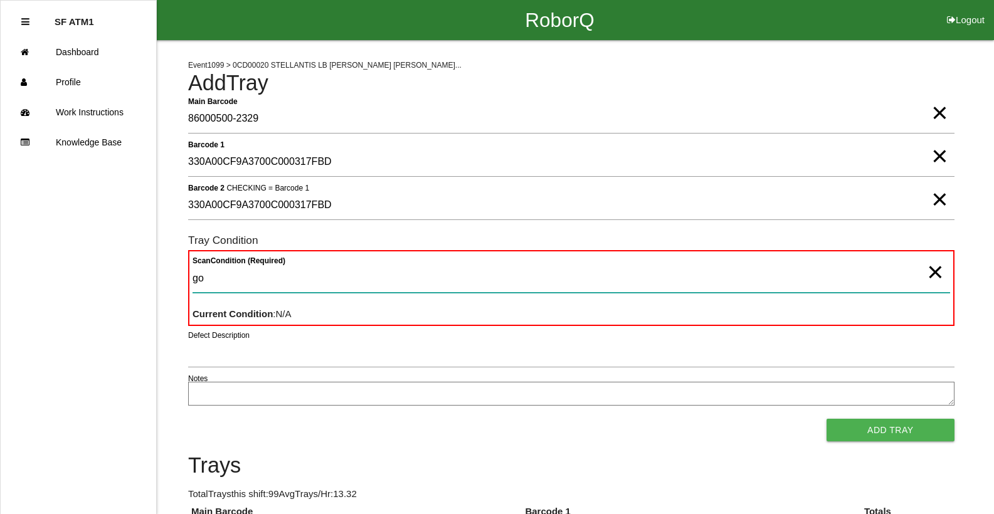
type Condition "goo"
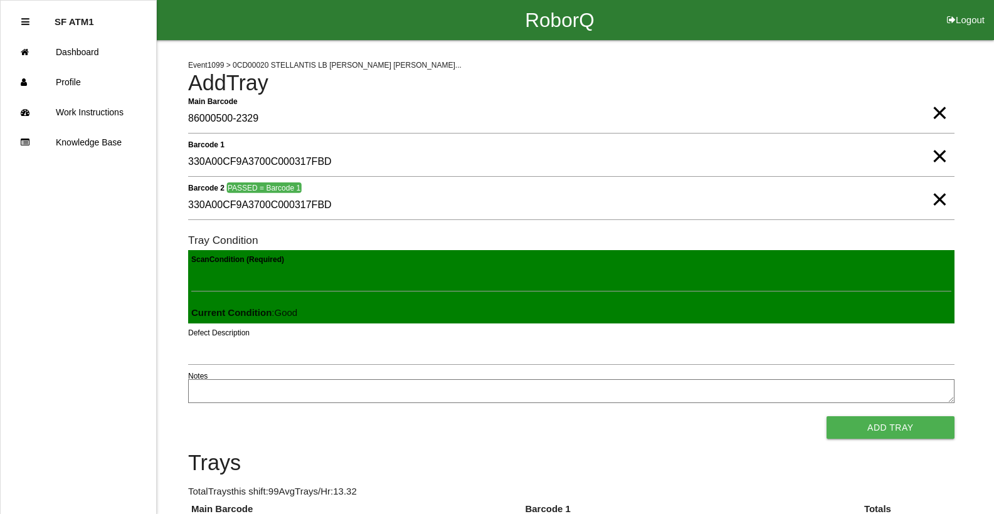
click at [827, 416] on button "Add Tray" at bounding box center [891, 427] width 128 height 23
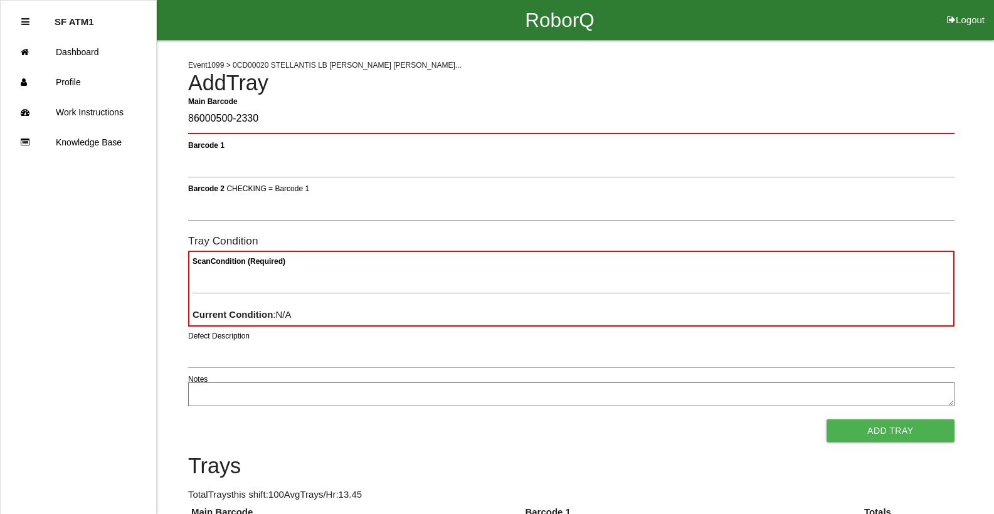
type Barcode "86000500-2330"
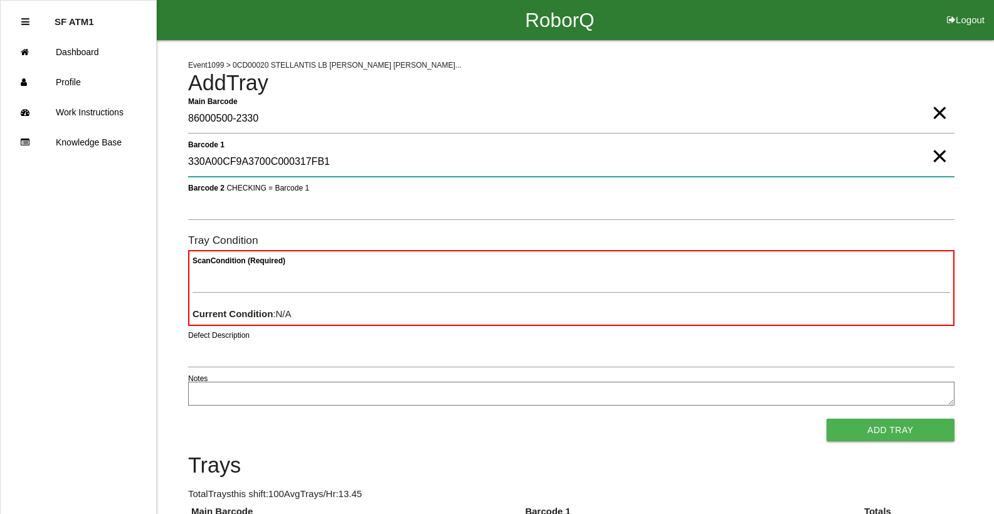
type 1 "330A00CF9A3700C000317FB1"
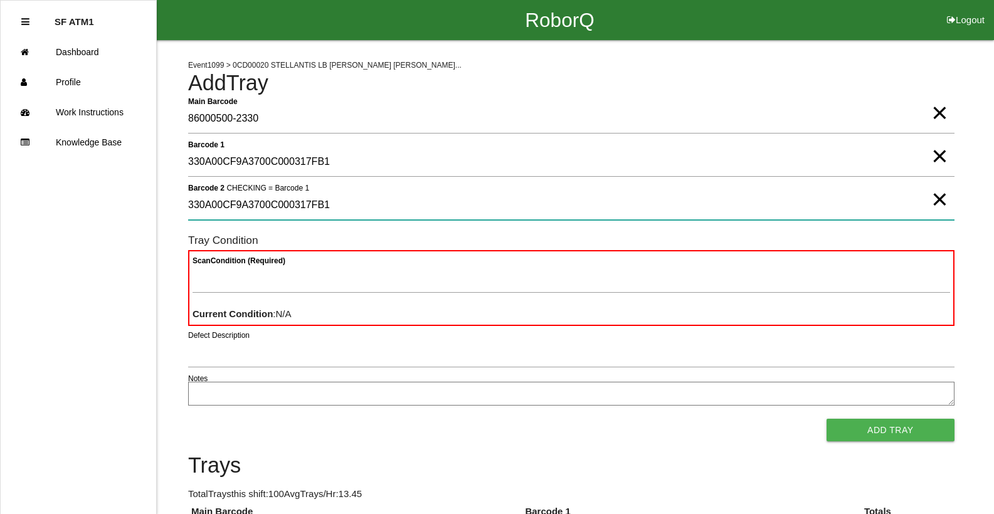
type 2 "330A00CF9A3700C000317FB1"
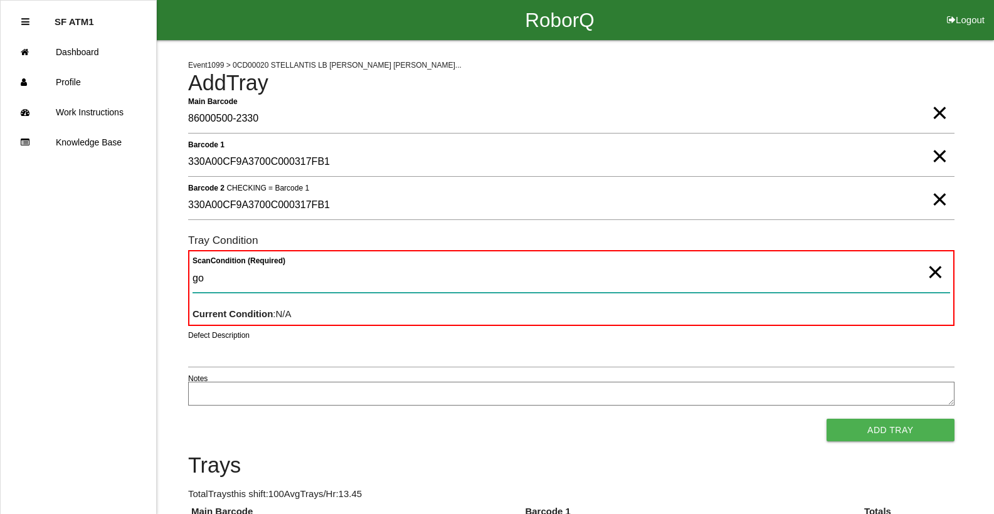
type Condition "goo"
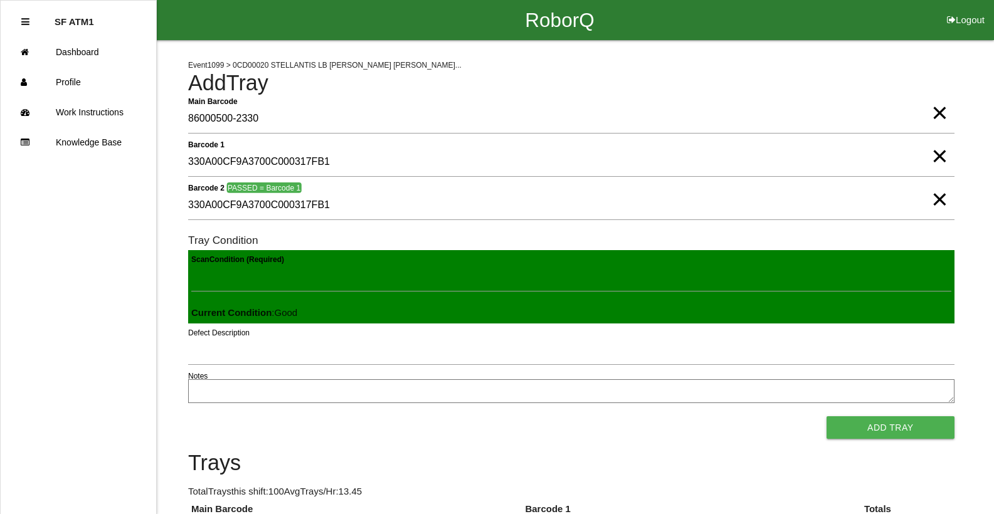
click at [827, 416] on button "Add Tray" at bounding box center [891, 427] width 128 height 23
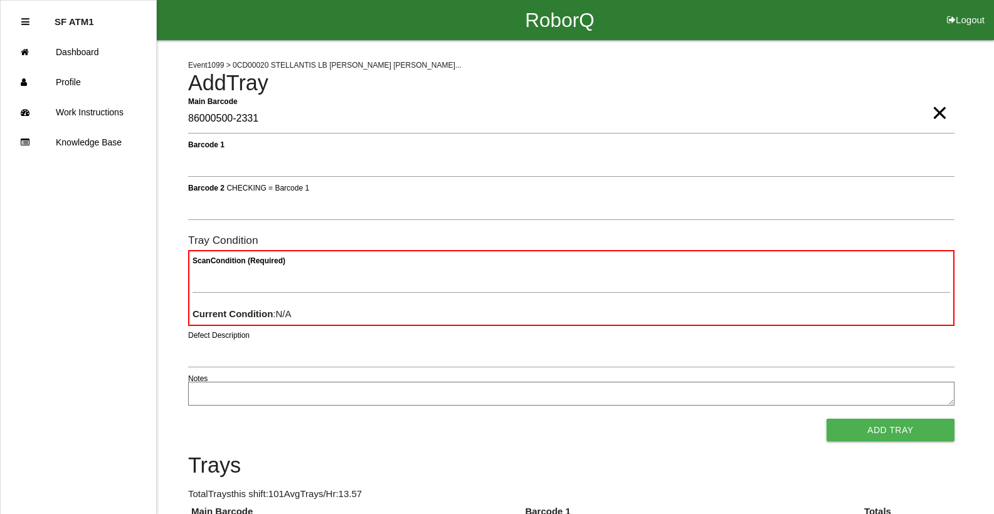
type Barcode "86000500-2331"
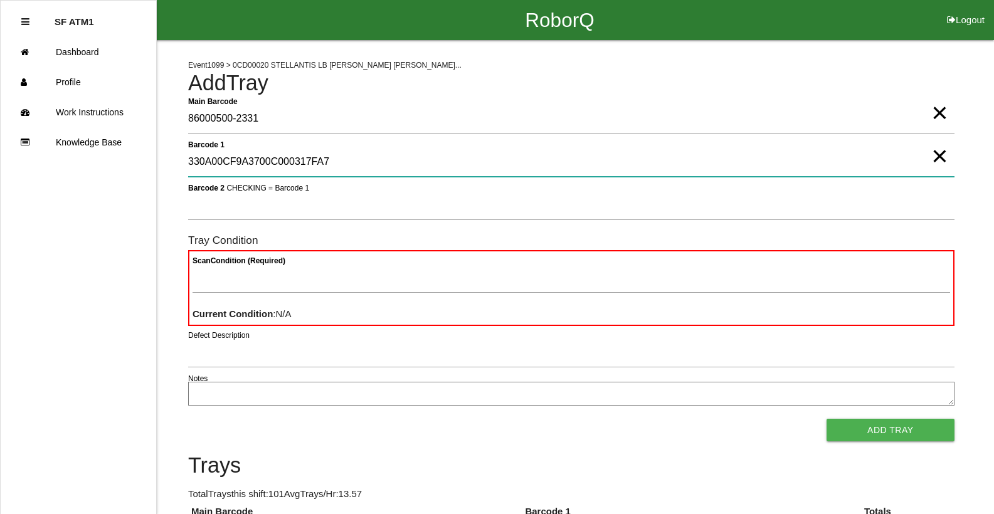
type 1 "330A00CF9A3700C000317FA7"
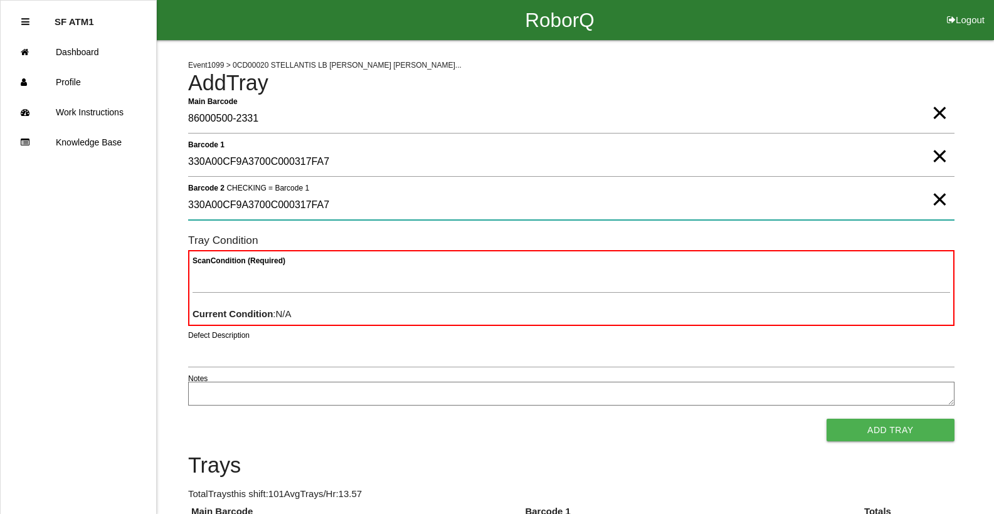
type 2 "330A00CF9A3700C000317FA7"
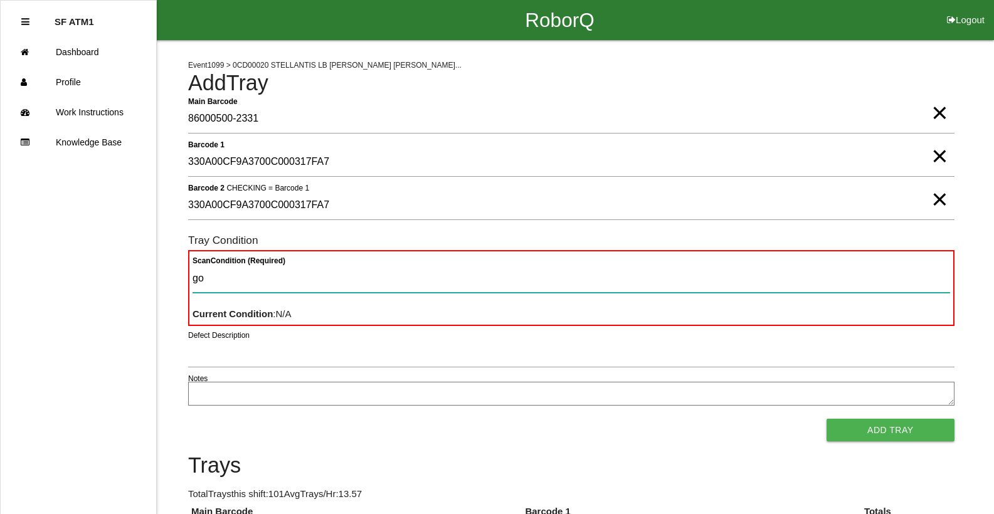
type Condition "goo"
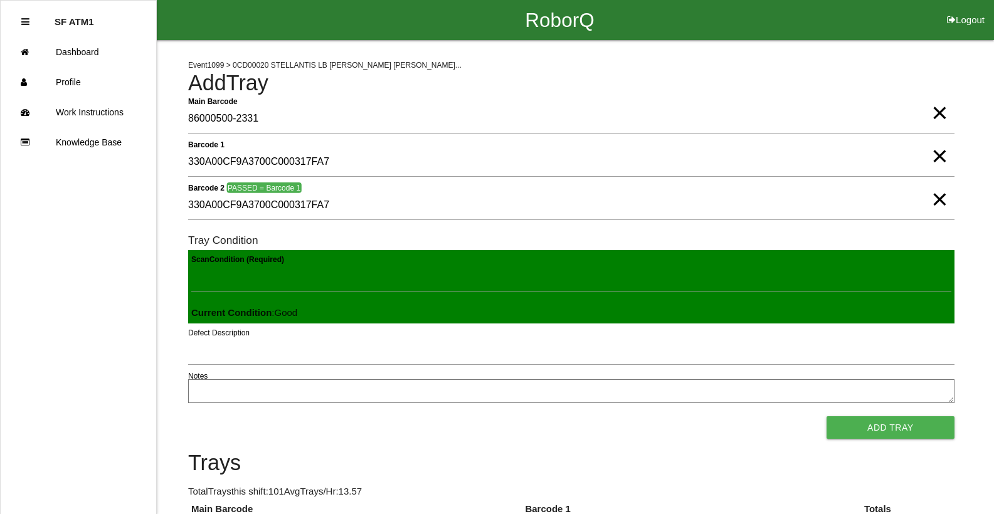
click at [827, 416] on button "Add Tray" at bounding box center [891, 427] width 128 height 23
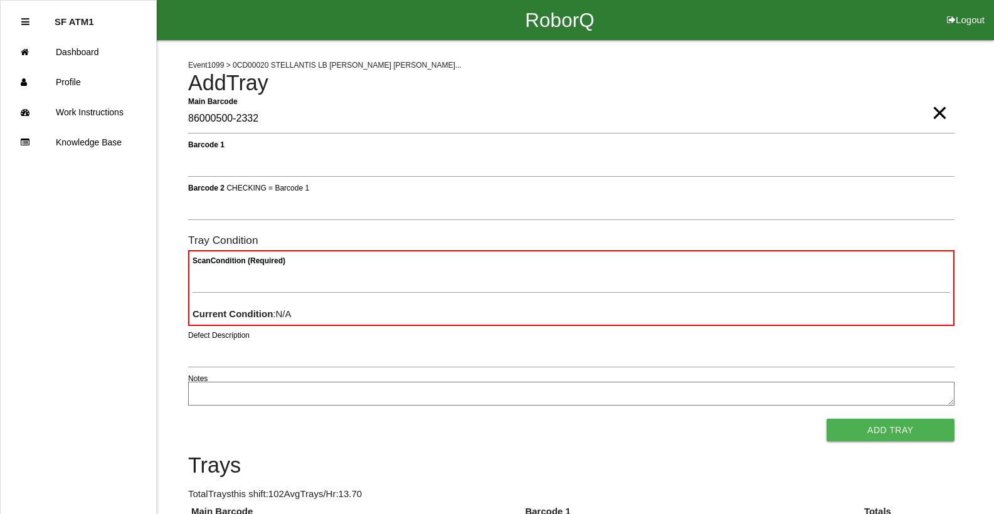
type Barcode "86000500-2332"
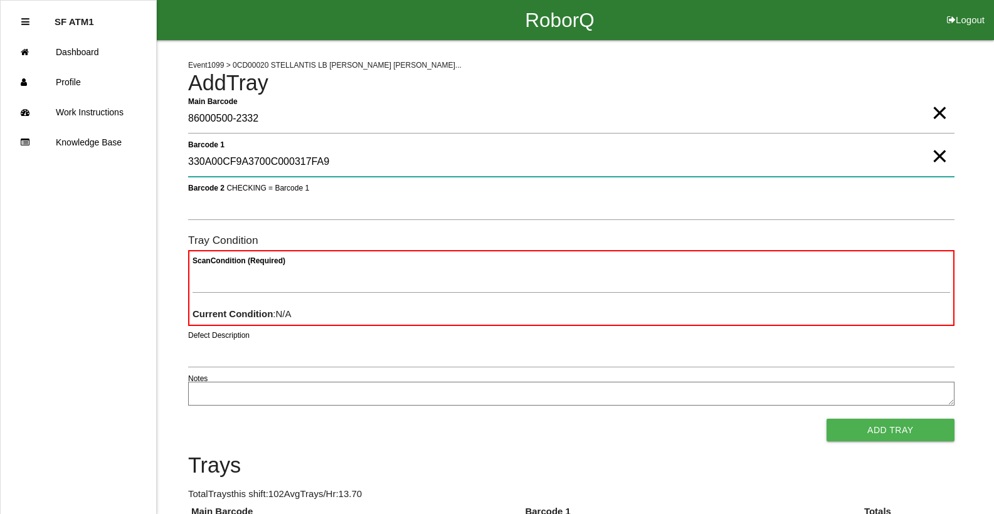
type 1 "330A00CF9A3700C000317FA9"
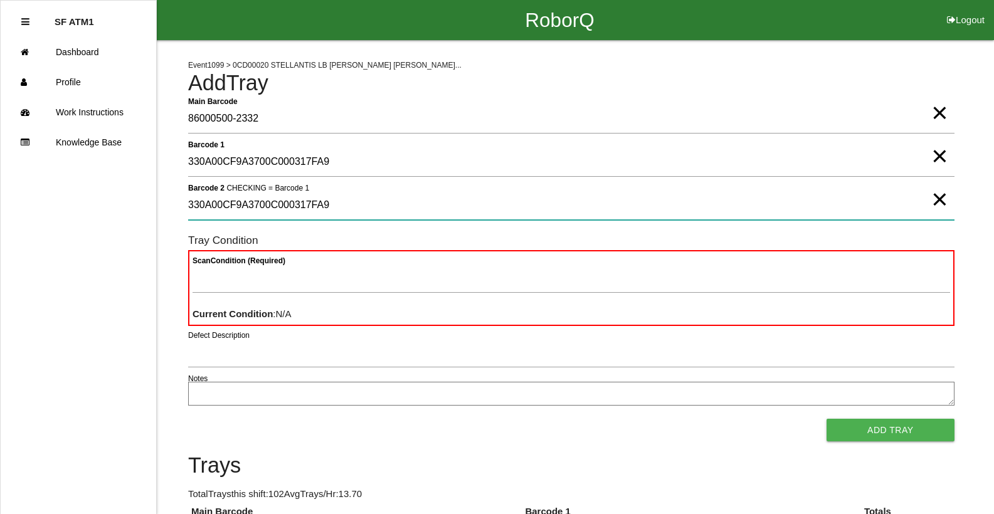
type 2 "330A00CF9A3700C000317FA9"
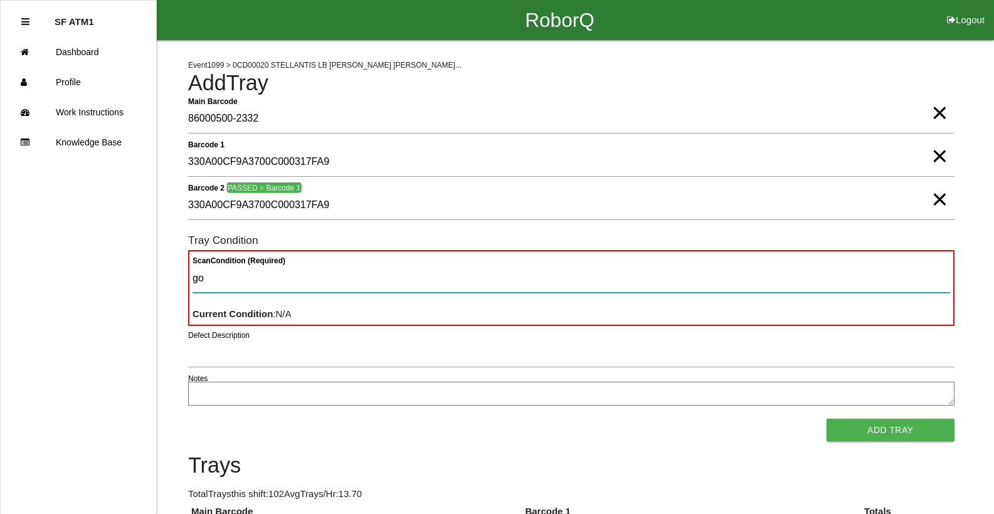
type Condition "goo"
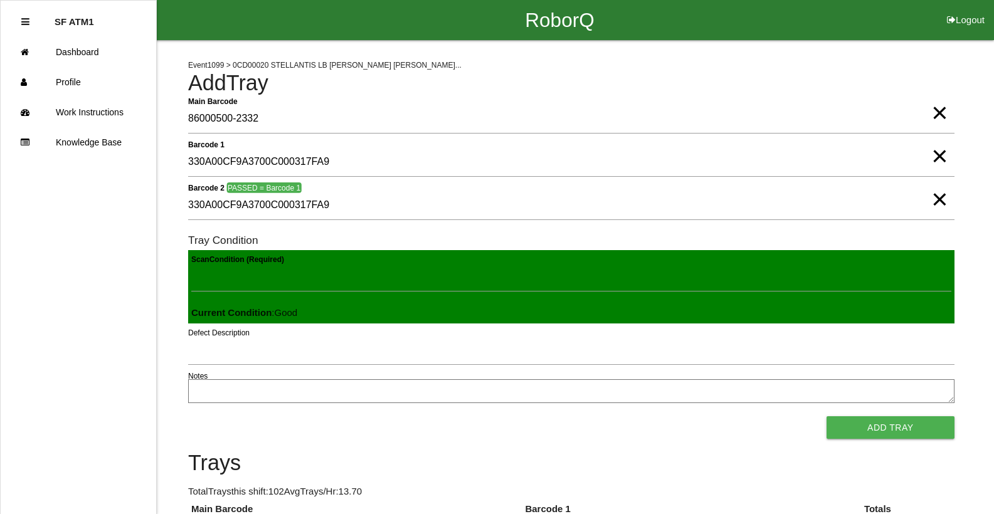
click at [827, 416] on button "Add Tray" at bounding box center [891, 427] width 128 height 23
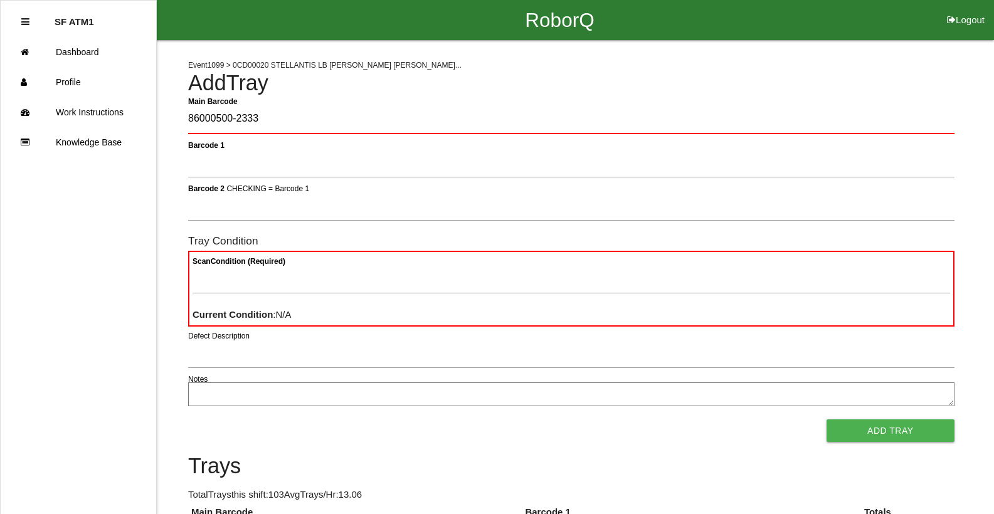
type Barcode "86000500-2333"
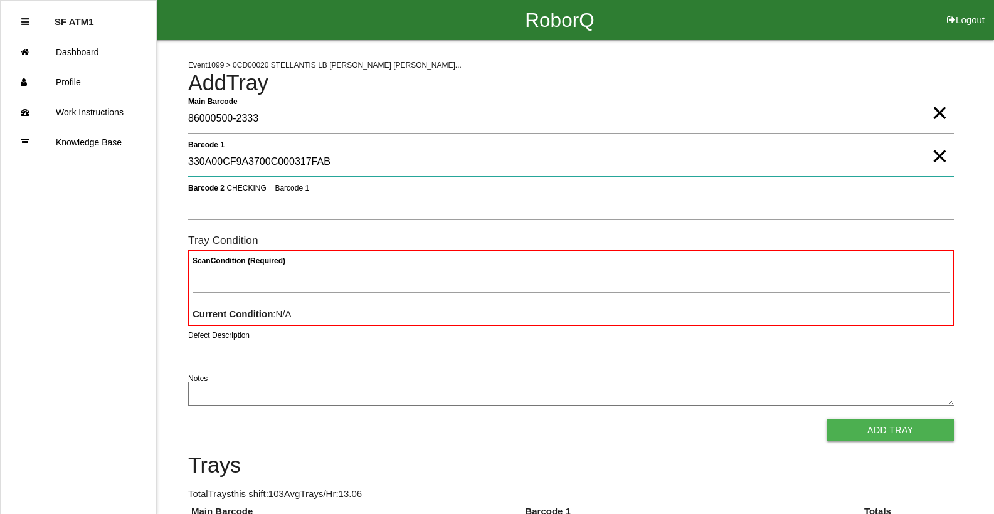
type 1 "330A00CF9A3700C000317FAB"
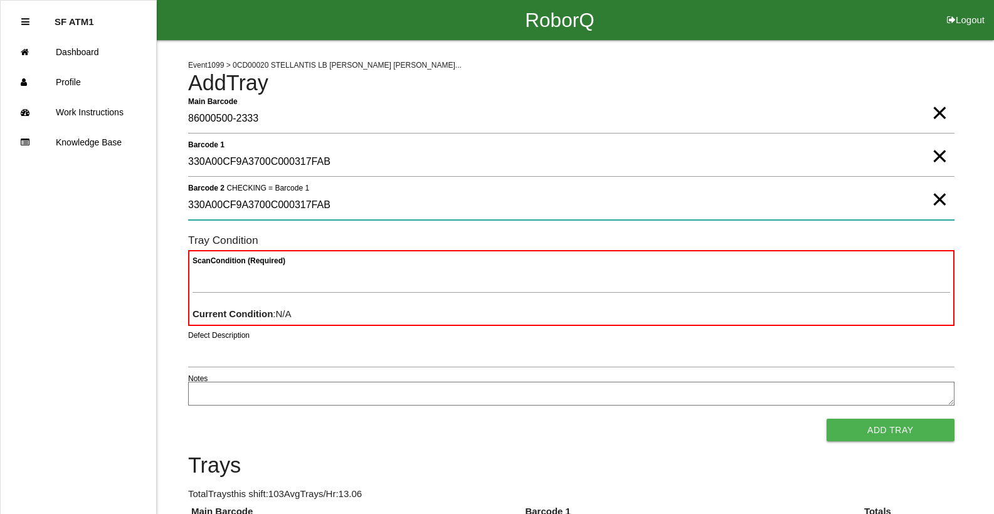
type 2 "330A00CF9A3700C000317FAB"
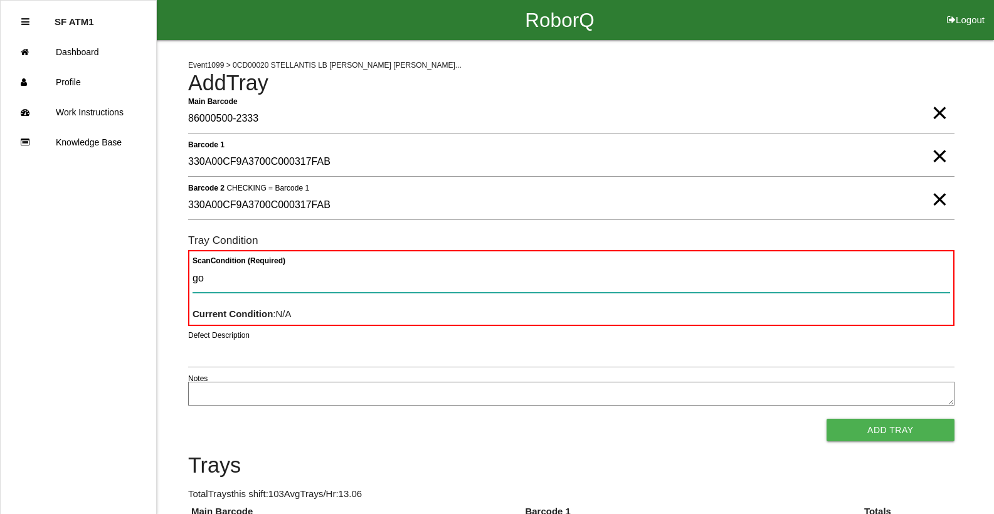
type Condition "goo"
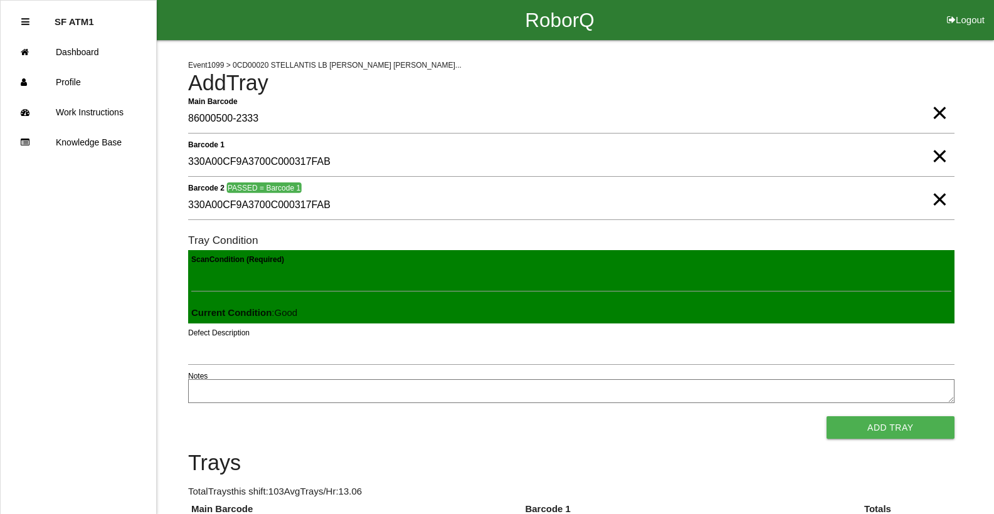
click button "Add Tray" at bounding box center [891, 427] width 128 height 23
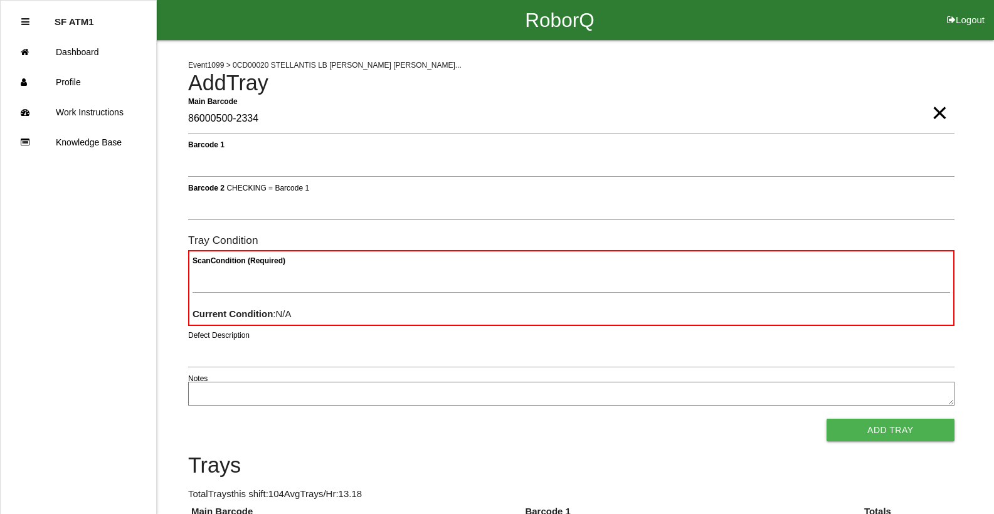
type Barcode "86000500-2334"
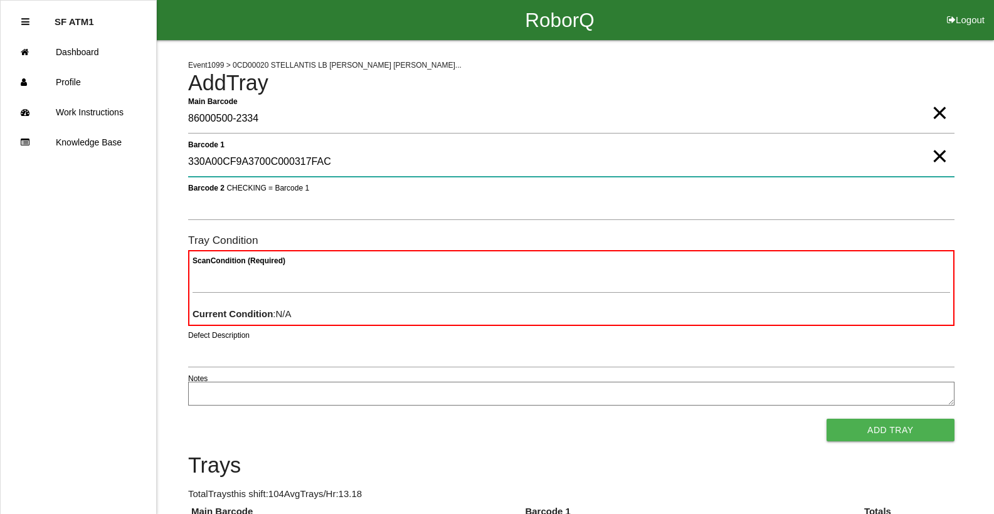
type 1 "330A00CF9A3700C000317FAC"
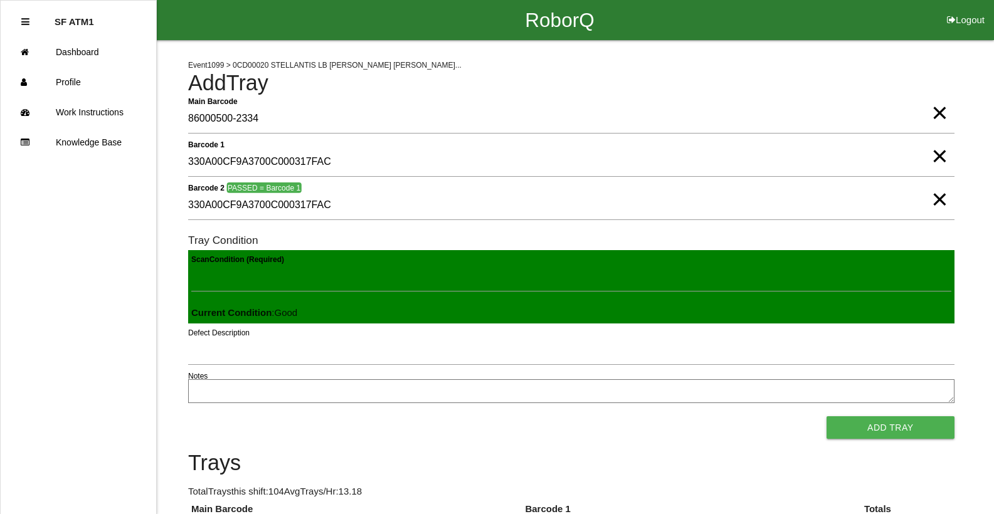
click at [827, 416] on button "Add Tray" at bounding box center [891, 427] width 128 height 23
